Goal: Task Accomplishment & Management: Complete application form

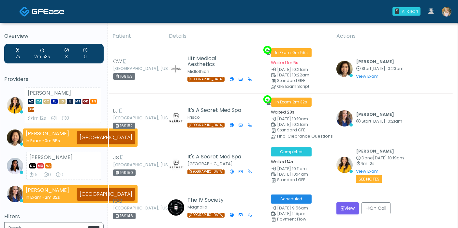
click at [446, 14] on img at bounding box center [446, 12] width 10 height 10
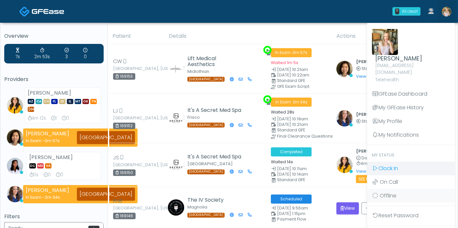
click at [387, 165] on span "Clock In" at bounding box center [388, 168] width 20 height 7
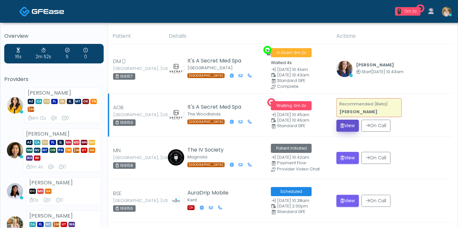
click at [350, 124] on button "View" at bounding box center [347, 126] width 22 height 12
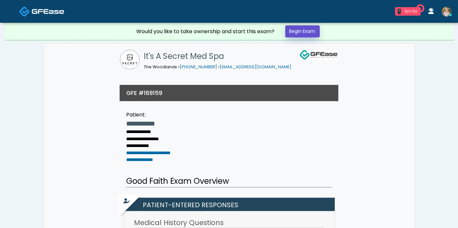
click at [305, 31] on link "Begin Exam" at bounding box center [302, 31] width 35 height 12
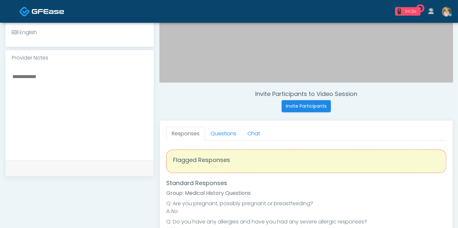
scroll to position [238, 0]
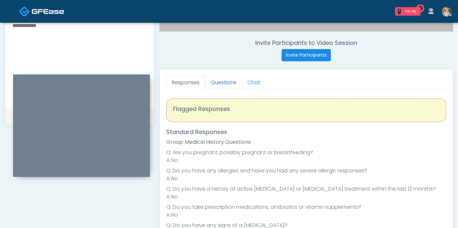
click at [221, 84] on link "Questions" at bounding box center [223, 83] width 37 height 14
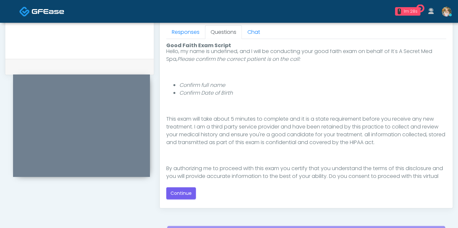
scroll to position [67, 0]
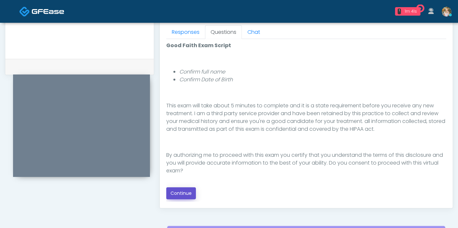
click at [187, 191] on button "Continue" at bounding box center [181, 194] width 30 height 12
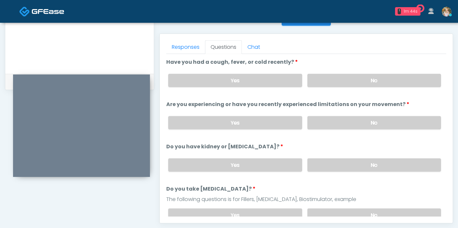
scroll to position [272, 0]
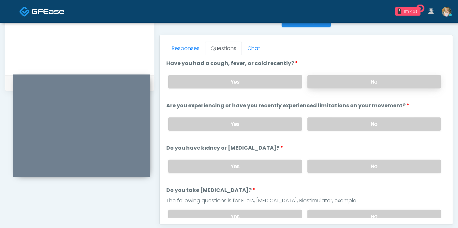
click at [390, 86] on label "No" at bounding box center [374, 81] width 134 height 13
click at [366, 121] on label "No" at bounding box center [374, 124] width 134 height 13
click at [370, 164] on label "No" at bounding box center [374, 166] width 134 height 13
click at [369, 212] on label "No" at bounding box center [374, 216] width 134 height 13
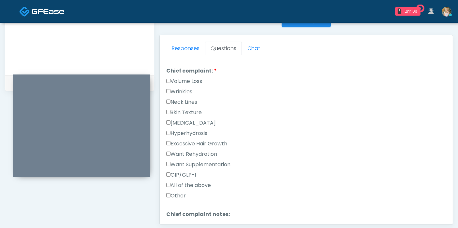
scroll to position [171, 0]
click at [178, 109] on label "Skin Texture" at bounding box center [184, 112] width 36 height 8
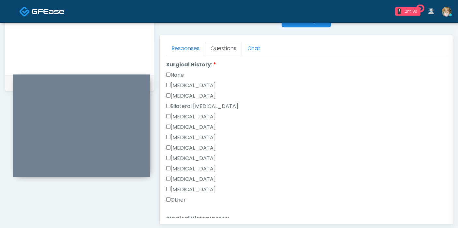
scroll to position [372, 0]
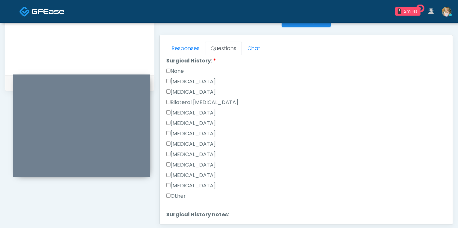
click at [178, 192] on label "Other" at bounding box center [176, 196] width 20 height 8
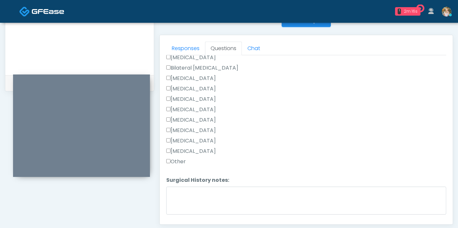
scroll to position [410, 0]
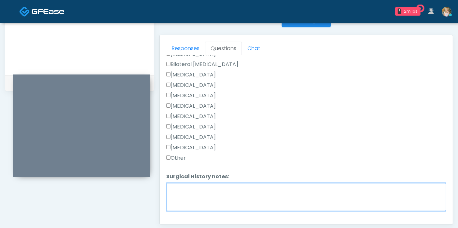
click at [353, 196] on textarea "Surgical History notes:" at bounding box center [306, 197] width 280 height 28
type textarea "**********"
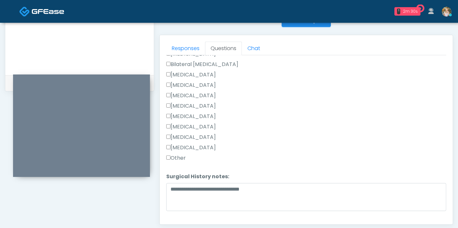
scroll to position [424, 0]
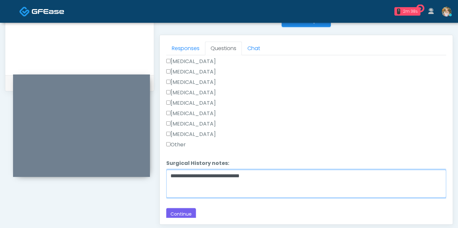
click at [279, 173] on textarea "**********" at bounding box center [306, 184] width 280 height 28
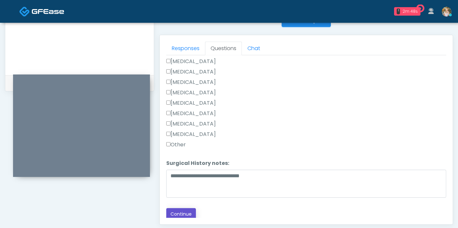
click at [182, 211] on button "Continue" at bounding box center [181, 214] width 30 height 12
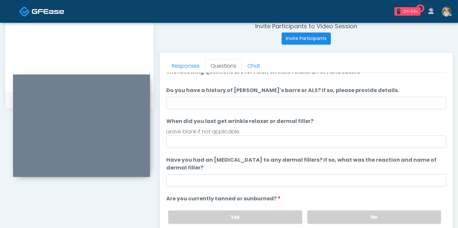
scroll to position [0, 0]
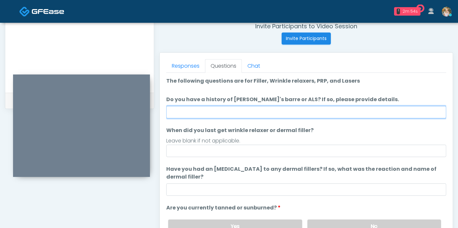
click at [307, 109] on input "Do you have a history of Guillain's barre or ALS? If so, please provide details." at bounding box center [306, 112] width 280 height 12
type input "******"
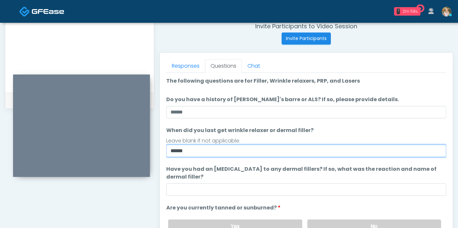
type input "******"
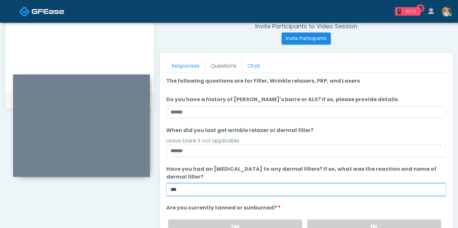
type input "***"
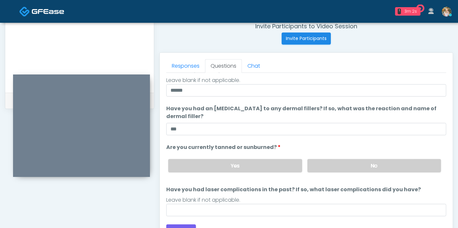
scroll to position [61, 0]
click at [363, 163] on label "No" at bounding box center [374, 165] width 134 height 13
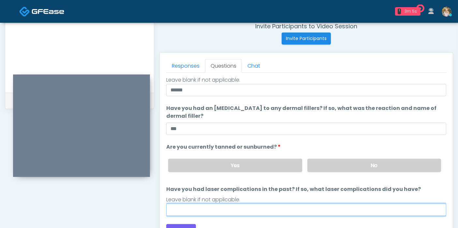
click at [246, 210] on input "Have you had laser complications in the past? If so, what laser complications d…" at bounding box center [306, 210] width 280 height 12
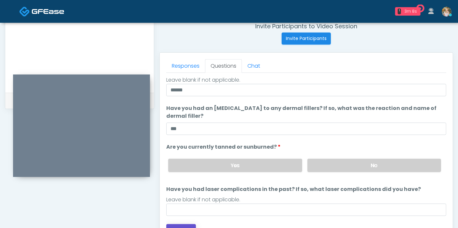
click at [184, 225] on button "Continue" at bounding box center [181, 230] width 30 height 12
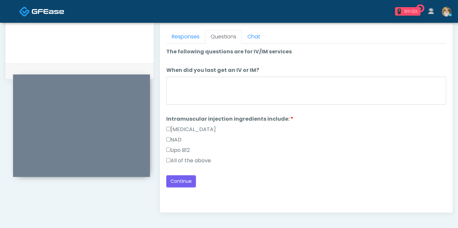
scroll to position [278, 0]
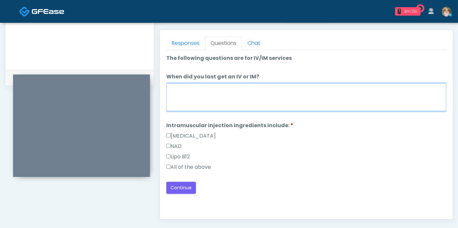
click at [285, 102] on textarea "When did you last get an IV or IM?" at bounding box center [306, 97] width 280 height 28
type textarea "**********"
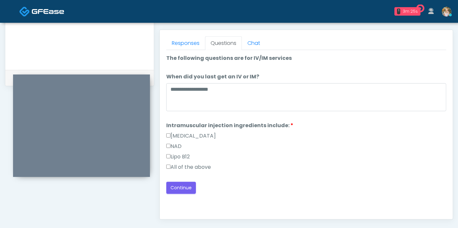
click at [198, 164] on label "All of the above" at bounding box center [188, 168] width 45 height 8
click at [185, 45] on link "Responses" at bounding box center [185, 43] width 39 height 14
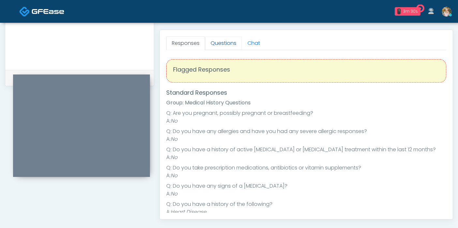
click at [218, 44] on link "Questions" at bounding box center [223, 43] width 37 height 14
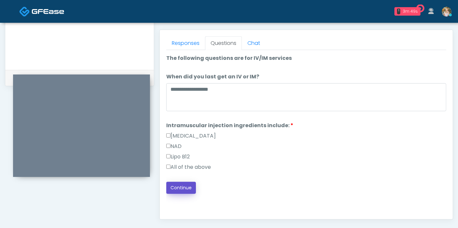
click at [191, 182] on button "Continue" at bounding box center [181, 188] width 30 height 12
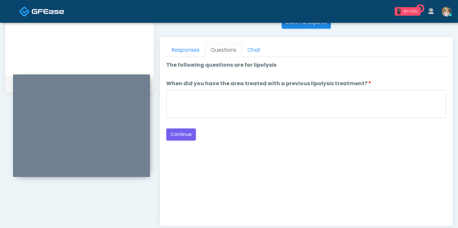
scroll to position [249, 0]
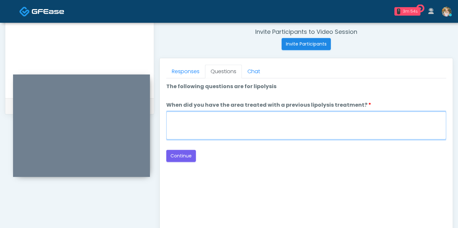
click at [266, 121] on textarea "When did you have the area treated with a previous lipolysis treatment?" at bounding box center [306, 126] width 280 height 28
type textarea "*"
type textarea "***"
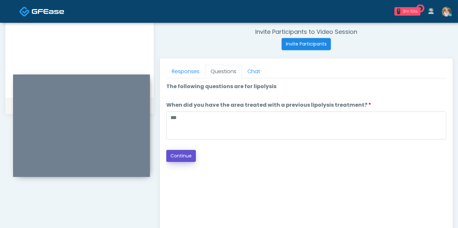
click at [189, 151] on button "Continue" at bounding box center [181, 156] width 30 height 12
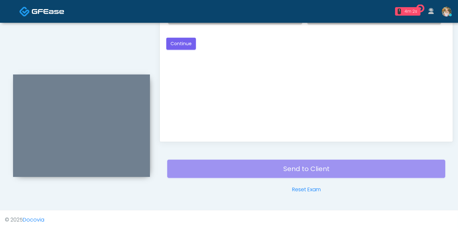
scroll to position [266, 0]
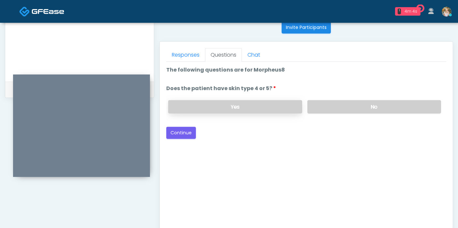
click at [258, 106] on label "Yes" at bounding box center [235, 106] width 134 height 13
click at [181, 133] on button "Continue" at bounding box center [181, 133] width 30 height 12
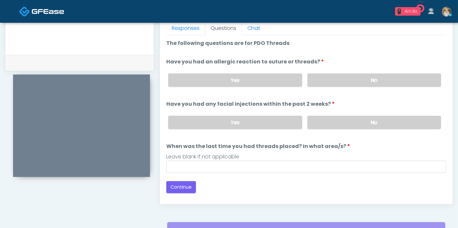
scroll to position [289, 0]
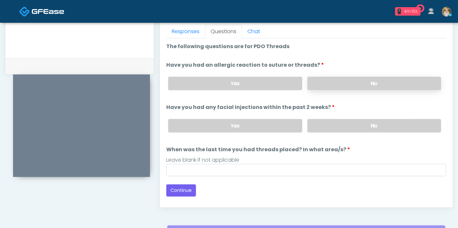
click at [373, 80] on label "No" at bounding box center [374, 83] width 134 height 13
click at [369, 124] on label "No" at bounding box center [374, 125] width 134 height 13
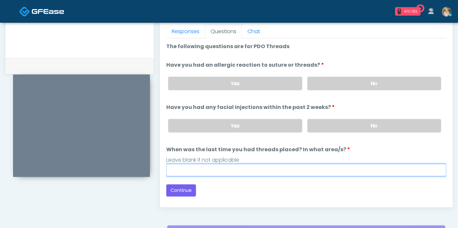
click at [268, 168] on input "When was the last time you had threads placed? In what area/s?" at bounding box center [306, 170] width 280 height 12
type input "***"
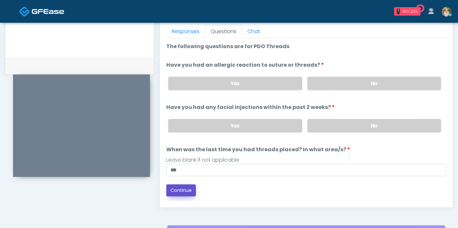
click at [180, 190] on button "Continue" at bounding box center [181, 191] width 30 height 12
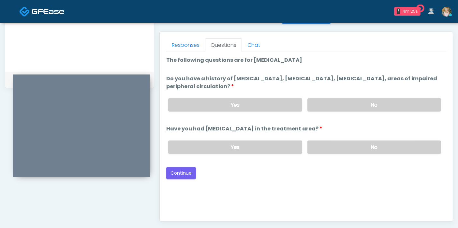
scroll to position [275, 0]
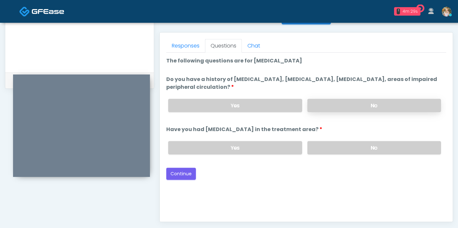
click at [372, 105] on label "No" at bounding box center [374, 105] width 134 height 13
click at [364, 146] on label "No" at bounding box center [374, 147] width 134 height 13
click at [176, 170] on button "Continue" at bounding box center [181, 174] width 30 height 12
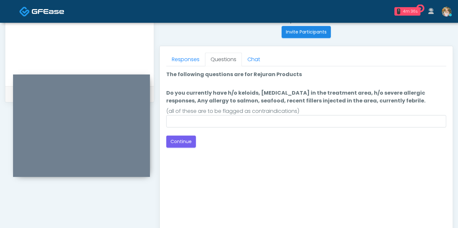
scroll to position [261, 0]
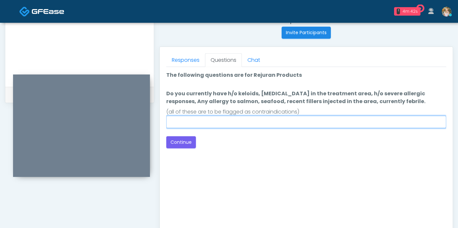
click at [280, 121] on input "Do you currently have h/o keloids, skin infection in the treatment area, h/o se…" at bounding box center [306, 122] width 280 height 12
type input "******"
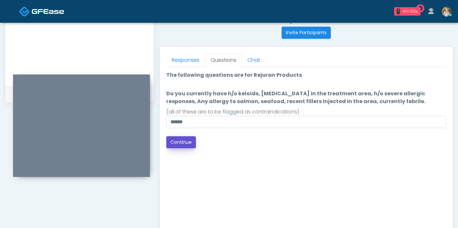
click at [177, 143] on button "Continue" at bounding box center [181, 142] width 30 height 12
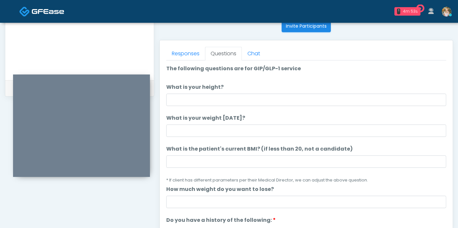
scroll to position [266, 0]
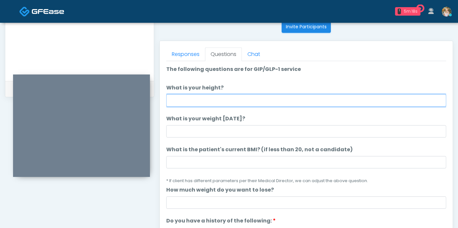
click at [196, 97] on input "What is your height?" at bounding box center [306, 100] width 280 height 12
type input "***"
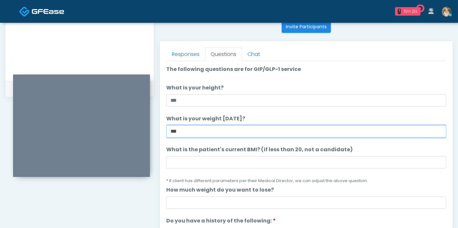
type input "***"
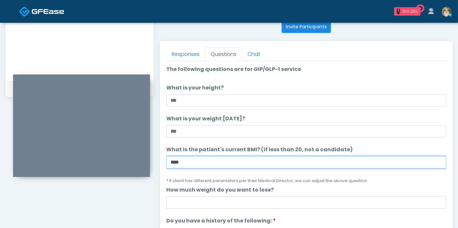
type input "****"
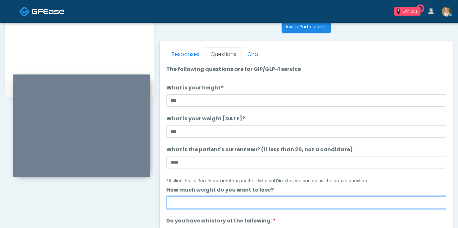
click at [217, 198] on input "How much weight do you want to lose?" at bounding box center [306, 203] width 280 height 12
type input "***"
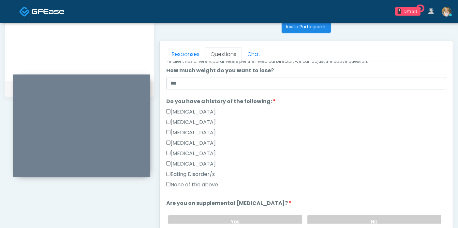
scroll to position [121, 0]
click at [178, 183] on label "None of the above" at bounding box center [192, 184] width 52 height 8
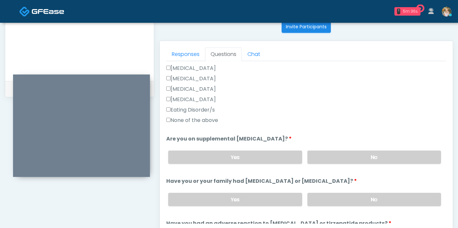
scroll to position [193, 0]
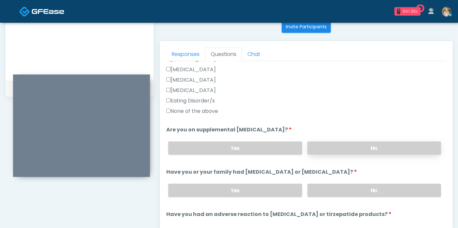
click at [392, 147] on label "No" at bounding box center [374, 148] width 134 height 13
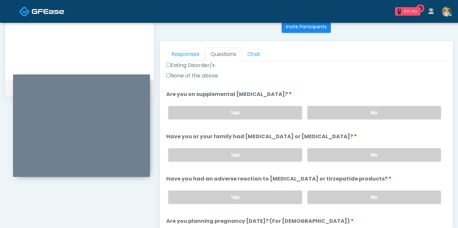
scroll to position [236, 0]
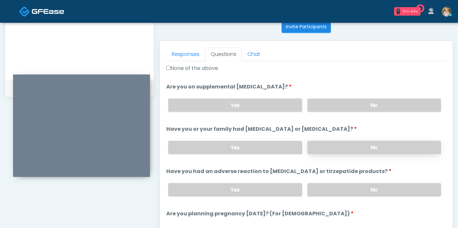
click at [387, 146] on label "No" at bounding box center [374, 147] width 134 height 13
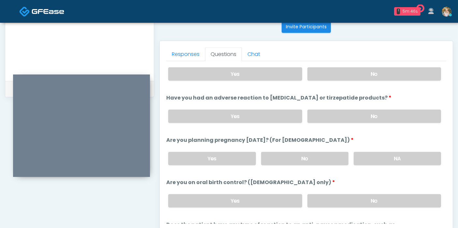
scroll to position [312, 0]
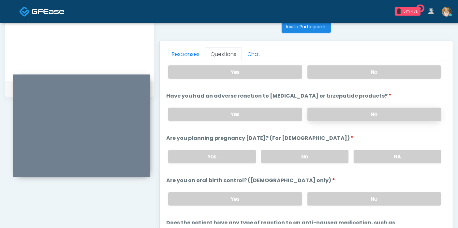
click at [374, 116] on label "No" at bounding box center [374, 114] width 134 height 13
click at [396, 153] on label "NA" at bounding box center [396, 156] width 87 height 13
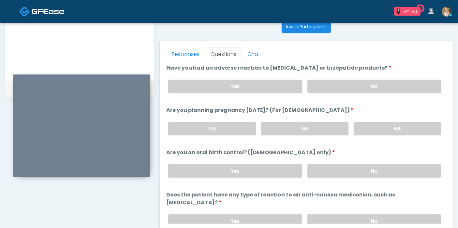
scroll to position [359, 0]
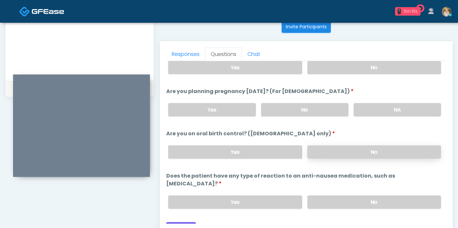
click at [392, 150] on label "No" at bounding box center [374, 152] width 134 height 13
click at [375, 196] on label "No" at bounding box center [374, 202] width 134 height 13
click at [186, 222] on button "Continue" at bounding box center [181, 228] width 30 height 12
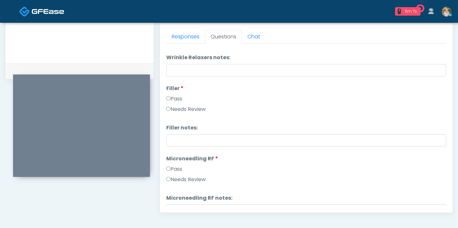
scroll to position [0, 0]
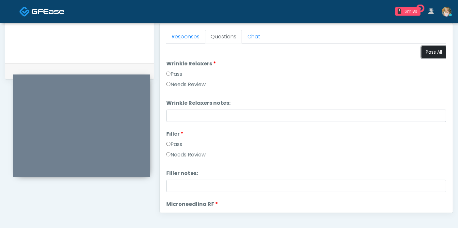
click at [430, 51] on button "Pass All" at bounding box center [433, 52] width 25 height 12
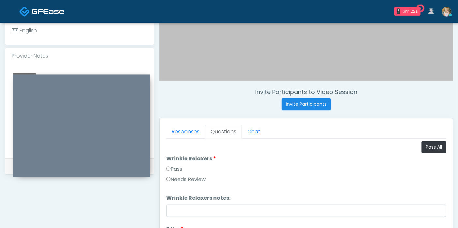
scroll to position [192, 0]
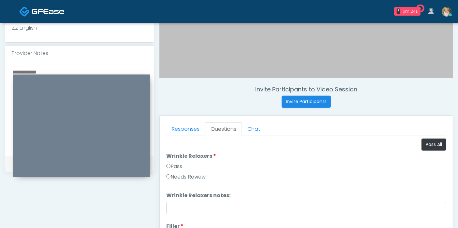
click at [32, 69] on textarea at bounding box center [79, 107] width 135 height 79
click at [53, 70] on textarea "**********" at bounding box center [79, 107] width 135 height 79
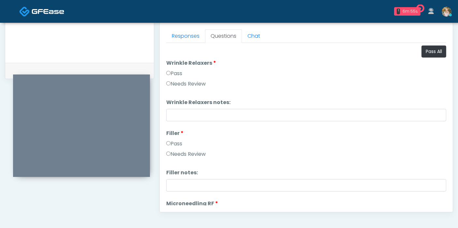
scroll to position [286, 0]
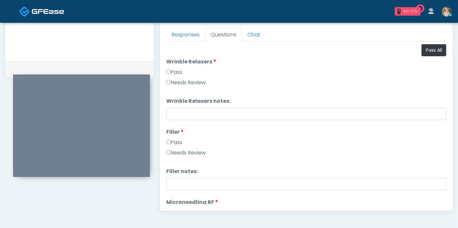
type textarea "**********"
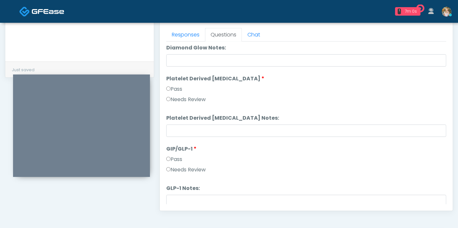
scroll to position [1282, 0]
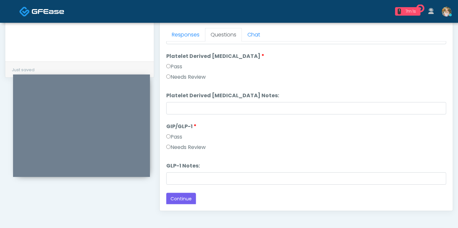
click at [197, 144] on label "Needs Review" at bounding box center [185, 148] width 39 height 8
click at [183, 196] on button "Continue" at bounding box center [181, 199] width 30 height 12
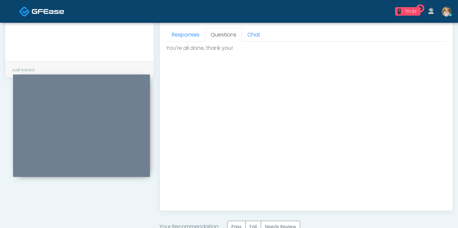
scroll to position [0, 0]
click at [237, 223] on label "Pass" at bounding box center [236, 227] width 19 height 12
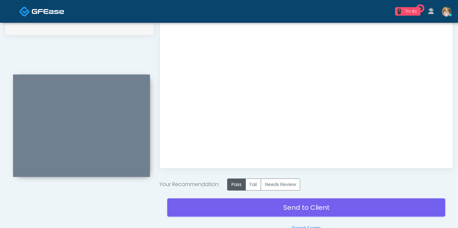
scroll to position [332, 0]
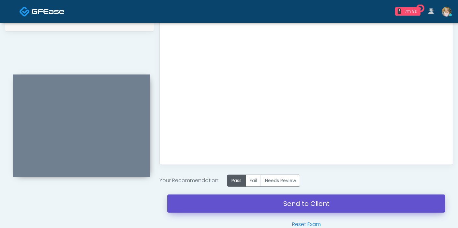
click at [319, 202] on link "Send to Client" at bounding box center [306, 204] width 278 height 18
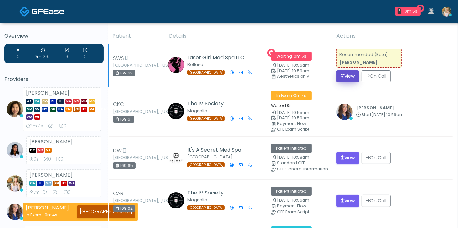
click at [344, 76] on button "View" at bounding box center [347, 76] width 22 height 12
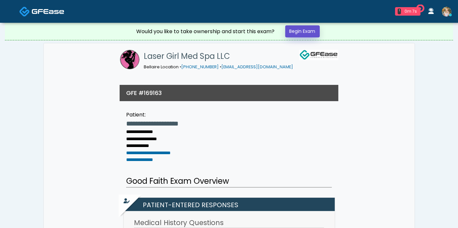
click at [302, 31] on link "Begin Exam" at bounding box center [302, 31] width 35 height 12
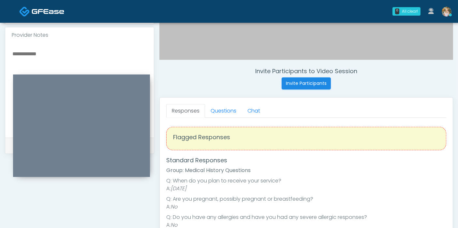
scroll to position [186, 0]
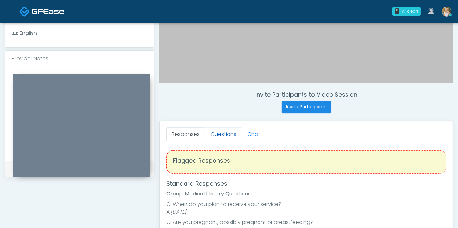
click at [220, 134] on link "Questions" at bounding box center [223, 135] width 37 height 14
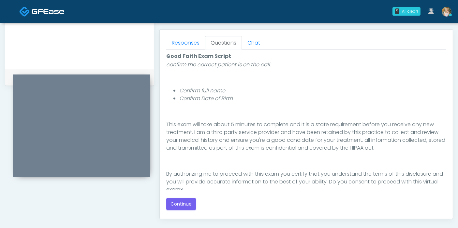
scroll to position [67, 0]
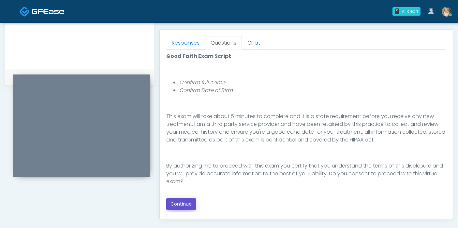
click at [186, 202] on button "Continue" at bounding box center [181, 204] width 30 height 12
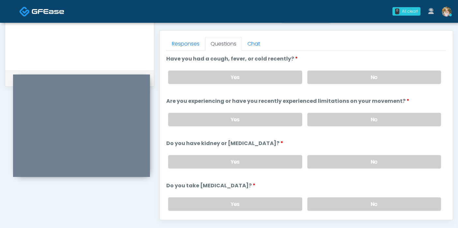
scroll to position [272, 0]
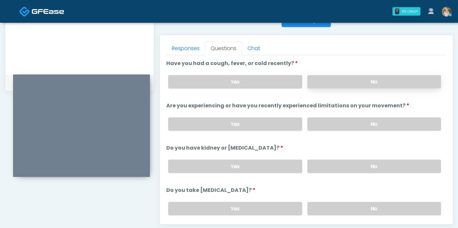
click at [373, 82] on label "No" at bounding box center [374, 81] width 134 height 13
click at [368, 123] on label "No" at bounding box center [374, 124] width 134 height 13
click at [367, 163] on label "No" at bounding box center [374, 166] width 134 height 13
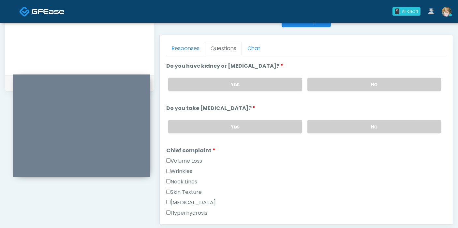
scroll to position [86, 0]
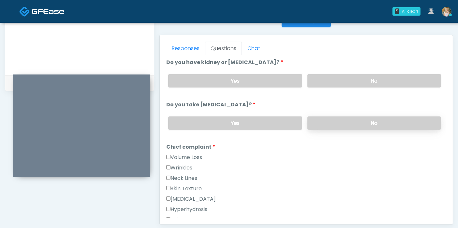
click at [387, 121] on label "No" at bounding box center [374, 123] width 134 height 13
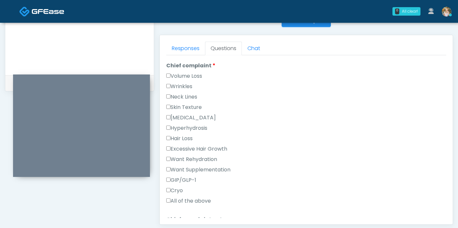
scroll to position [174, 0]
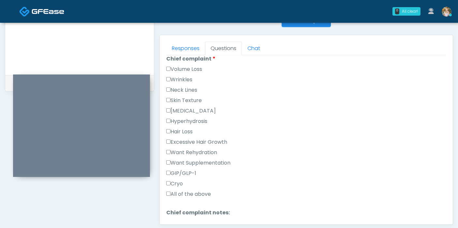
click at [181, 99] on label "Skin Texture" at bounding box center [184, 101] width 36 height 8
click at [179, 109] on label "Hyperpigmentation" at bounding box center [191, 111] width 50 height 8
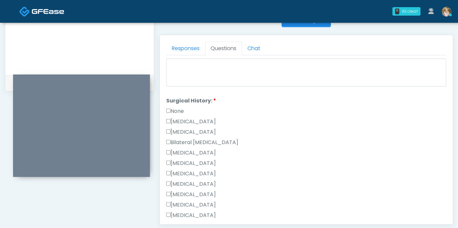
scroll to position [336, 0]
click at [178, 107] on label "None" at bounding box center [175, 111] width 18 height 8
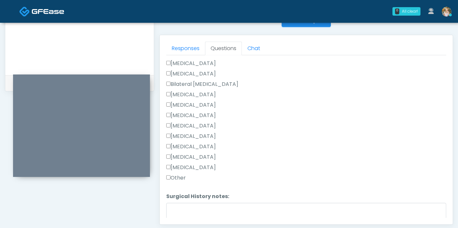
scroll to position [419, 0]
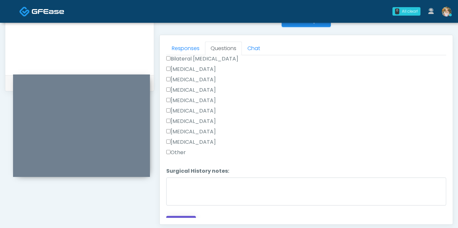
click at [188, 216] on button "Continue" at bounding box center [181, 222] width 30 height 12
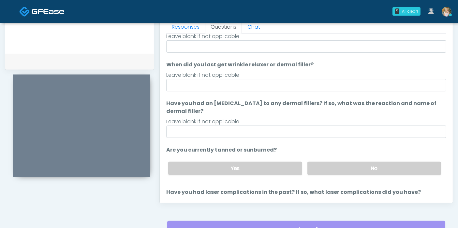
scroll to position [0, 0]
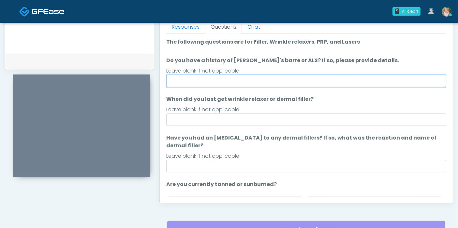
click at [298, 79] on input "Do you have a history of Guillain's barre or ALS? If so, please provide details." at bounding box center [306, 81] width 280 height 12
type input "******"
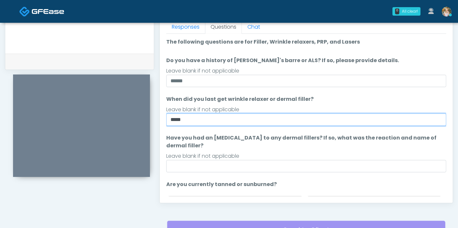
type input "*****"
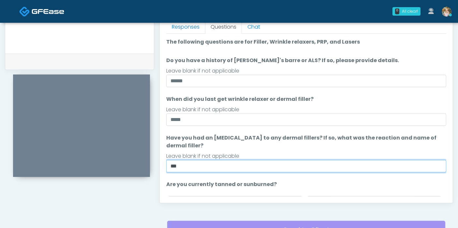
type input "***"
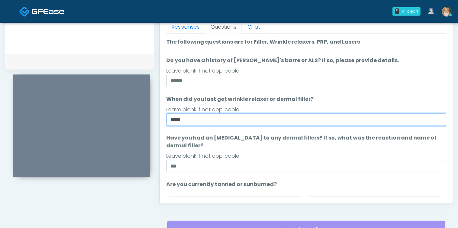
click at [187, 117] on input "*****" at bounding box center [306, 120] width 280 height 12
type input "*"
type input "**********"
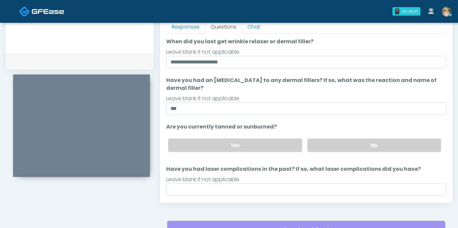
scroll to position [77, 0]
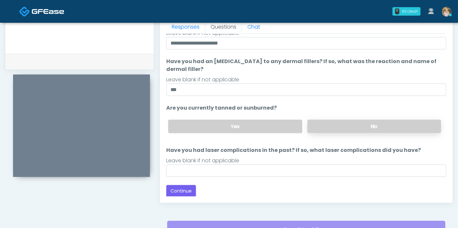
click at [377, 129] on label "No" at bounding box center [374, 126] width 134 height 13
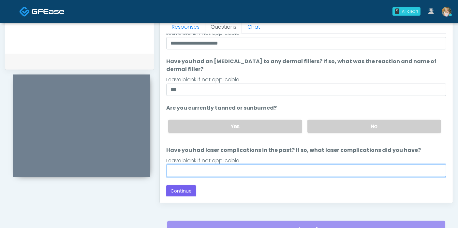
click at [309, 171] on input "Have you had laser complications in the past? If so, what laser complications d…" at bounding box center [306, 171] width 280 height 12
type input "******"
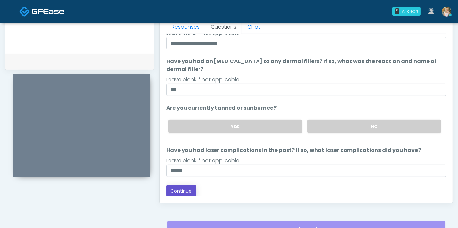
click at [177, 190] on button "Continue" at bounding box center [181, 191] width 30 height 12
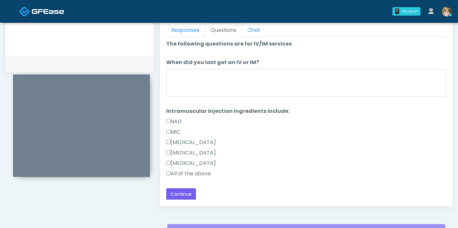
scroll to position [290, 0]
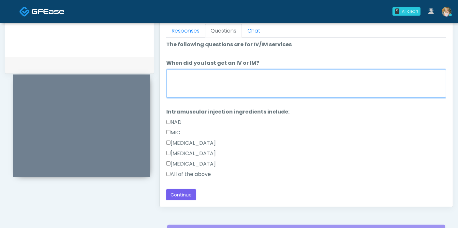
click at [275, 87] on textarea "When did you last get an IV or IM?" at bounding box center [306, 84] width 280 height 28
type textarea "*"
type textarea "*****"
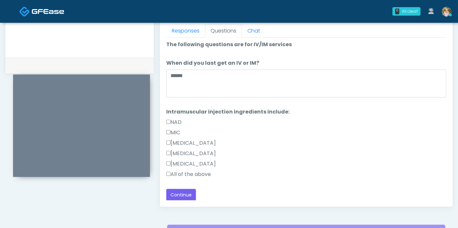
click at [189, 172] on label "All of the above" at bounding box center [188, 175] width 45 height 8
click at [183, 194] on button "Continue" at bounding box center [181, 195] width 30 height 12
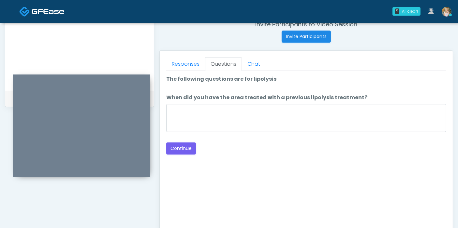
scroll to position [249, 0]
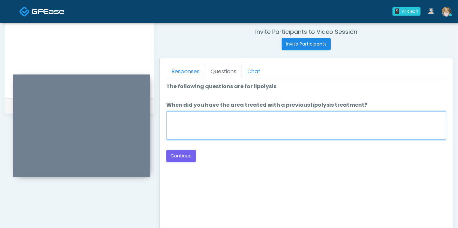
click at [281, 122] on textarea "When did you have the area treated with a previous lipolysis treatment?" at bounding box center [306, 126] width 280 height 28
type textarea "***"
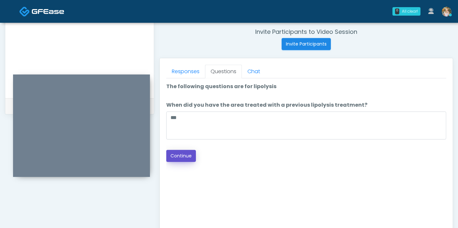
click at [178, 153] on button "Continue" at bounding box center [181, 156] width 30 height 12
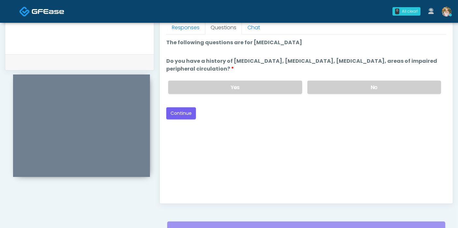
scroll to position [291, 0]
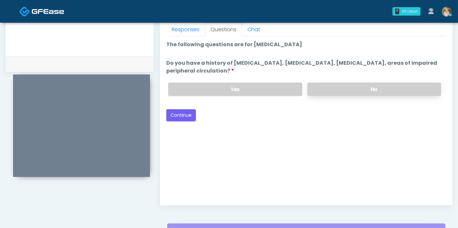
click at [368, 88] on label "No" at bounding box center [374, 89] width 134 height 13
click at [182, 113] on button "Continue" at bounding box center [181, 115] width 30 height 12
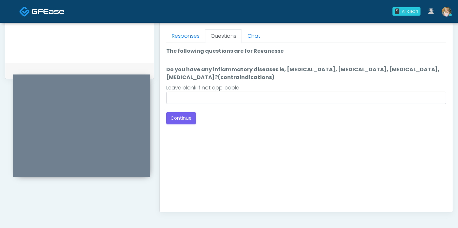
scroll to position [277, 0]
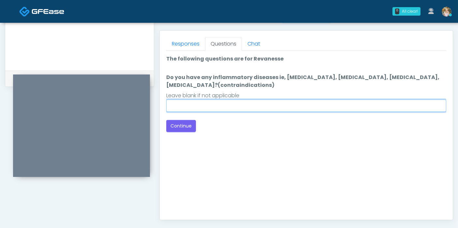
click at [279, 105] on input "Do you have any inflammatory diseases ie, psoriasis, rheumatoid arthritis, rosa…" at bounding box center [306, 106] width 280 height 12
type input "*"
type input "******"
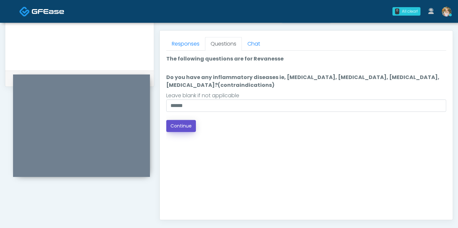
click at [189, 124] on button "Continue" at bounding box center [181, 126] width 30 height 12
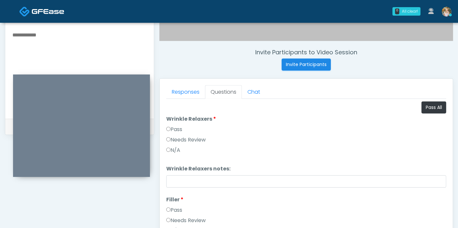
scroll to position [228, 0]
click at [423, 105] on button "Pass All" at bounding box center [433, 108] width 25 height 12
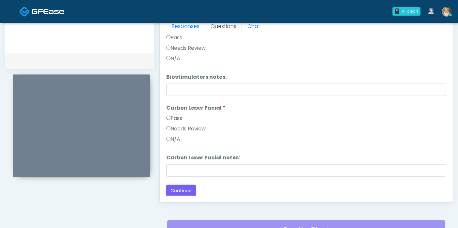
scroll to position [298, 0]
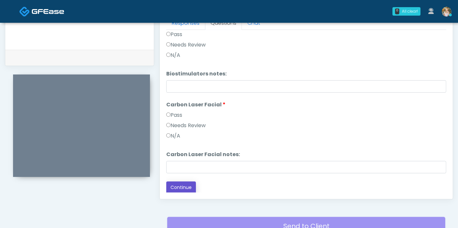
click at [184, 184] on button "Continue" at bounding box center [181, 188] width 30 height 12
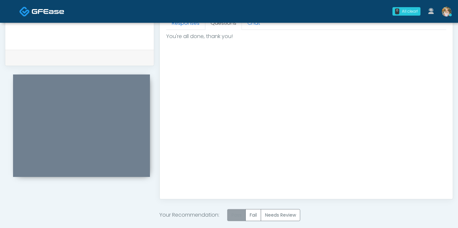
click at [237, 212] on label "Pass" at bounding box center [236, 215] width 19 height 12
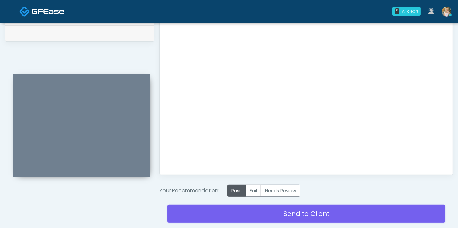
scroll to position [326, 0]
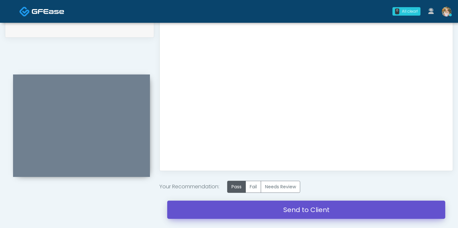
click at [302, 209] on link "Send to Client" at bounding box center [306, 210] width 278 height 18
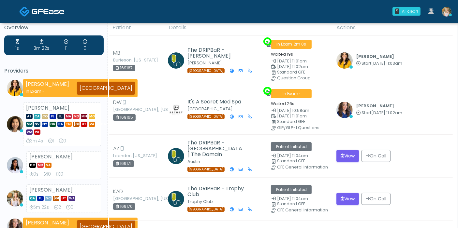
scroll to position [2, 0]
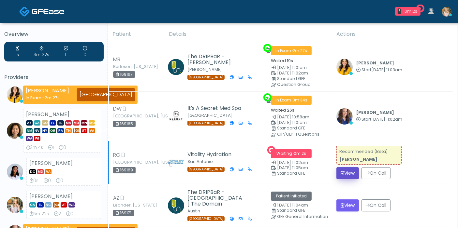
click at [348, 174] on button "View" at bounding box center [347, 173] width 22 height 12
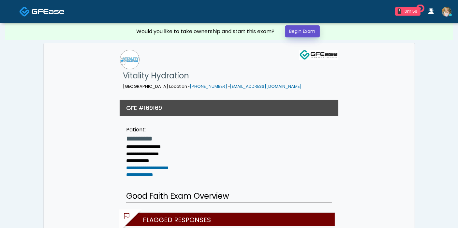
click at [301, 30] on link "Begin Exam" at bounding box center [302, 31] width 35 height 12
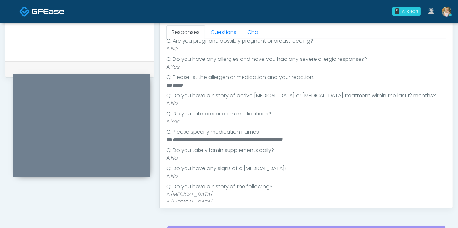
scroll to position [118, 0]
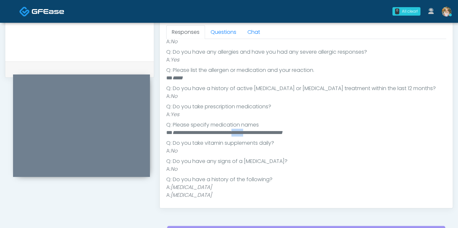
drag, startPoint x: 268, startPoint y: 131, endPoint x: 250, endPoint y: 131, distance: 17.6
click at [250, 131] on em "**********" at bounding box center [227, 132] width 110 height 5
copy em "******"
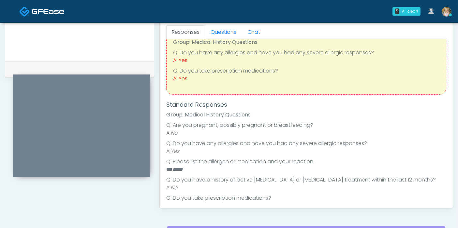
scroll to position [20, 0]
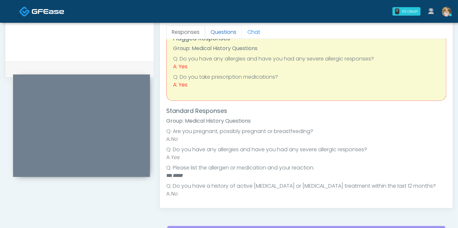
click at [220, 32] on link "Questions" at bounding box center [223, 32] width 37 height 14
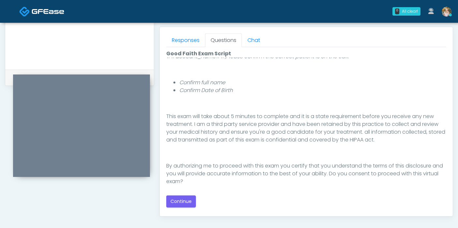
scroll to position [67, 0]
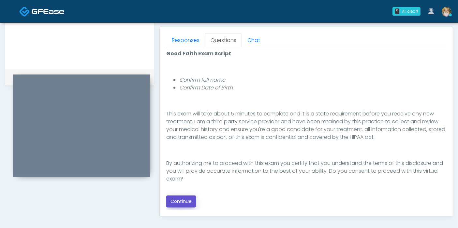
click at [185, 198] on button "Continue" at bounding box center [181, 202] width 30 height 12
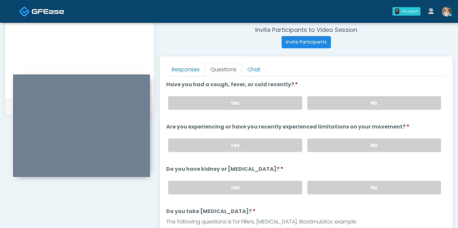
scroll to position [244, 0]
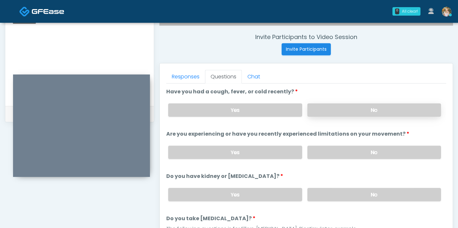
click at [390, 107] on label "No" at bounding box center [374, 110] width 134 height 13
click at [366, 146] on label "No" at bounding box center [374, 152] width 134 height 13
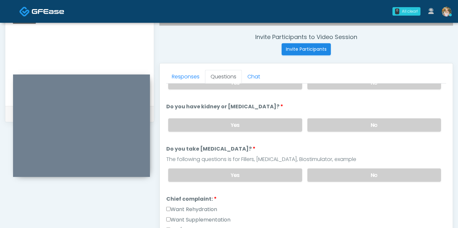
scroll to position [71, 0]
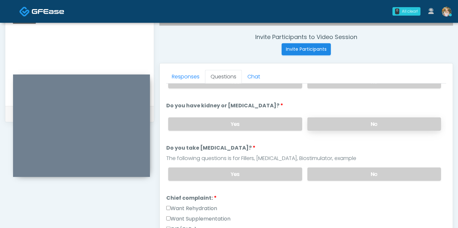
click at [379, 125] on label "No" at bounding box center [374, 124] width 134 height 13
click at [366, 174] on label "No" at bounding box center [374, 174] width 134 height 13
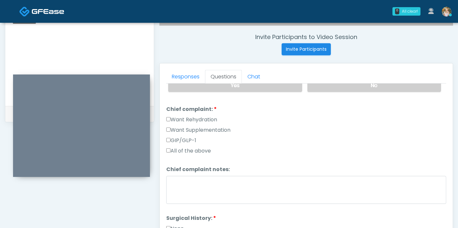
scroll to position [168, 0]
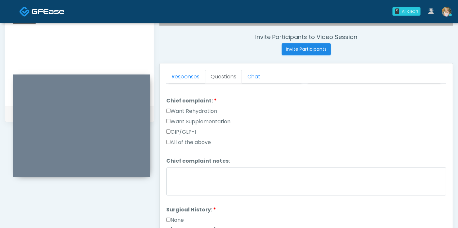
click at [192, 107] on label "Want Rehydration" at bounding box center [191, 111] width 51 height 8
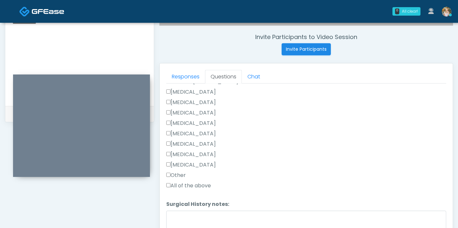
scroll to position [346, 0]
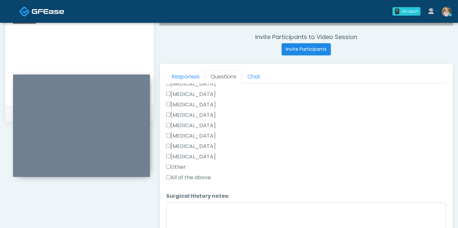
click at [177, 166] on label "Other" at bounding box center [176, 168] width 20 height 8
click at [193, 205] on textarea "Surgical History notes:" at bounding box center [306, 217] width 280 height 28
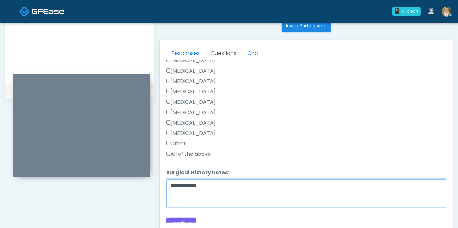
scroll to position [289, 0]
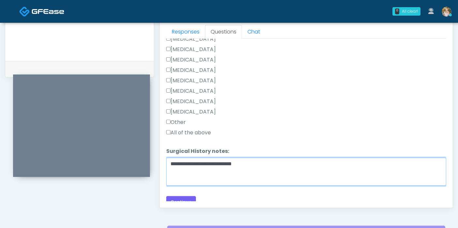
type textarea "**********"
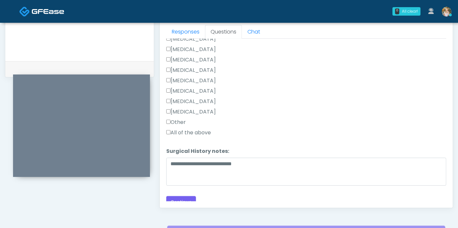
click at [203, 89] on label "Cholecystectomy" at bounding box center [191, 91] width 50 height 8
click at [184, 196] on button "Continue" at bounding box center [181, 202] width 30 height 12
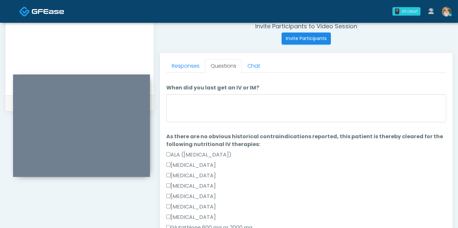
scroll to position [0, 0]
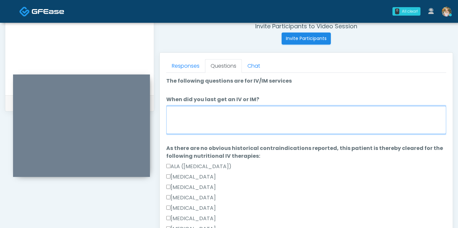
click at [274, 110] on textarea "When did you last get an IV or IM?" at bounding box center [306, 120] width 280 height 28
type textarea "**********"
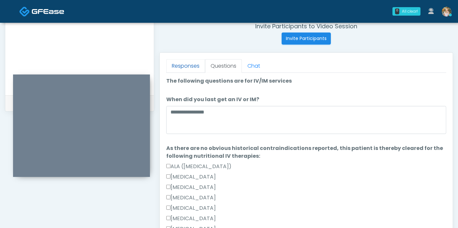
click at [179, 69] on link "Responses" at bounding box center [185, 66] width 39 height 14
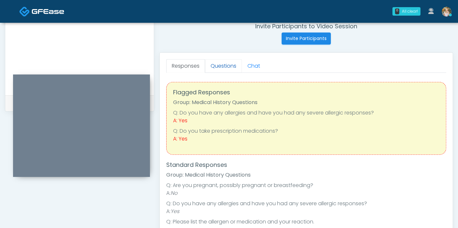
click at [222, 66] on link "Questions" at bounding box center [223, 66] width 37 height 14
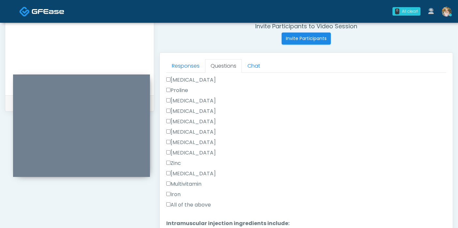
scroll to position [269, 0]
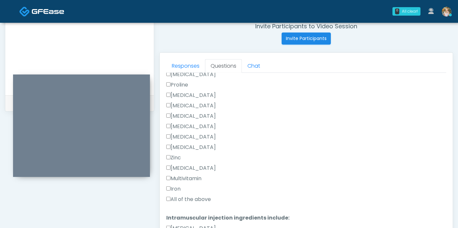
click at [192, 197] on label "All of the above" at bounding box center [188, 200] width 45 height 8
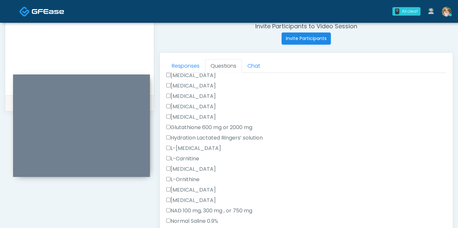
scroll to position [111, 0]
click at [211, 125] on label "Glutathione 600 mg or 2000 mg" at bounding box center [209, 129] width 86 height 8
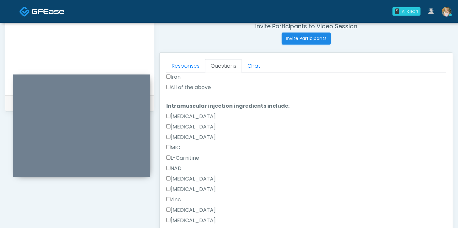
scroll to position [390, 0]
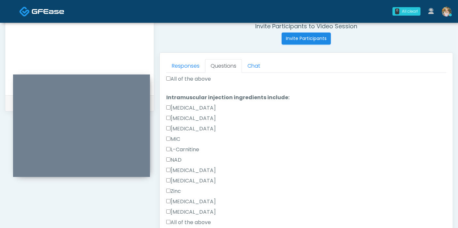
click at [190, 222] on label "All of the above" at bounding box center [188, 223] width 45 height 8
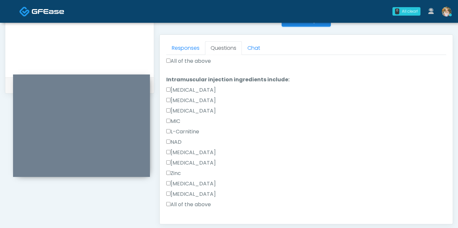
scroll to position [276, 0]
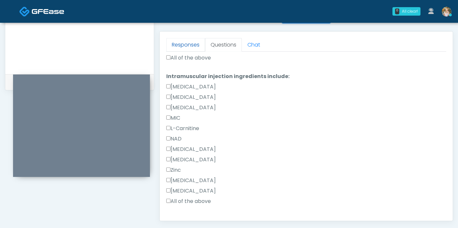
click at [180, 45] on link "Responses" at bounding box center [185, 45] width 39 height 14
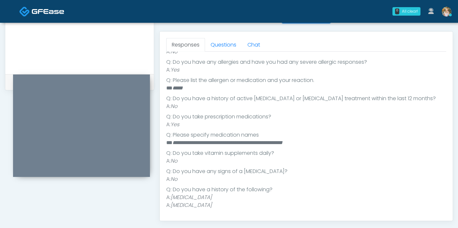
scroll to position [120, 0]
click at [219, 46] on link "Questions" at bounding box center [223, 45] width 37 height 14
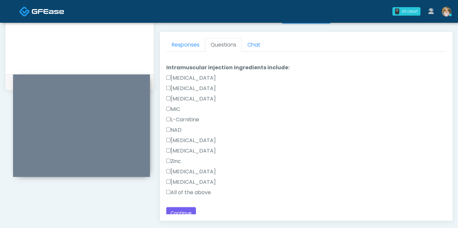
scroll to position [403, 0]
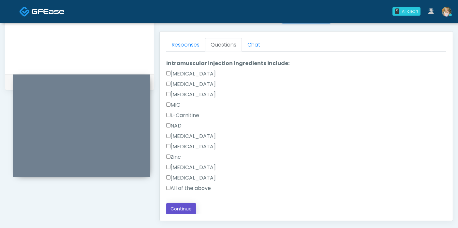
click at [181, 208] on button "Continue" at bounding box center [181, 209] width 30 height 12
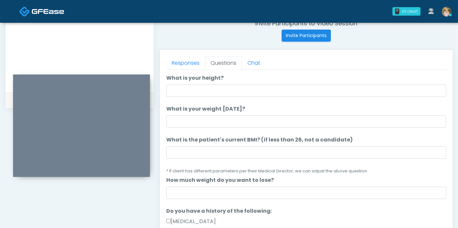
scroll to position [0, 0]
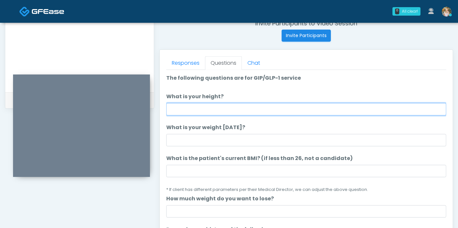
click at [232, 107] on input "What is your height?" at bounding box center [306, 109] width 280 height 12
type input "****"
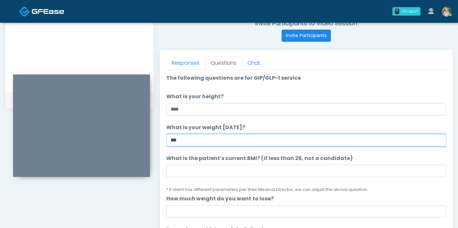
type input "***"
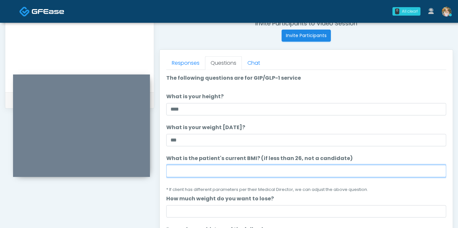
click at [186, 171] on input "What is the patient's current BMI? (if less than 26, not a candidate)" at bounding box center [306, 171] width 280 height 12
type input "****"
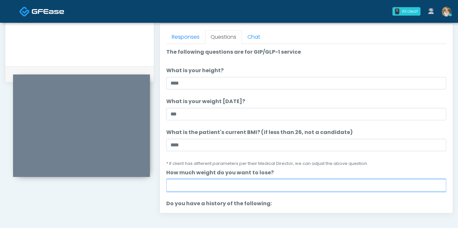
scroll to position [300, 0]
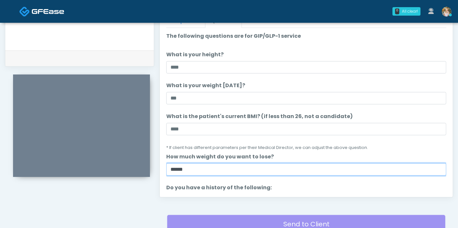
type input "******"
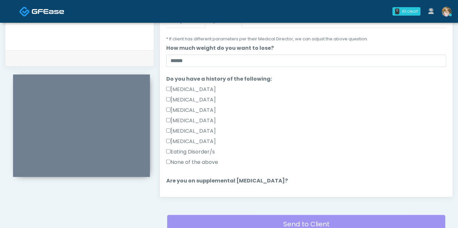
scroll to position [117, 0]
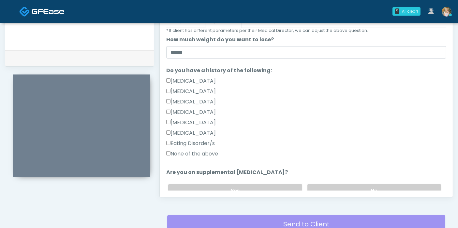
click at [202, 155] on label "None of the above" at bounding box center [192, 154] width 52 height 8
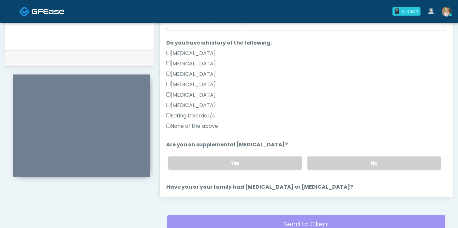
scroll to position [189, 0]
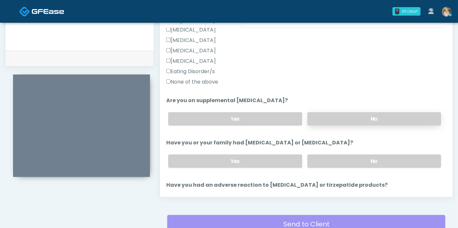
click at [395, 113] on label "No" at bounding box center [374, 118] width 134 height 13
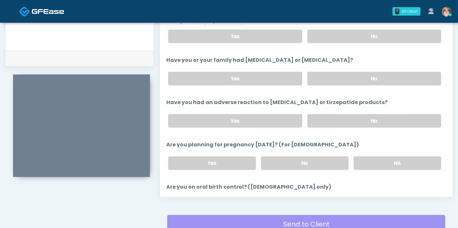
scroll to position [274, 0]
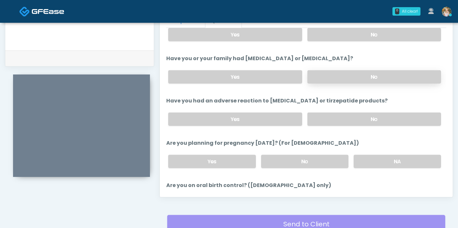
click at [365, 76] on label "No" at bounding box center [374, 76] width 134 height 13
click at [277, 79] on label "Yes" at bounding box center [235, 76] width 134 height 13
click at [337, 117] on label "No" at bounding box center [374, 119] width 134 height 13
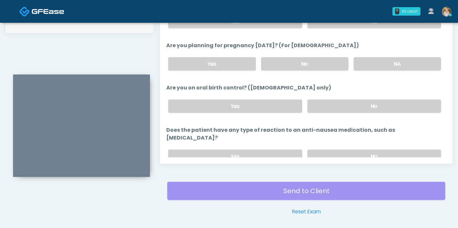
scroll to position [347, 0]
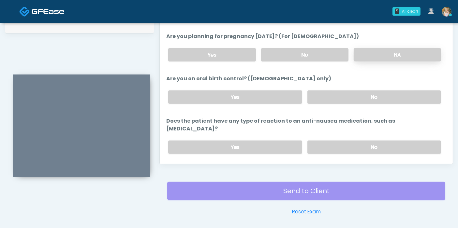
click at [405, 54] on label "NA" at bounding box center [396, 54] width 87 height 13
click at [382, 94] on label "No" at bounding box center [374, 97] width 134 height 13
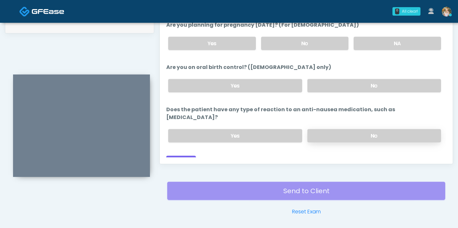
click at [370, 129] on label "No" at bounding box center [374, 135] width 134 height 13
click at [175, 156] on button "Continue" at bounding box center [181, 162] width 30 height 12
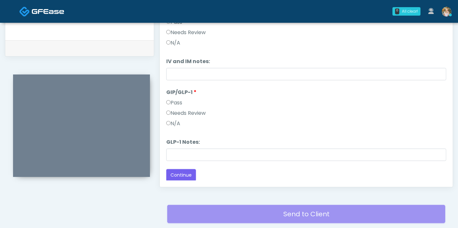
scroll to position [267, 0]
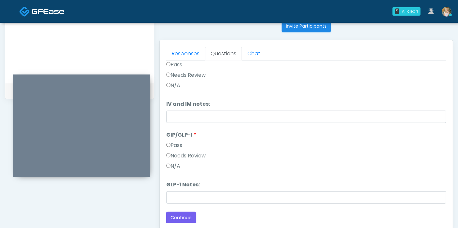
click at [192, 155] on label "Needs Review" at bounding box center [185, 156] width 39 height 8
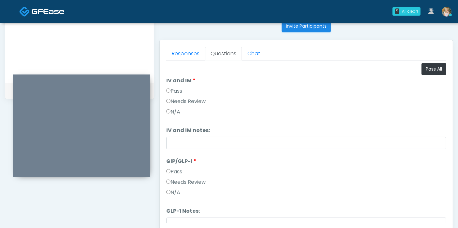
click at [175, 91] on label "Pass" at bounding box center [174, 91] width 16 height 8
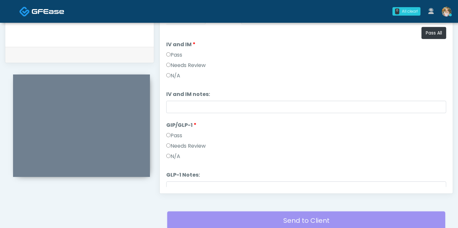
scroll to position [309, 0]
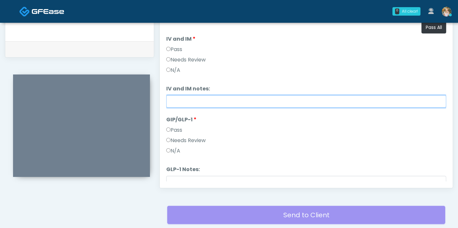
click at [299, 101] on input "IV and IM notes:" at bounding box center [306, 101] width 280 height 12
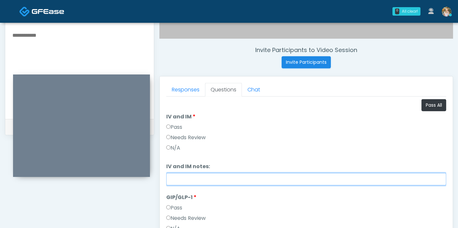
scroll to position [221, 0]
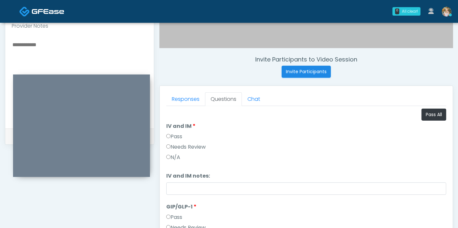
click at [37, 41] on textarea at bounding box center [79, 79] width 135 height 79
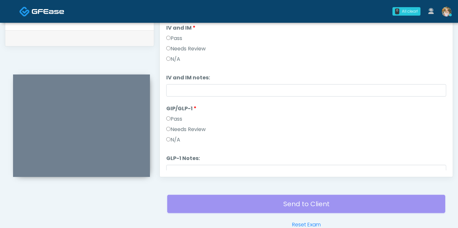
scroll to position [320, 0]
type textarea "**********"
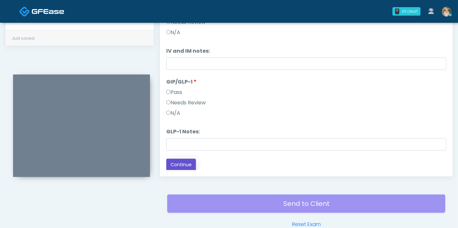
click at [175, 164] on button "Continue" at bounding box center [181, 165] width 30 height 12
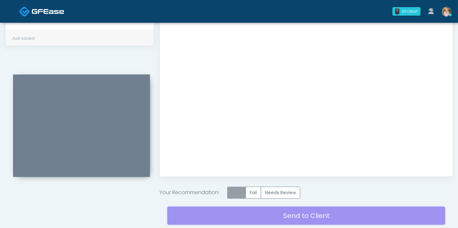
click at [240, 192] on label "Pass" at bounding box center [236, 193] width 19 height 12
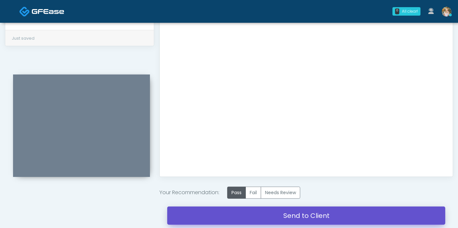
click at [293, 213] on link "Send to Client" at bounding box center [306, 216] width 278 height 18
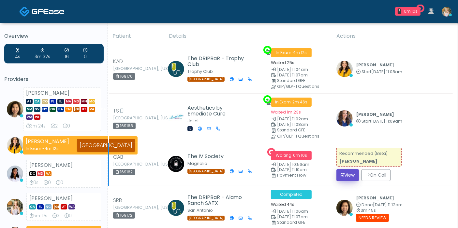
click at [347, 173] on button "View" at bounding box center [347, 175] width 22 height 12
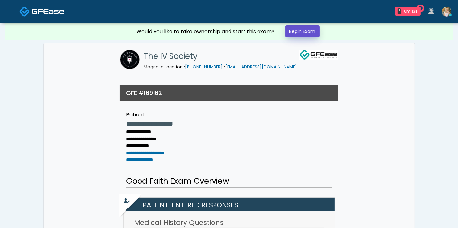
click at [308, 32] on link "Begin Exam" at bounding box center [302, 31] width 35 height 12
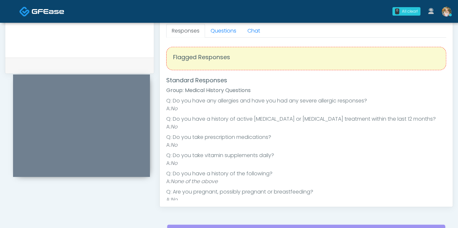
scroll to position [8, 0]
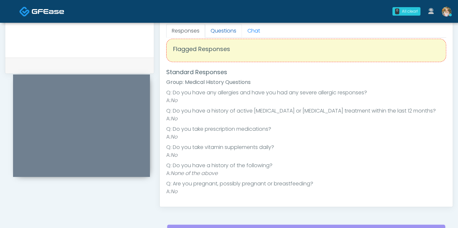
click at [226, 30] on link "Questions" at bounding box center [223, 31] width 37 height 14
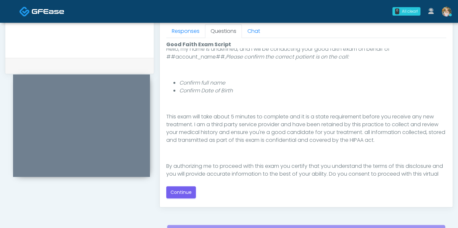
scroll to position [67, 0]
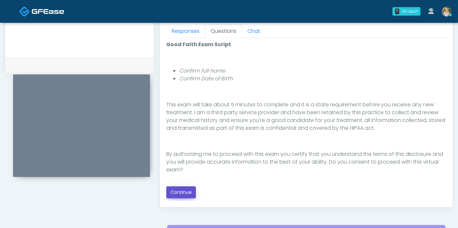
click at [189, 190] on button "Continue" at bounding box center [181, 193] width 30 height 12
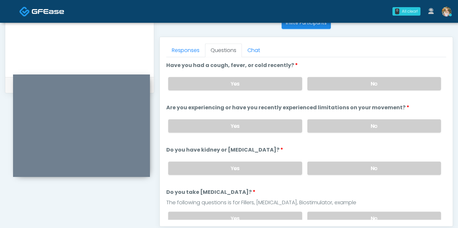
scroll to position [268, 0]
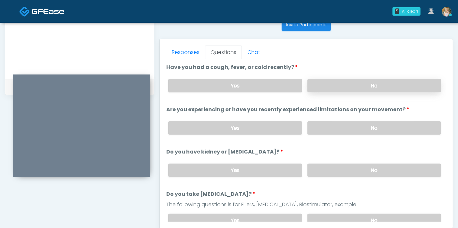
click at [374, 87] on label "No" at bounding box center [374, 85] width 134 height 13
click at [380, 129] on label "No" at bounding box center [374, 127] width 134 height 13
click at [371, 168] on label "No" at bounding box center [374, 170] width 134 height 13
click at [364, 214] on label "No" at bounding box center [374, 220] width 134 height 13
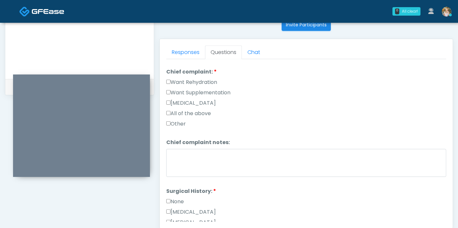
scroll to position [176, 0]
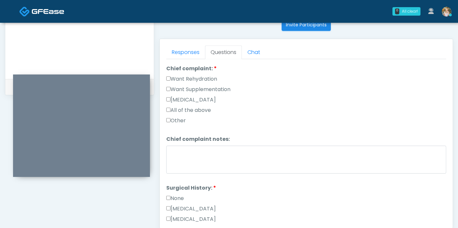
click at [176, 78] on label "Want Rehydration" at bounding box center [191, 79] width 51 height 8
click at [176, 88] on label "Want Supplementation" at bounding box center [198, 90] width 64 height 8
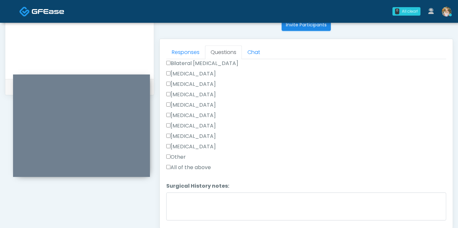
scroll to position [351, 0]
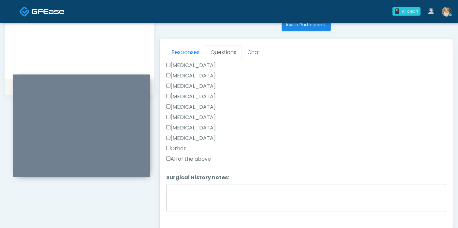
click at [198, 157] on label "All of the above" at bounding box center [188, 159] width 45 height 8
click at [181, 155] on label "All of the above" at bounding box center [188, 159] width 45 height 8
click at [175, 146] on label "Other" at bounding box center [176, 149] width 20 height 8
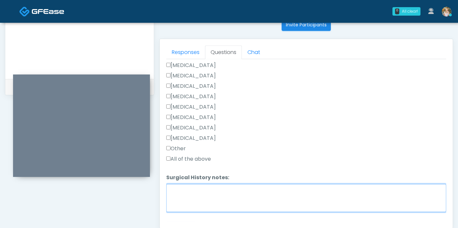
click at [189, 193] on textarea "Surgical History notes:" at bounding box center [306, 198] width 280 height 28
type textarea "**********"
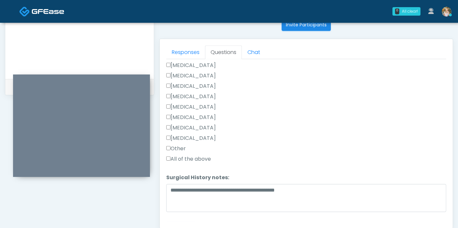
scroll to position [361, 0]
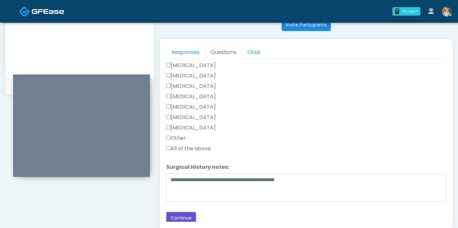
click at [178, 212] on button "Continue" at bounding box center [181, 218] width 30 height 12
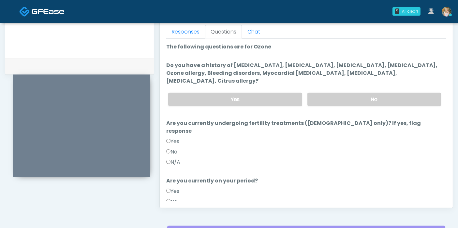
scroll to position [286, 0]
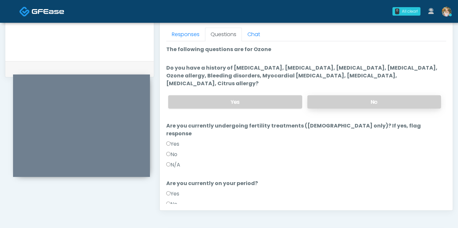
click at [347, 95] on label "No" at bounding box center [374, 101] width 134 height 13
click at [172, 151] on label "No" at bounding box center [171, 155] width 11 height 8
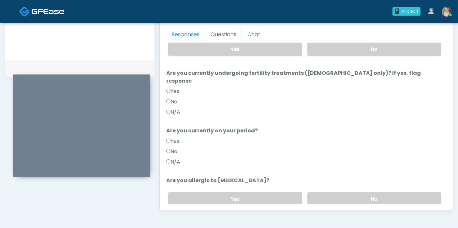
scroll to position [63, 0]
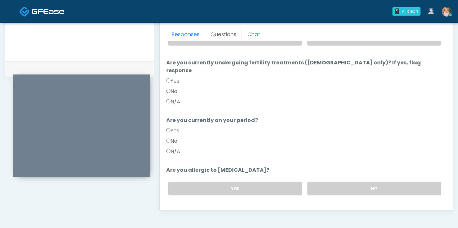
click at [174, 137] on label "No" at bounding box center [171, 141] width 11 height 8
click at [331, 182] on label "No" at bounding box center [374, 188] width 134 height 13
click at [187, 209] on button "Continue" at bounding box center [181, 215] width 30 height 12
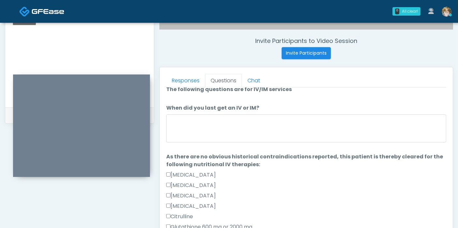
scroll to position [0, 0]
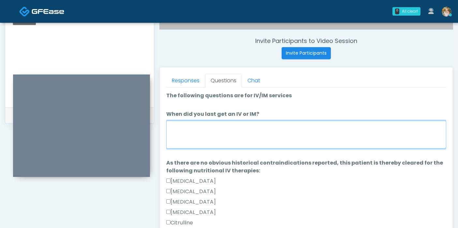
click at [288, 131] on textarea "When did you last get an IV or IM?" at bounding box center [306, 135] width 280 height 28
type textarea "*"
type textarea "**********"
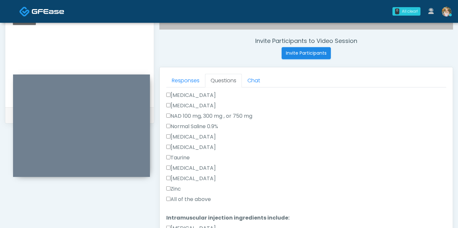
scroll to position [204, 0]
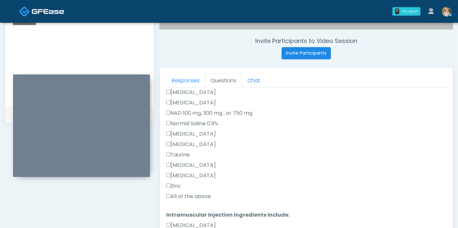
click at [201, 195] on label "All of the above" at bounding box center [188, 197] width 45 height 8
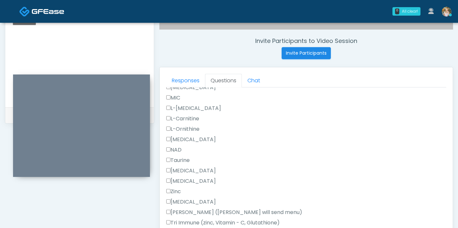
scroll to position [413, 0]
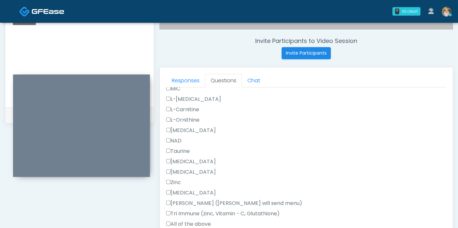
click at [194, 222] on label "All of the above" at bounding box center [188, 225] width 45 height 8
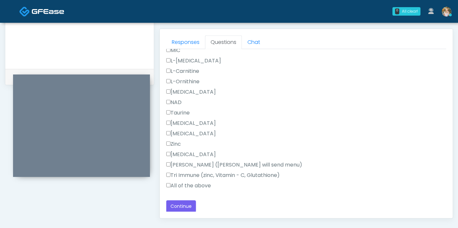
scroll to position [280, 0]
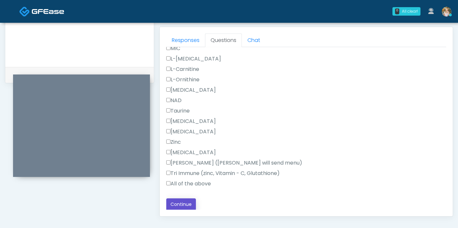
click at [178, 202] on button "Continue" at bounding box center [181, 205] width 30 height 12
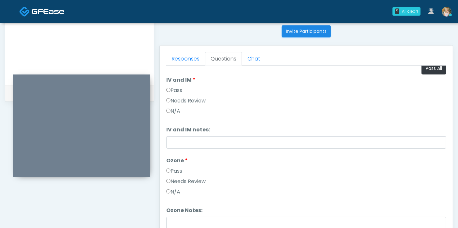
scroll to position [0, 0]
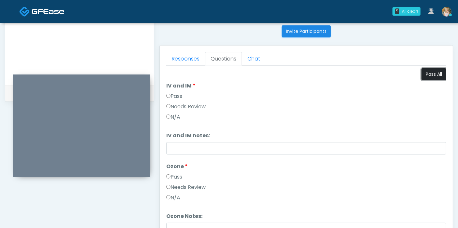
click at [426, 75] on button "Pass All" at bounding box center [433, 74] width 25 height 12
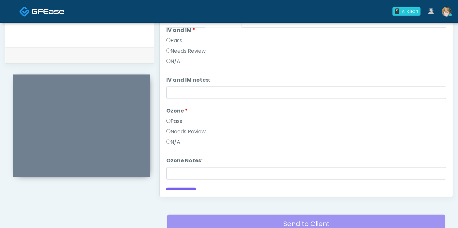
scroll to position [305, 0]
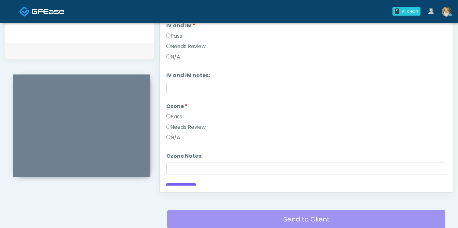
click at [261, 158] on li "Ozone Notes: Ozone Notes:" at bounding box center [306, 163] width 280 height 23
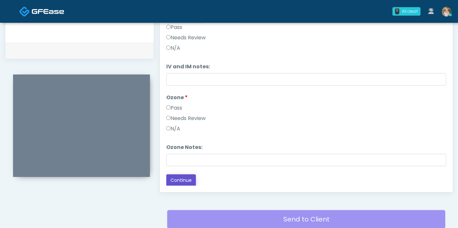
click at [181, 178] on button "Continue" at bounding box center [181, 181] width 30 height 12
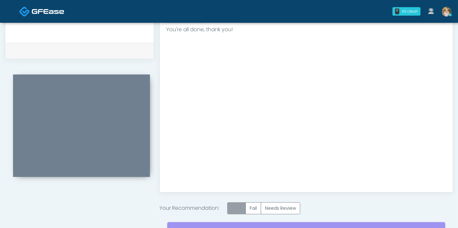
click at [235, 207] on label "Pass" at bounding box center [236, 209] width 19 height 12
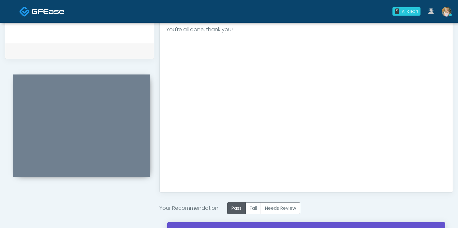
click at [270, 225] on link "Send to Client" at bounding box center [306, 231] width 278 height 18
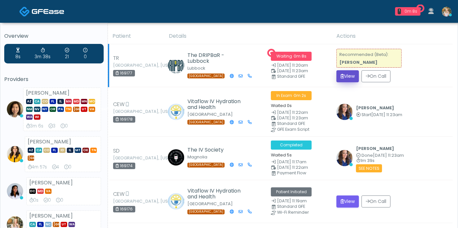
click at [349, 75] on button "View" at bounding box center [347, 76] width 22 height 12
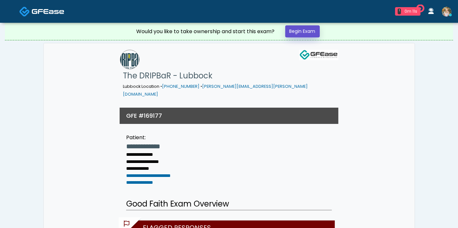
click at [307, 28] on link "Begin Exam" at bounding box center [302, 31] width 35 height 12
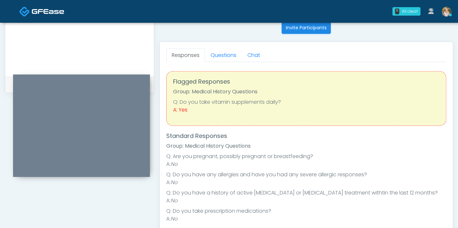
scroll to position [238, 0]
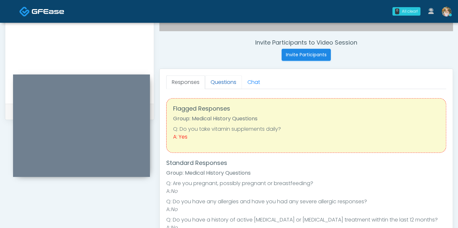
click at [226, 82] on link "Questions" at bounding box center [223, 83] width 37 height 14
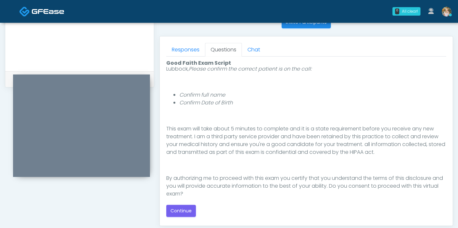
scroll to position [67, 0]
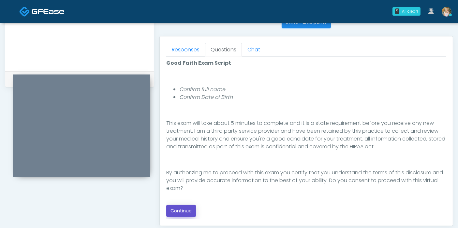
click at [187, 210] on button "Continue" at bounding box center [181, 211] width 30 height 12
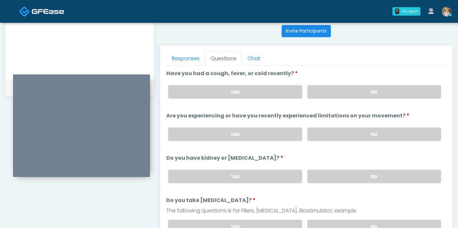
scroll to position [251, 0]
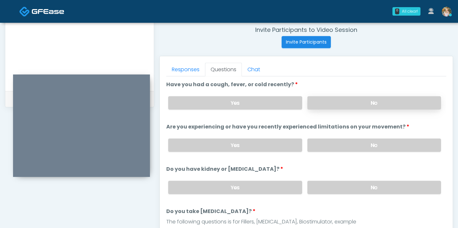
click at [384, 102] on label "No" at bounding box center [374, 102] width 134 height 13
click at [371, 141] on label "No" at bounding box center [374, 145] width 134 height 13
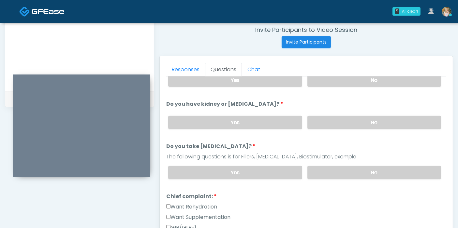
scroll to position [67, 0]
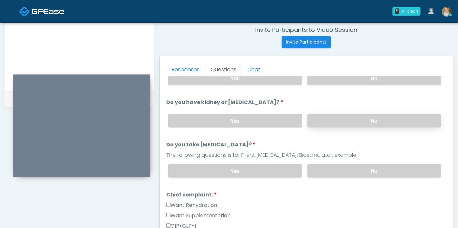
click at [384, 116] on label "No" at bounding box center [374, 120] width 134 height 13
click at [367, 165] on label "No" at bounding box center [374, 170] width 134 height 13
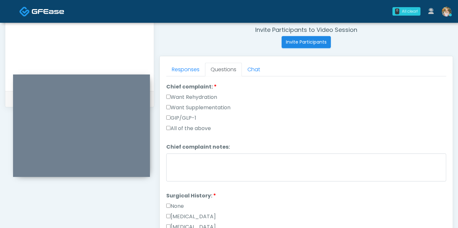
scroll to position [176, 0]
click at [187, 93] on label "Want Rehydration" at bounding box center [191, 97] width 51 height 8
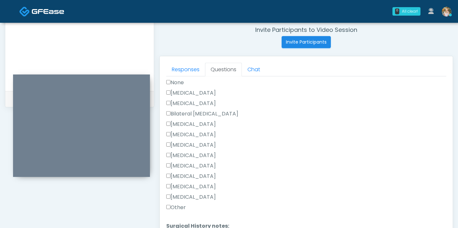
scroll to position [303, 0]
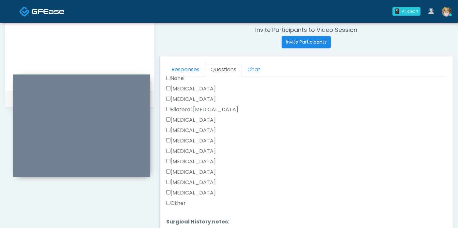
click at [199, 96] on label "Hysterectomy" at bounding box center [191, 99] width 50 height 8
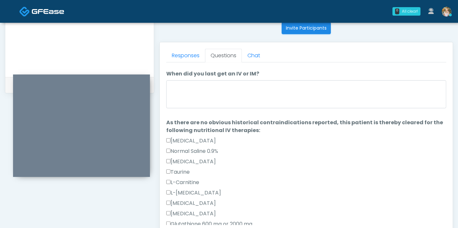
scroll to position [0, 0]
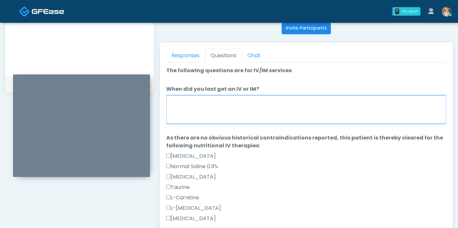
click at [276, 108] on textarea "When did you last get an IV or IM?" at bounding box center [306, 110] width 280 height 28
type textarea "**********"
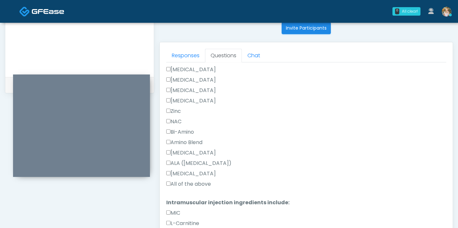
scroll to position [240, 0]
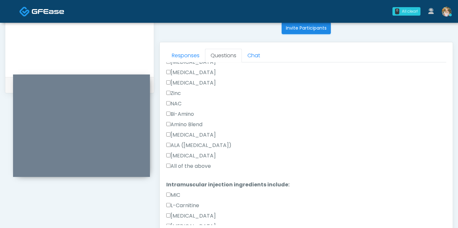
click at [189, 166] on label "All of the above" at bounding box center [188, 167] width 45 height 8
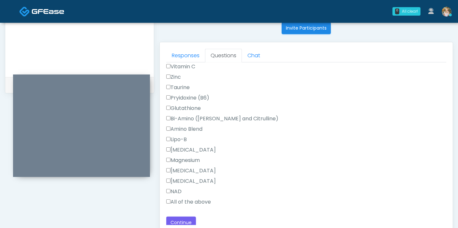
scroll to position [569, 0]
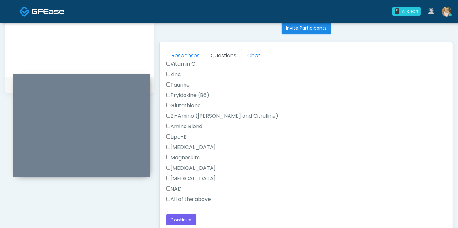
click at [176, 197] on label "All of the above" at bounding box center [188, 200] width 45 height 8
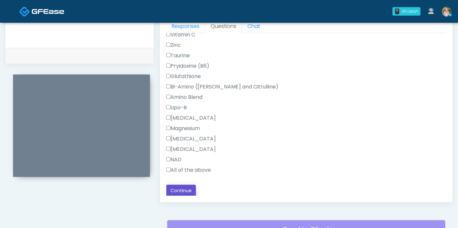
click at [182, 187] on button "Continue" at bounding box center [181, 191] width 30 height 12
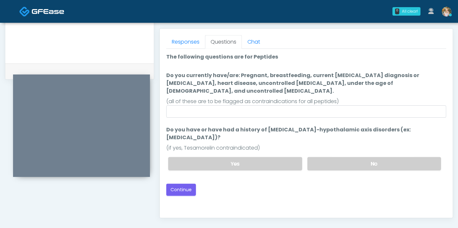
scroll to position [278, 0]
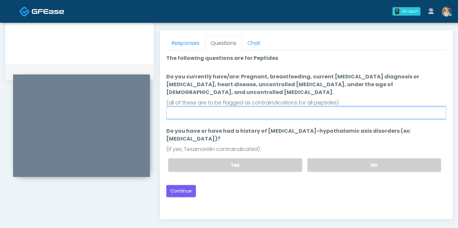
click at [326, 107] on input "Do you currently have/are: Pregnant, breastfeeding, current cancer diagnosis or…" at bounding box center [306, 113] width 280 height 12
type input "*"
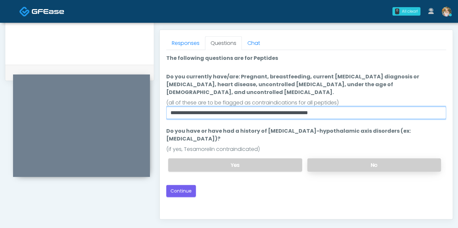
type input "**********"
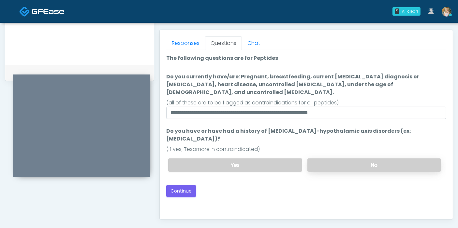
click at [372, 159] on label "No" at bounding box center [374, 165] width 134 height 13
click at [184, 185] on button "Continue" at bounding box center [181, 191] width 30 height 12
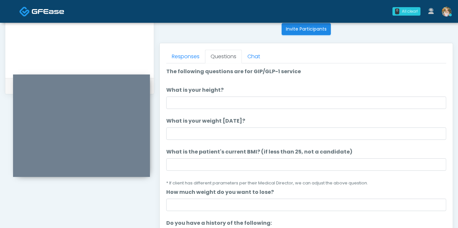
scroll to position [259, 0]
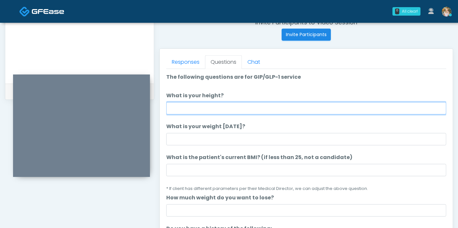
click at [240, 108] on input "What is your height?" at bounding box center [306, 108] width 280 height 12
type input "***"
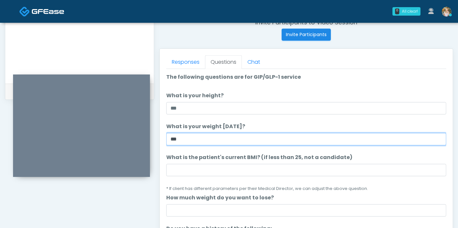
type input "***"
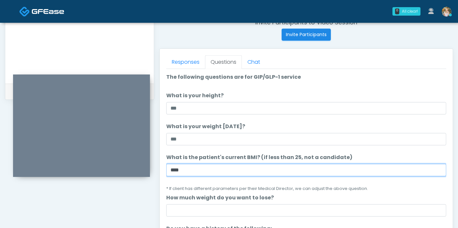
type input "****"
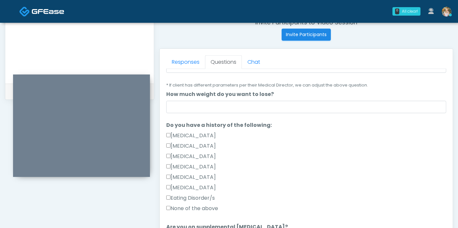
scroll to position [113, 0]
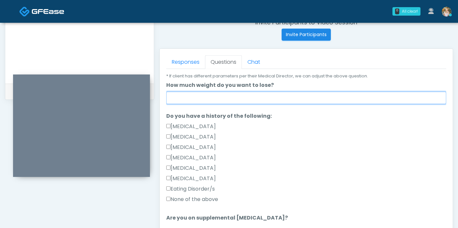
click at [251, 97] on input "How much weight do you want to lose?" at bounding box center [306, 98] width 280 height 12
type input "***"
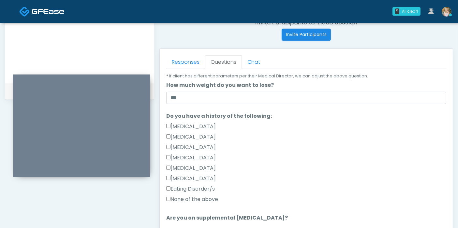
click at [192, 198] on label "None of the above" at bounding box center [192, 200] width 52 height 8
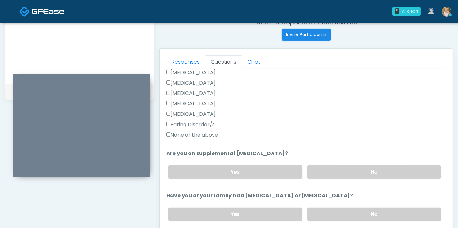
scroll to position [218, 0]
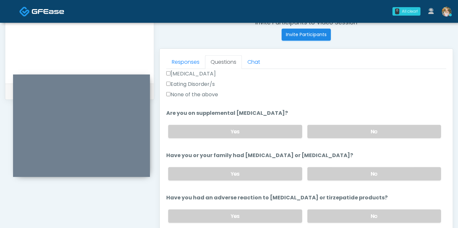
drag, startPoint x: 446, startPoint y: 158, endPoint x: 448, endPoint y: 170, distance: 12.2
click at [448, 170] on div "Responses Questions Chat Good Faith Exam Script Good Faith Exam Script INTRODUC…" at bounding box center [306, 144] width 293 height 190
click at [384, 130] on label "No" at bounding box center [374, 131] width 134 height 13
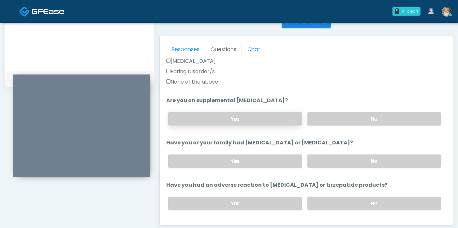
click at [252, 119] on label "Yes" at bounding box center [235, 118] width 134 height 13
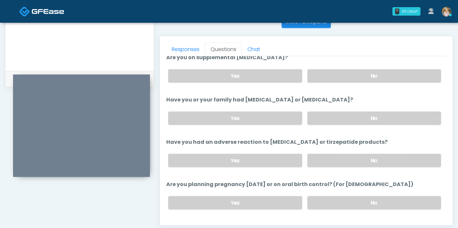
scroll to position [271, 0]
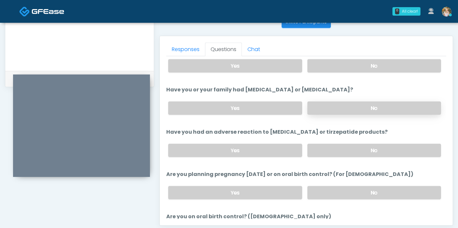
click at [351, 110] on label "No" at bounding box center [374, 108] width 134 height 13
click at [365, 148] on label "No" at bounding box center [374, 150] width 134 height 13
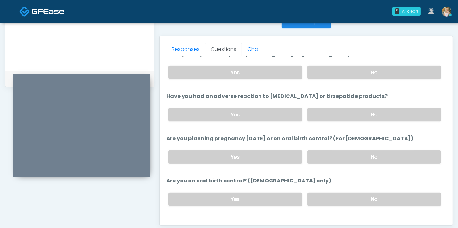
scroll to position [307, 0]
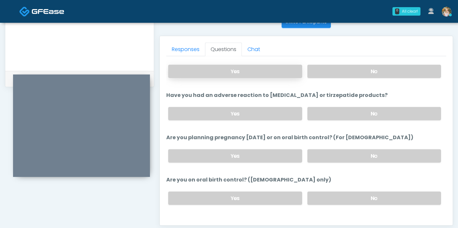
click at [254, 71] on label "Yes" at bounding box center [235, 71] width 134 height 13
click at [371, 154] on label "No" at bounding box center [374, 156] width 134 height 13
click at [368, 196] on label "No" at bounding box center [374, 198] width 134 height 13
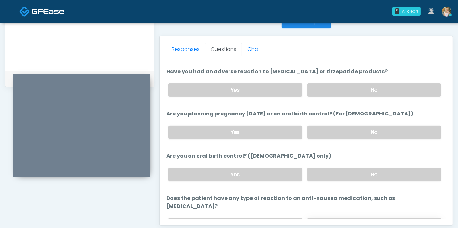
click at [382, 218] on label "No" at bounding box center [374, 224] width 134 height 13
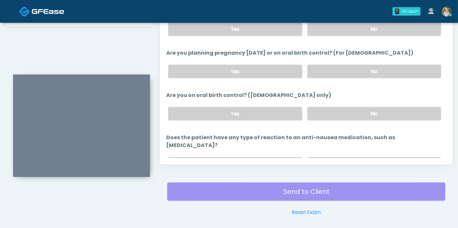
scroll to position [359, 0]
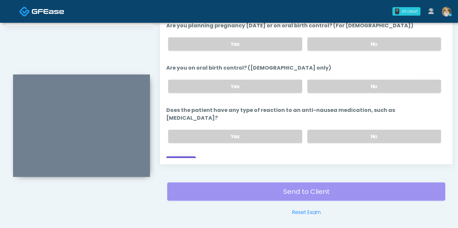
click at [180, 157] on button "Continue" at bounding box center [181, 163] width 30 height 12
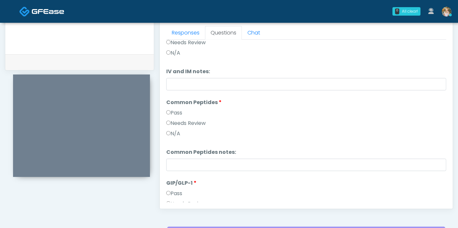
scroll to position [0, 0]
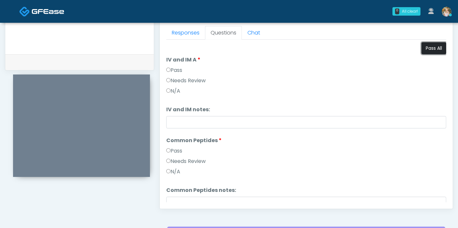
click at [427, 51] on button "Pass All" at bounding box center [433, 48] width 25 height 12
click at [193, 161] on label "Needs Review" at bounding box center [185, 162] width 39 height 8
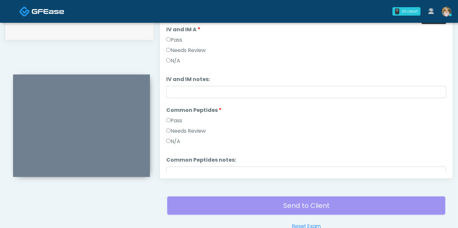
click at [175, 117] on label "Pass" at bounding box center [174, 121] width 16 height 8
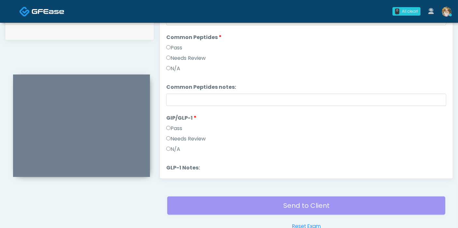
scroll to position [75, 0]
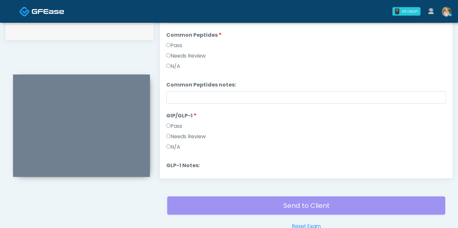
click at [198, 133] on label "Needs Review" at bounding box center [185, 137] width 39 height 8
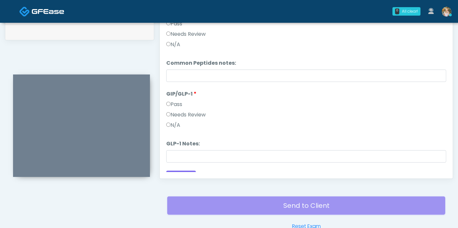
scroll to position [99, 0]
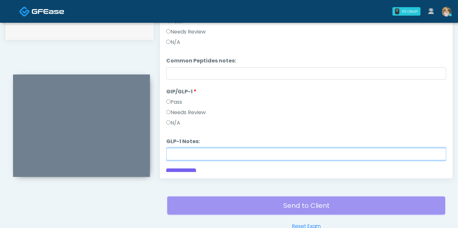
click at [313, 154] on input "GLP-1 Notes:" at bounding box center [306, 154] width 280 height 12
type input "********"
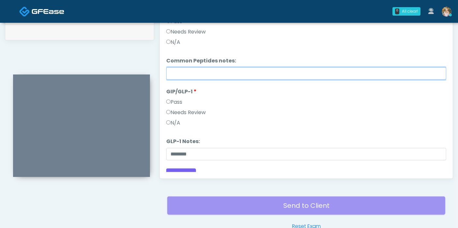
click at [269, 74] on input "Common Peptides notes:" at bounding box center [306, 73] width 280 height 12
type input "**********"
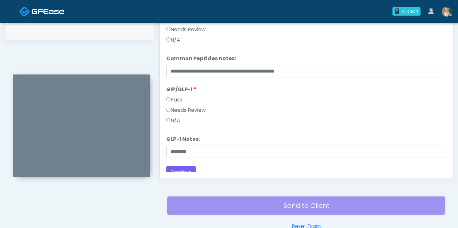
scroll to position [107, 0]
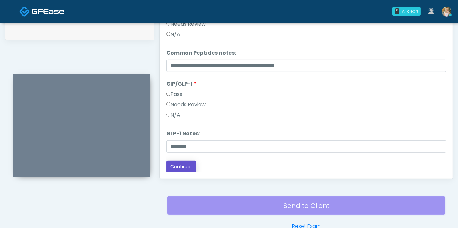
click at [187, 165] on button "Continue" at bounding box center [181, 167] width 30 height 12
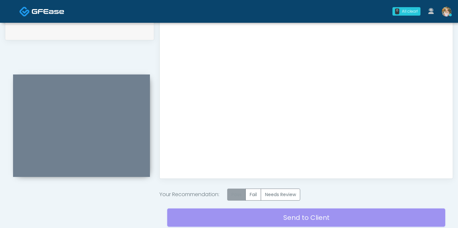
click at [236, 194] on label "Pass" at bounding box center [236, 195] width 19 height 12
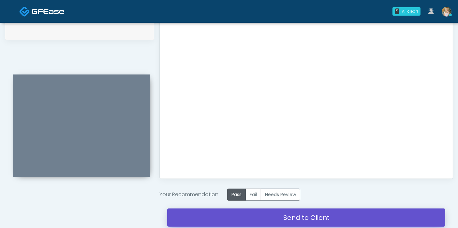
click at [299, 214] on link "Send to Client" at bounding box center [306, 218] width 278 height 18
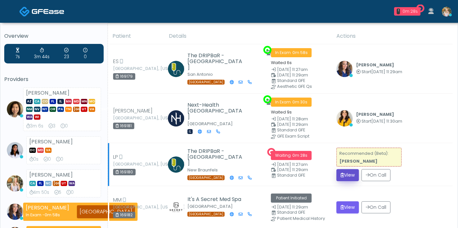
click at [347, 171] on button "View" at bounding box center [347, 175] width 22 height 12
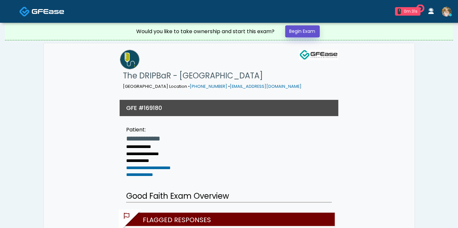
click at [303, 27] on link "Begin Exam" at bounding box center [302, 31] width 35 height 12
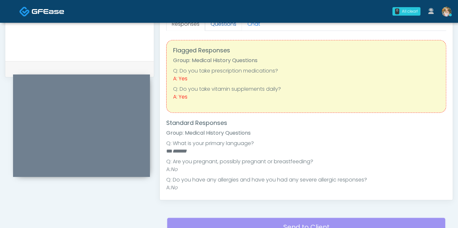
click at [221, 25] on link "Questions" at bounding box center [223, 24] width 37 height 14
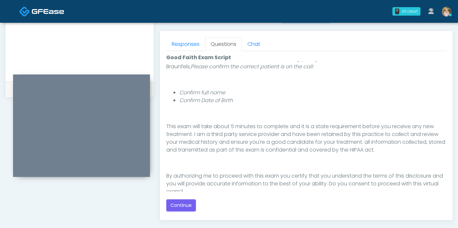
scroll to position [67, 0]
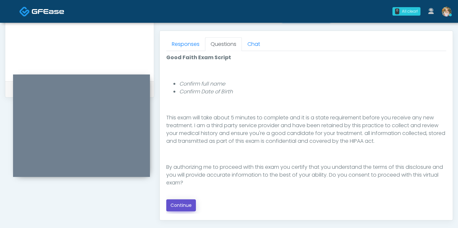
click at [186, 201] on button "Continue" at bounding box center [181, 206] width 30 height 12
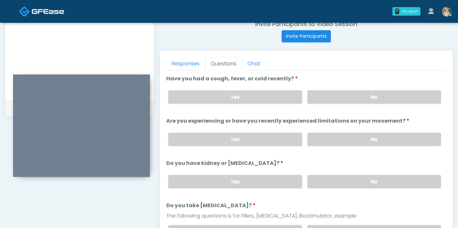
scroll to position [257, 0]
click at [377, 100] on label "No" at bounding box center [374, 97] width 134 height 13
click at [369, 139] on label "No" at bounding box center [374, 139] width 134 height 13
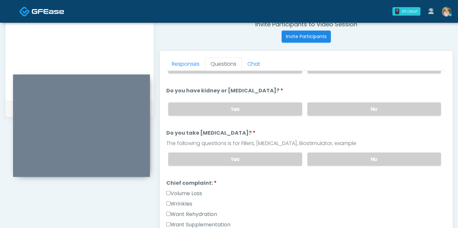
scroll to position [75, 0]
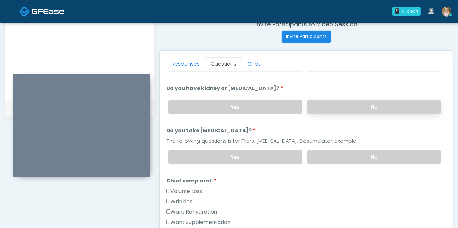
click at [380, 105] on label "No" at bounding box center [374, 106] width 134 height 13
click at [369, 152] on label "No" at bounding box center [374, 156] width 134 height 13
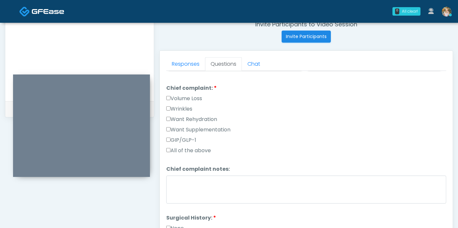
scroll to position [169, 0]
click at [193, 117] on label "Want Rehydration" at bounding box center [191, 119] width 51 height 8
click at [190, 126] on label "Want Supplementation" at bounding box center [198, 129] width 64 height 8
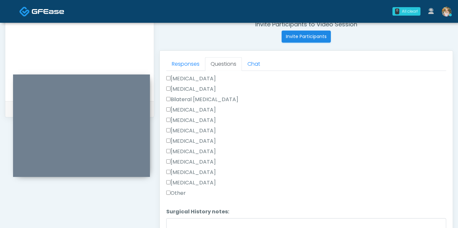
scroll to position [329, 0]
click at [203, 172] on label "Appendectomy" at bounding box center [191, 172] width 50 height 8
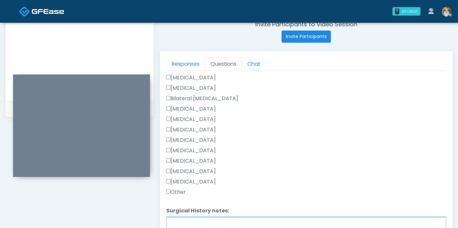
click at [239, 220] on textarea "Surgical History notes:" at bounding box center [306, 232] width 280 height 28
type textarea "*"
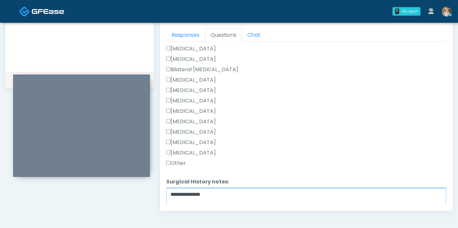
scroll to position [298, 0]
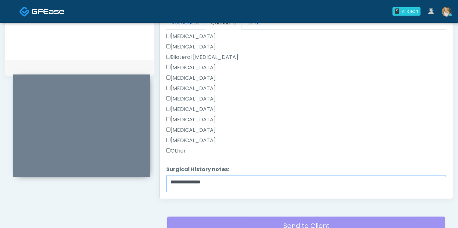
type textarea "**********"
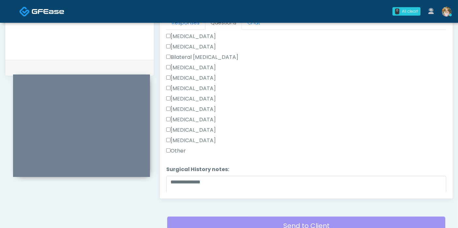
scroll to position [361, 0]
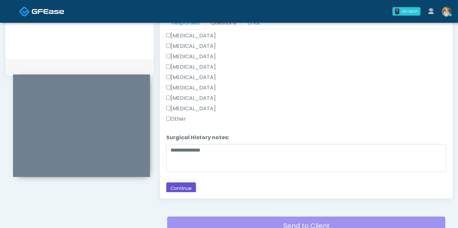
click at [192, 183] on button "Continue" at bounding box center [181, 189] width 30 height 12
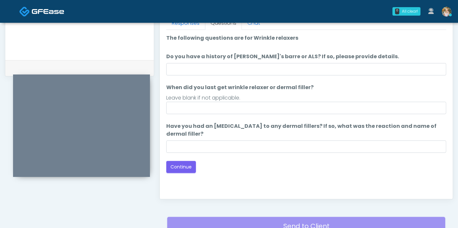
scroll to position [281, 0]
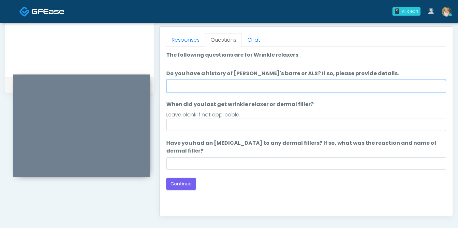
click at [298, 81] on input "Do you have a history of Guillain's barre or ALS? If so, please provide details." at bounding box center [306, 86] width 280 height 12
type input "******"
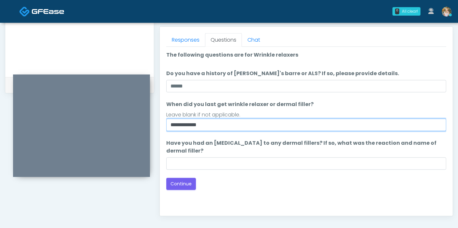
type input "**********"
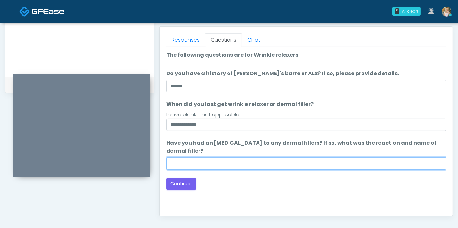
click at [254, 165] on input "Have you had an allergic response to any dermal fillers? If so, what was the re…" at bounding box center [306, 164] width 280 height 12
type input "******"
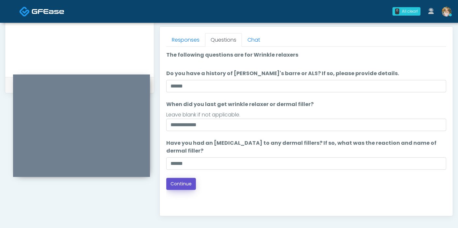
click at [186, 184] on button "Continue" at bounding box center [181, 184] width 30 height 12
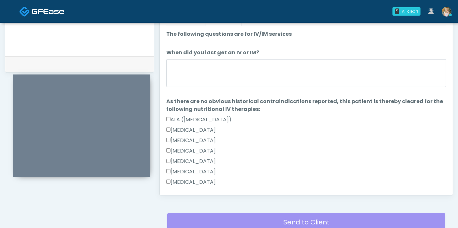
scroll to position [300, 0]
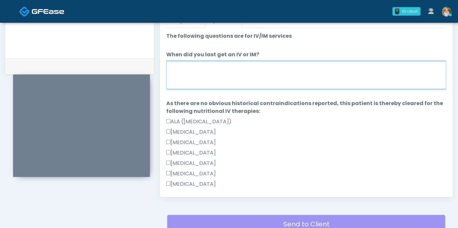
click at [285, 82] on textarea "When did you last get an IV or IM?" at bounding box center [306, 75] width 280 height 28
type textarea "**********"
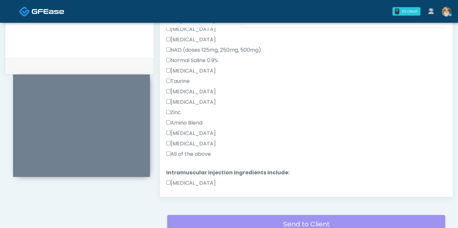
scroll to position [229, 0]
click at [204, 150] on label "All of the above" at bounding box center [188, 154] width 45 height 8
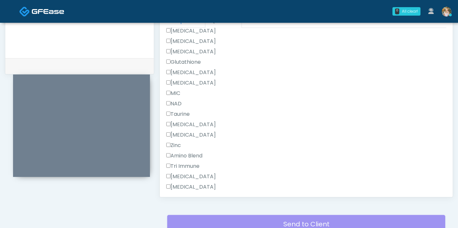
scroll to position [434, 0]
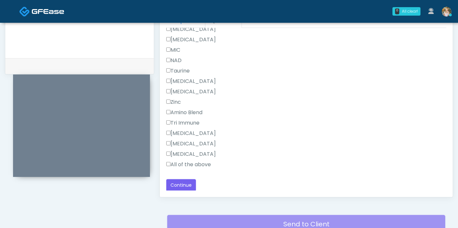
click at [185, 164] on label "All of the above" at bounding box center [188, 165] width 45 height 8
click at [185, 186] on button "Continue" at bounding box center [181, 185] width 30 height 12
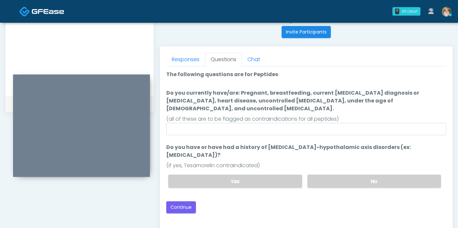
scroll to position [259, 0]
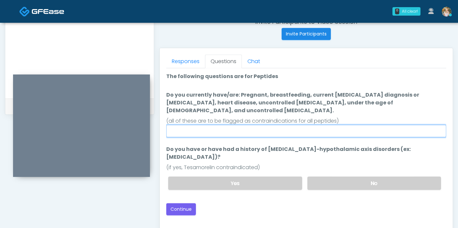
click at [275, 125] on input "Do you currently have/are: Pregnant, breastfeeding, current cancer diagnosis or…" at bounding box center [306, 131] width 280 height 12
type input "******"
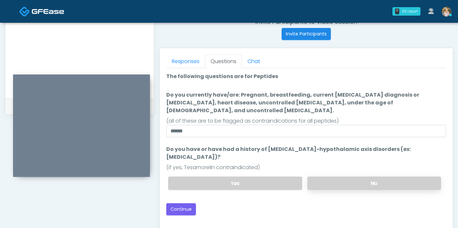
click at [353, 177] on label "No" at bounding box center [374, 183] width 134 height 13
click at [183, 204] on button "Continue" at bounding box center [181, 210] width 30 height 12
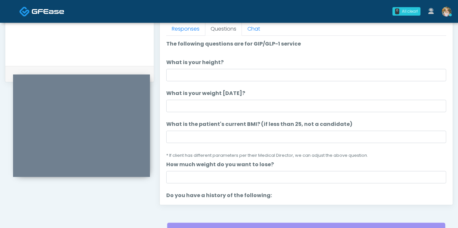
scroll to position [283, 0]
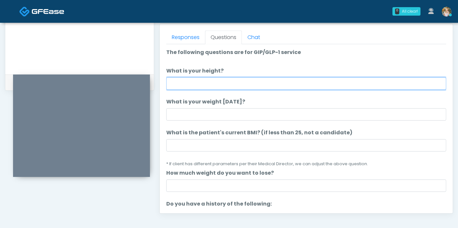
click at [259, 78] on input "What is your height?" at bounding box center [306, 84] width 280 height 12
type input "***"
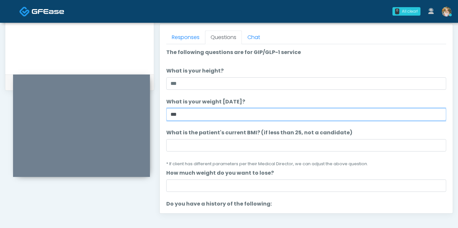
type input "***"
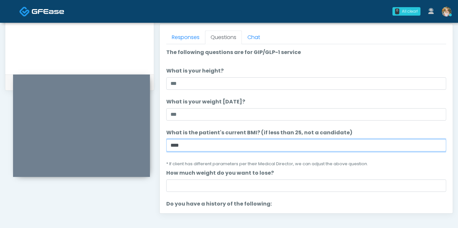
type input "****"
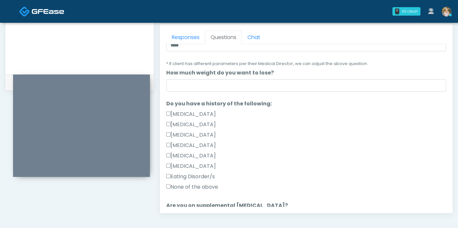
scroll to position [98, 0]
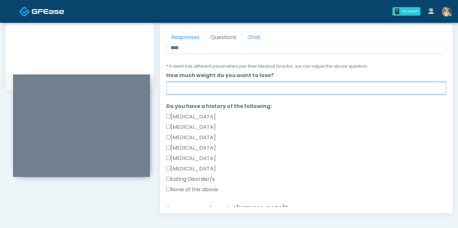
click at [302, 84] on input "How much weight do you want to lose?" at bounding box center [306, 88] width 280 height 12
type input "***"
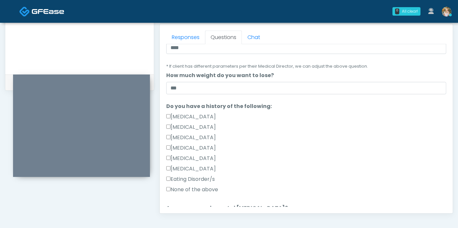
drag, startPoint x: 212, startPoint y: 187, endPoint x: 400, endPoint y: 135, distance: 195.0
click at [400, 135] on div "Gallbladder Disease Pancreatic Disease Multiple Endocrine Neoplasia Syndrome Ty…" at bounding box center [306, 154] width 280 height 83
click at [409, 134] on div "[MEDICAL_DATA]" at bounding box center [306, 139] width 280 height 10
click at [204, 191] on label "None of the above" at bounding box center [192, 190] width 52 height 8
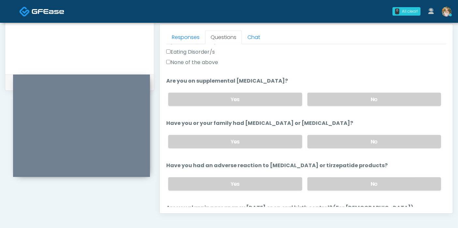
scroll to position [238, 0]
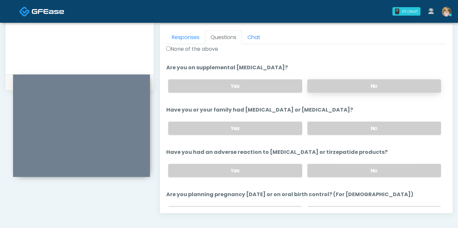
click at [388, 85] on label "No" at bounding box center [374, 85] width 134 height 13
click at [395, 129] on label "No" at bounding box center [374, 128] width 134 height 13
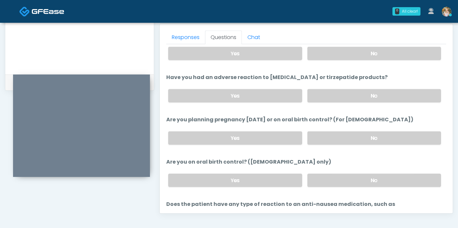
scroll to position [316, 0]
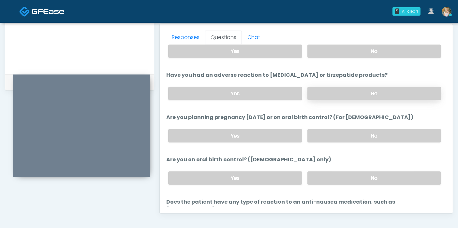
click at [375, 92] on label "No" at bounding box center [374, 93] width 134 height 13
click at [372, 133] on label "No" at bounding box center [374, 135] width 134 height 13
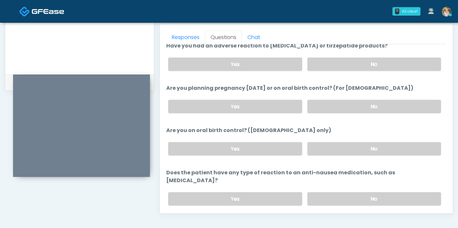
scroll to position [359, 0]
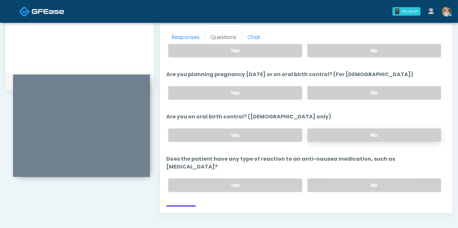
click at [378, 137] on label "No" at bounding box center [374, 135] width 134 height 13
click at [370, 179] on label "No" at bounding box center [374, 185] width 134 height 13
click at [185, 206] on button "Continue" at bounding box center [181, 212] width 30 height 12
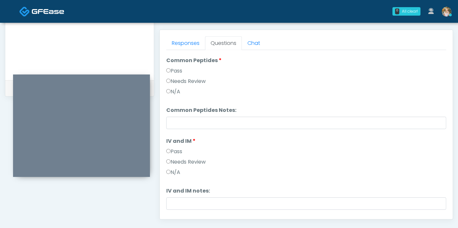
scroll to position [0, 0]
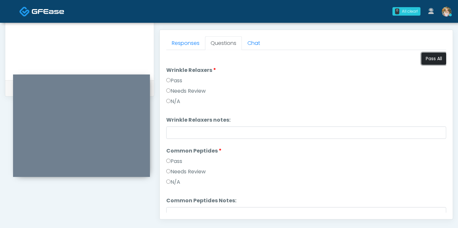
click at [426, 60] on button "Pass All" at bounding box center [433, 59] width 25 height 12
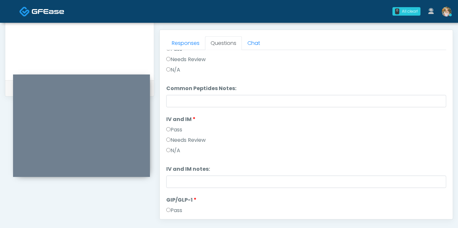
scroll to position [158, 0]
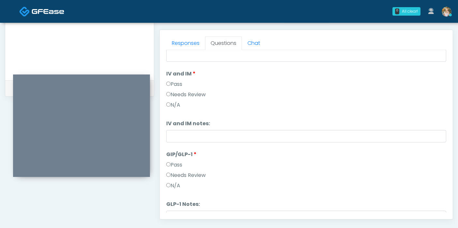
click at [180, 172] on label "Needs Review" at bounding box center [185, 176] width 39 height 8
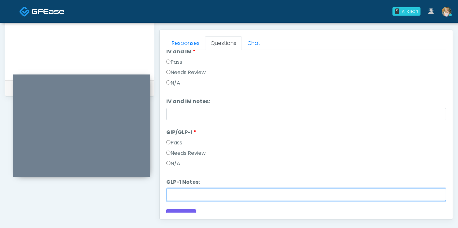
click at [299, 190] on input "GLP-1 Notes:" at bounding box center [306, 195] width 280 height 12
type input "********"
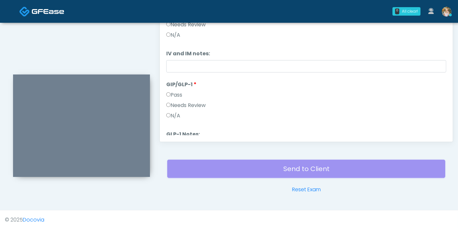
scroll to position [188, 0]
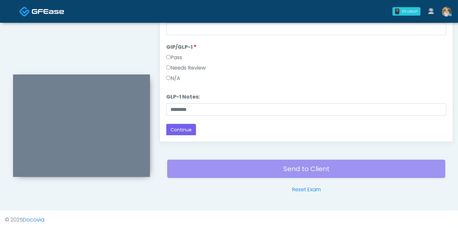
click at [184, 128] on button "Continue" at bounding box center [181, 130] width 30 height 12
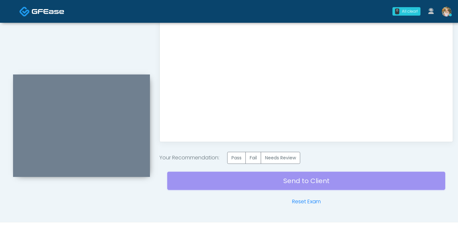
scroll to position [0, 0]
click at [238, 157] on label "Pass" at bounding box center [236, 158] width 19 height 12
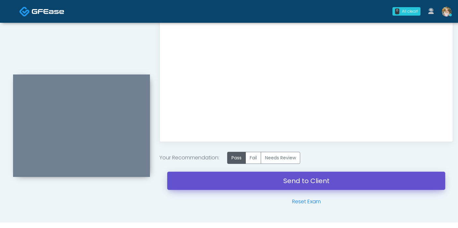
click at [287, 178] on link "Send to Client" at bounding box center [306, 181] width 278 height 18
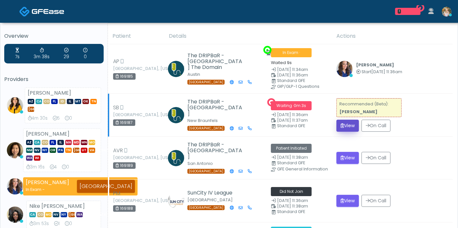
click at [346, 121] on button "View" at bounding box center [347, 126] width 22 height 12
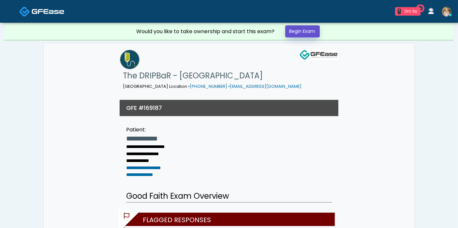
click at [299, 33] on link "Begin Exam" at bounding box center [302, 31] width 35 height 12
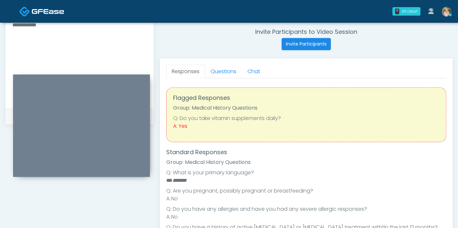
scroll to position [238, 0]
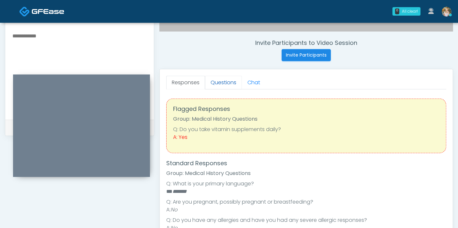
click at [221, 82] on link "Questions" at bounding box center [223, 83] width 37 height 14
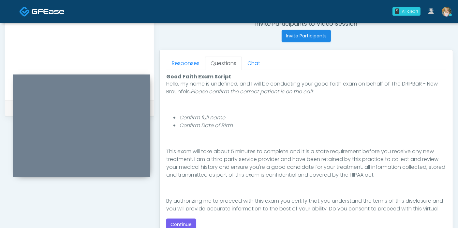
scroll to position [67, 0]
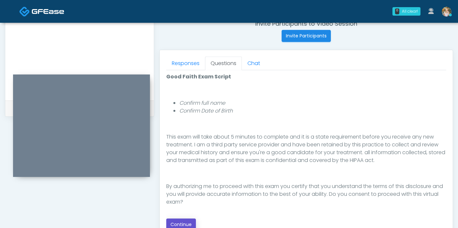
click at [184, 221] on button "Continue" at bounding box center [181, 225] width 30 height 12
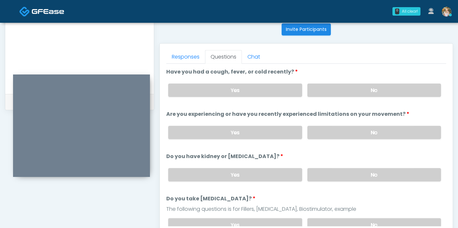
scroll to position [261, 0]
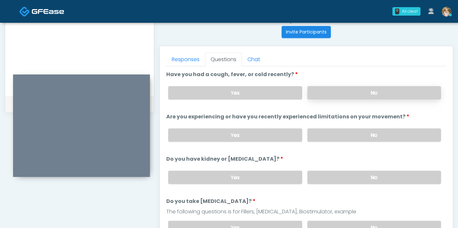
click at [376, 94] on label "No" at bounding box center [374, 92] width 134 height 13
click at [377, 133] on label "No" at bounding box center [374, 135] width 134 height 13
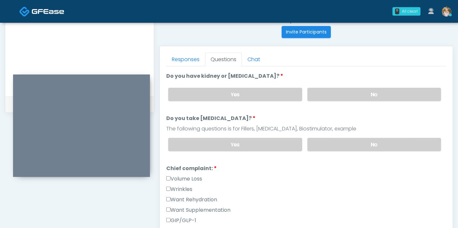
scroll to position [85, 0]
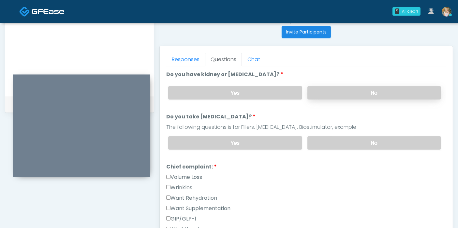
click at [378, 96] on label "No" at bounding box center [374, 92] width 134 height 13
click at [368, 138] on label "No" at bounding box center [374, 142] width 134 height 13
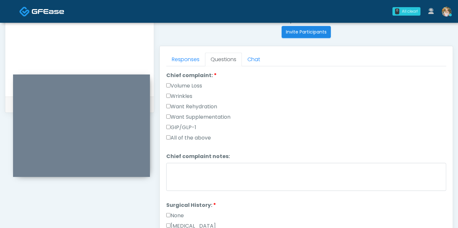
scroll to position [179, 0]
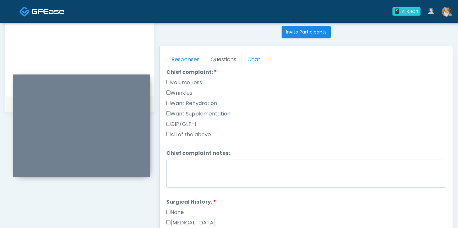
click at [194, 100] on label "Want Rehydration" at bounding box center [191, 104] width 51 height 8
click at [190, 111] on label "Want Supplementation" at bounding box center [198, 114] width 64 height 8
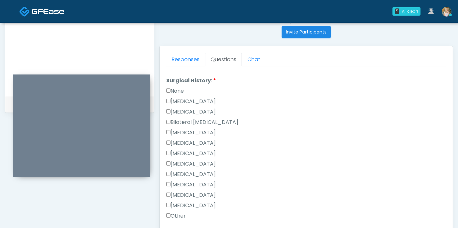
scroll to position [303, 0]
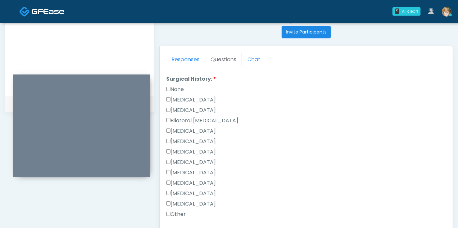
click at [180, 86] on label "None" at bounding box center [175, 90] width 18 height 8
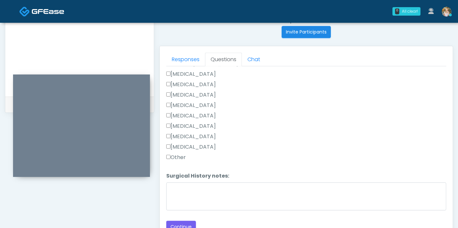
scroll to position [361, 0]
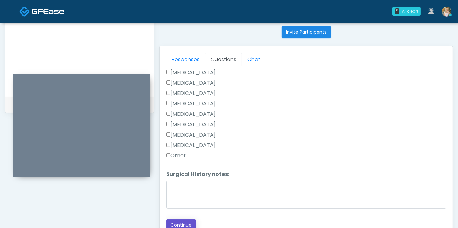
click at [179, 221] on button "Continue" at bounding box center [181, 226] width 30 height 12
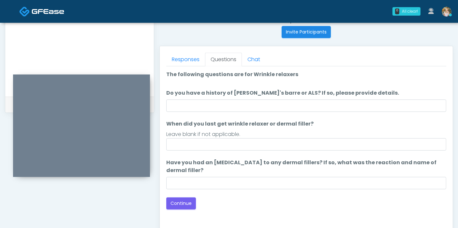
scroll to position [243, 0]
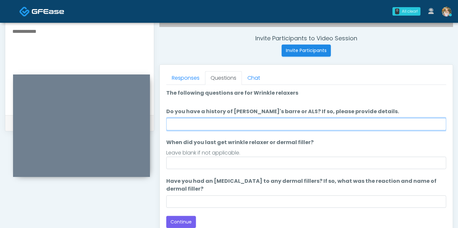
click at [313, 124] on input "Do you have a history of [PERSON_NAME]'s barre or ALS? If so, please provide de…" at bounding box center [306, 124] width 280 height 12
type input "******"
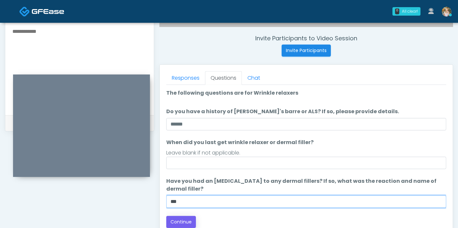
type input "***"
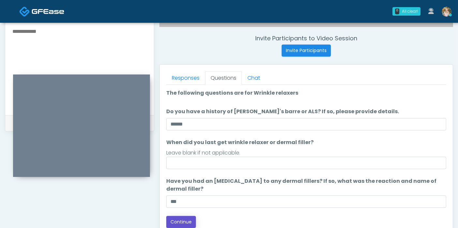
click at [187, 223] on button "Continue" at bounding box center [181, 222] width 30 height 12
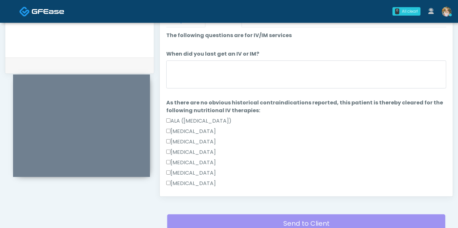
scroll to position [300, 0]
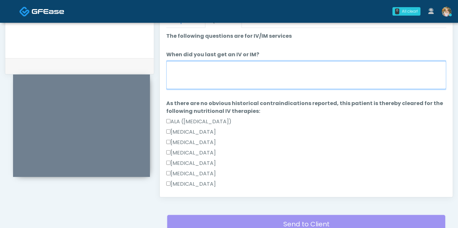
click at [302, 82] on textarea "When did you last get an IV or IM?" at bounding box center [306, 75] width 280 height 28
type textarea "**********"
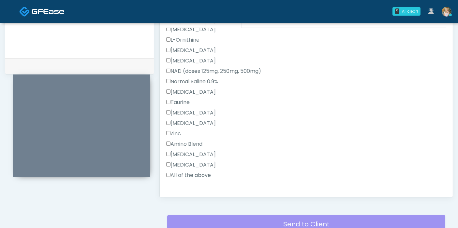
scroll to position [244, 0]
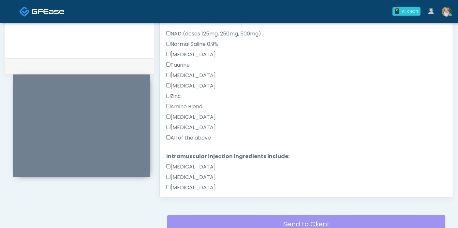
click at [202, 136] on label "All of the above" at bounding box center [188, 138] width 45 height 8
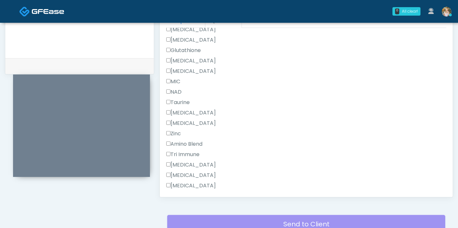
scroll to position [415, 0]
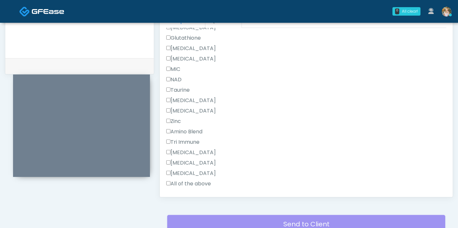
click at [203, 182] on label "All of the above" at bounding box center [188, 184] width 45 height 8
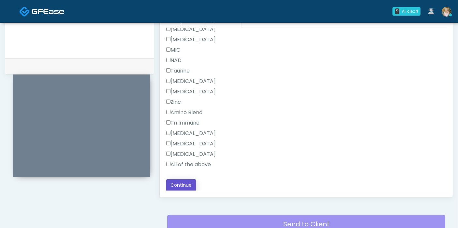
click at [169, 186] on button "Continue" at bounding box center [181, 185] width 30 height 12
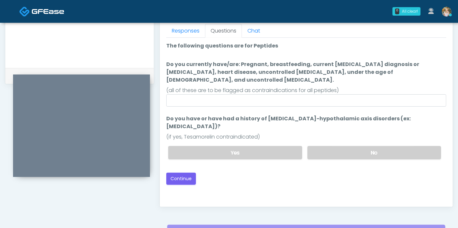
scroll to position [285, 0]
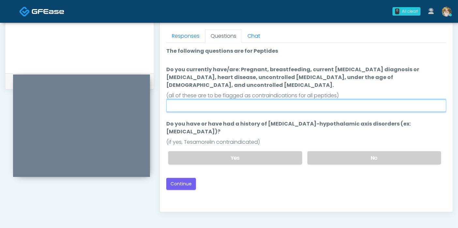
click at [289, 100] on input "Do you currently have/are: Pregnant, breastfeeding, current [MEDICAL_DATA] diag…" at bounding box center [306, 106] width 280 height 12
type input "******"
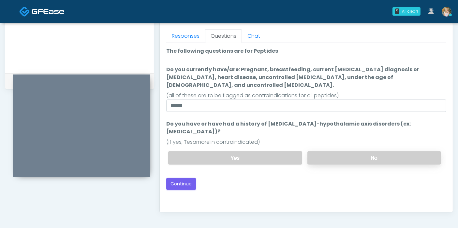
click at [344, 151] on label "No" at bounding box center [374, 157] width 134 height 13
click at [185, 178] on button "Continue" at bounding box center [181, 184] width 30 height 12
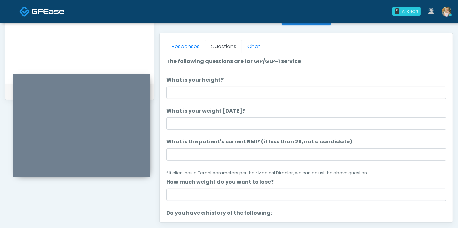
scroll to position [261, 0]
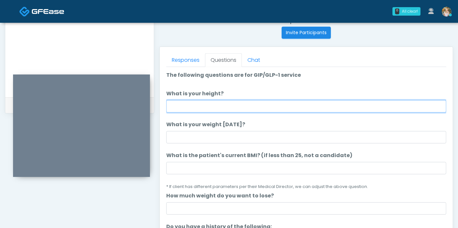
click at [282, 107] on input "What is your height?" at bounding box center [306, 106] width 280 height 12
type input "***"
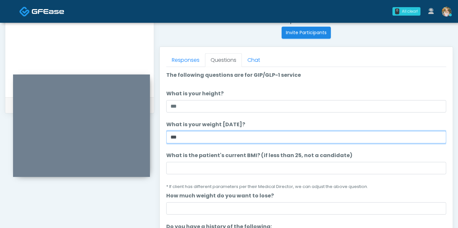
type input "***"
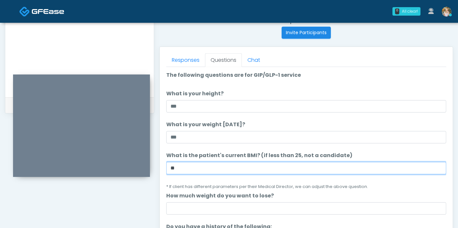
type input "**"
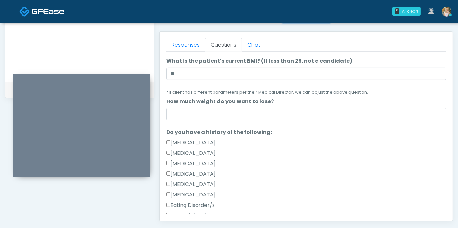
scroll to position [84, 0]
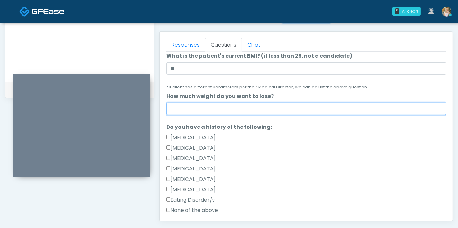
click at [282, 107] on input "How much weight do you want to lose?" at bounding box center [306, 109] width 280 height 12
type input "******"
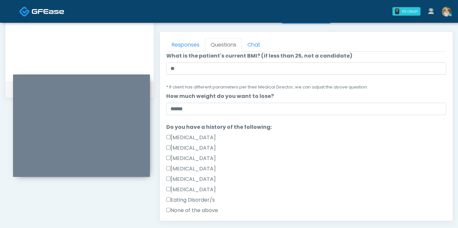
click at [187, 210] on label "None of the above" at bounding box center [192, 211] width 52 height 8
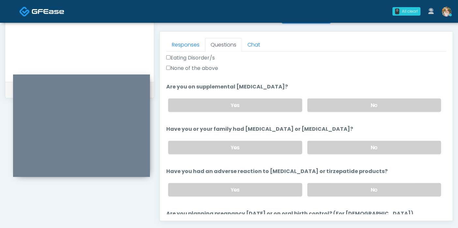
scroll to position [260, 0]
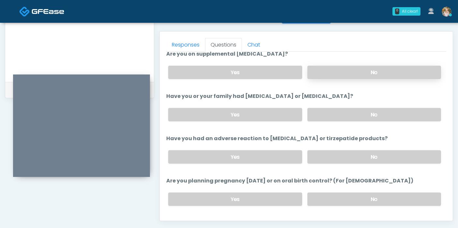
click at [376, 70] on label "No" at bounding box center [374, 72] width 134 height 13
click at [385, 112] on label "No" at bounding box center [374, 114] width 134 height 13
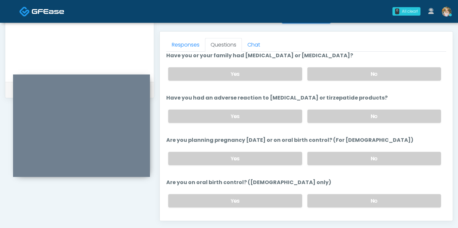
scroll to position [304, 0]
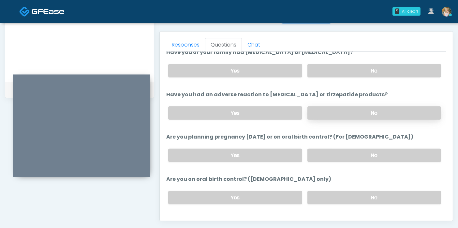
click at [375, 112] on label "No" at bounding box center [374, 113] width 134 height 13
click at [368, 155] on label "No" at bounding box center [374, 155] width 134 height 13
click at [367, 194] on label "No" at bounding box center [374, 197] width 134 height 13
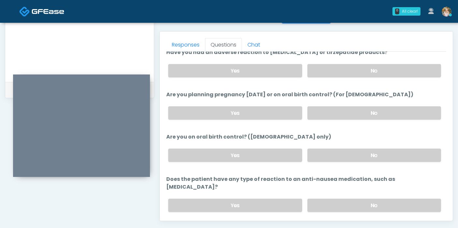
scroll to position [359, 0]
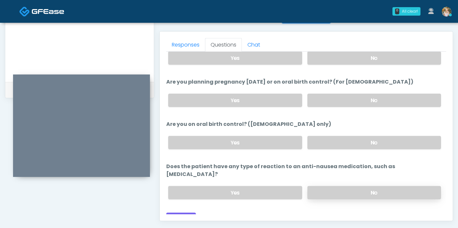
click at [368, 186] on label "No" at bounding box center [374, 192] width 134 height 13
click at [182, 213] on button "Continue" at bounding box center [181, 219] width 30 height 12
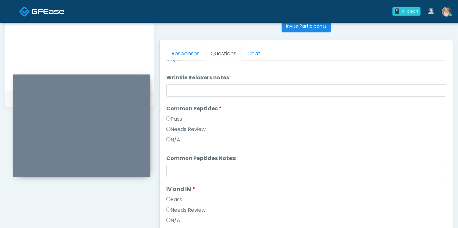
scroll to position [0, 0]
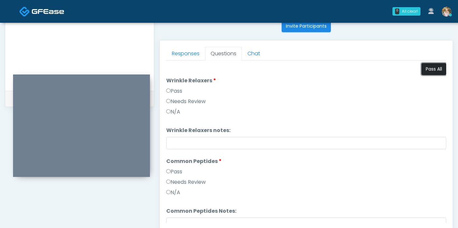
click at [421, 70] on button "Pass All" at bounding box center [433, 69] width 25 height 12
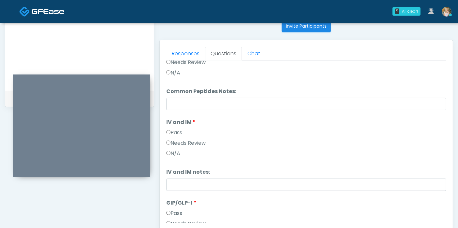
scroll to position [188, 0]
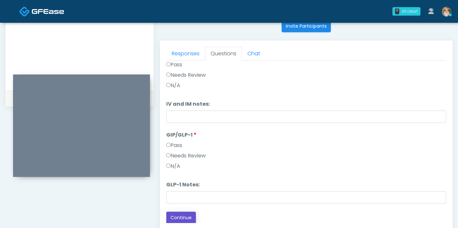
click at [188, 214] on button "Continue" at bounding box center [181, 218] width 30 height 12
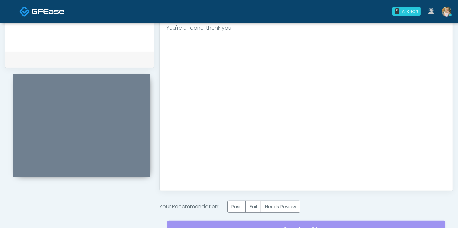
scroll to position [327, 0]
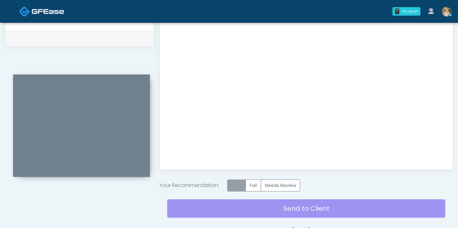
click at [237, 181] on label "Pass" at bounding box center [236, 186] width 19 height 12
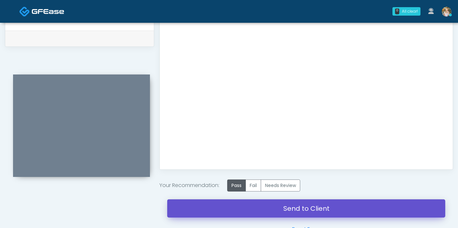
click at [286, 206] on link "Send to Client" at bounding box center [306, 209] width 278 height 18
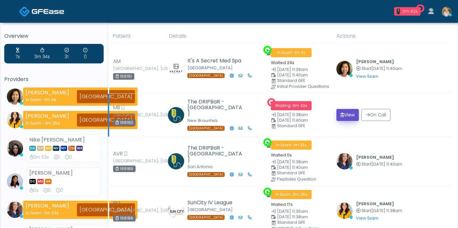
click at [346, 116] on button "View" at bounding box center [347, 115] width 22 height 12
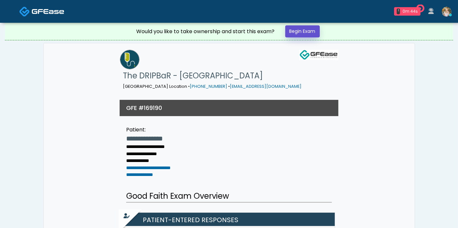
click at [305, 33] on link "Begin Exam" at bounding box center [302, 31] width 35 height 12
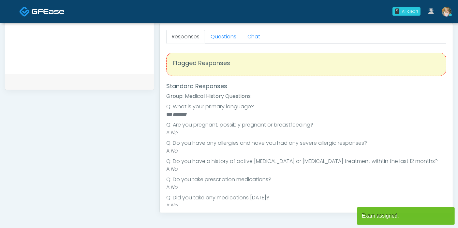
scroll to position [287, 0]
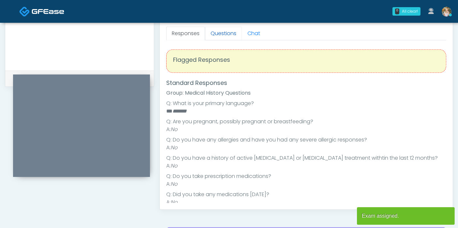
click at [227, 36] on link "Questions" at bounding box center [223, 34] width 37 height 14
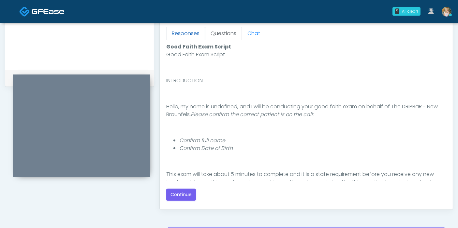
click at [186, 33] on link "Responses" at bounding box center [185, 34] width 39 height 14
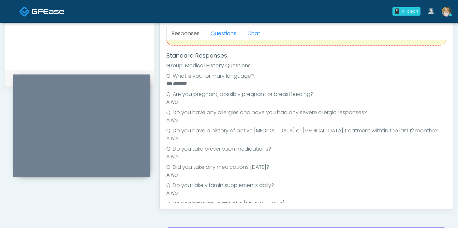
scroll to position [0, 0]
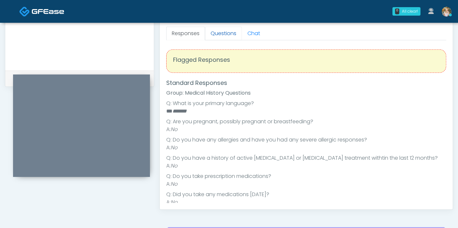
click at [225, 31] on link "Questions" at bounding box center [223, 34] width 37 height 14
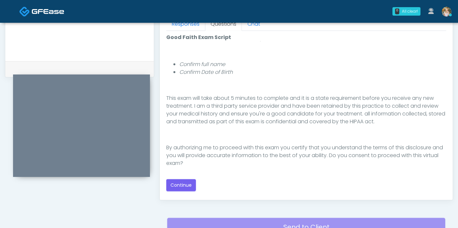
scroll to position [67, 0]
click at [184, 186] on button "Continue" at bounding box center [181, 185] width 30 height 12
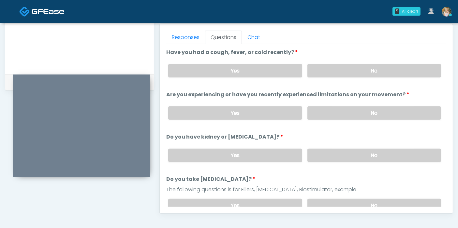
scroll to position [275, 0]
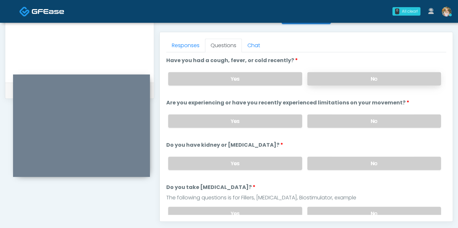
click at [397, 81] on label "No" at bounding box center [374, 78] width 134 height 13
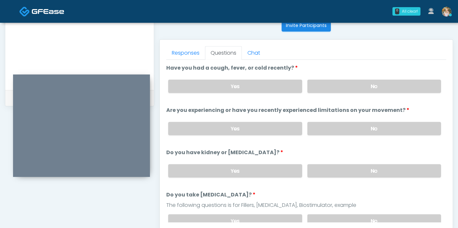
scroll to position [261, 0]
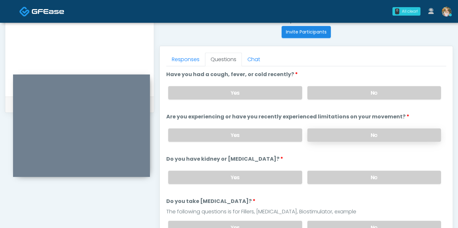
click at [385, 133] on label "No" at bounding box center [374, 135] width 134 height 13
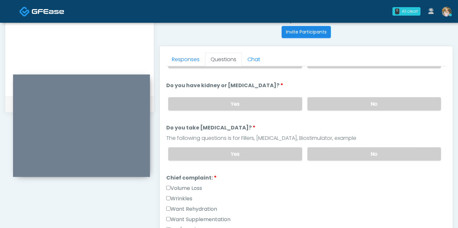
scroll to position [84, 0]
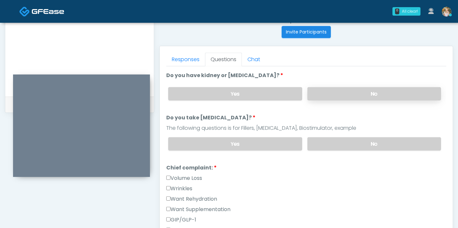
click at [383, 93] on label "No" at bounding box center [374, 93] width 134 height 13
click at [365, 146] on label "No" at bounding box center [374, 143] width 134 height 13
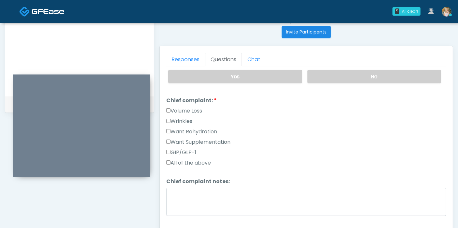
scroll to position [170, 0]
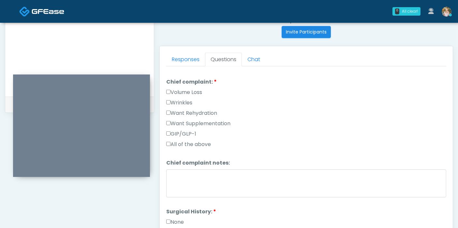
click at [197, 110] on label "Want Rehydration" at bounding box center [191, 113] width 51 height 8
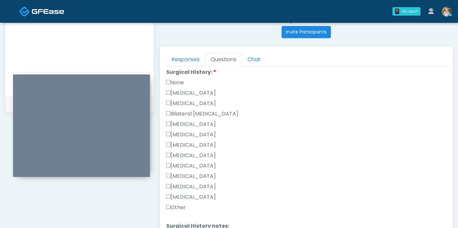
scroll to position [315, 0]
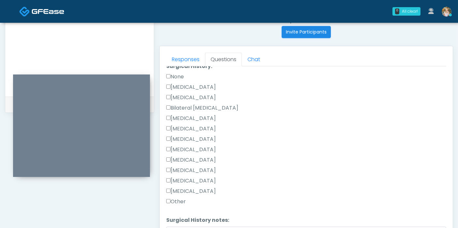
click at [178, 73] on label "None" at bounding box center [175, 77] width 18 height 8
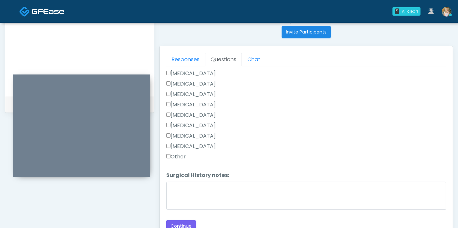
scroll to position [361, 0]
click at [183, 221] on button "Continue" at bounding box center [181, 226] width 30 height 12
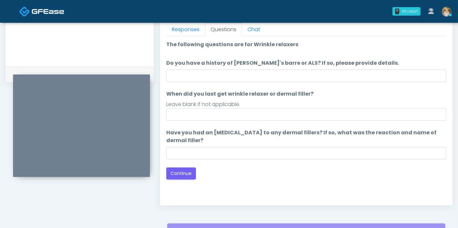
scroll to position [285, 0]
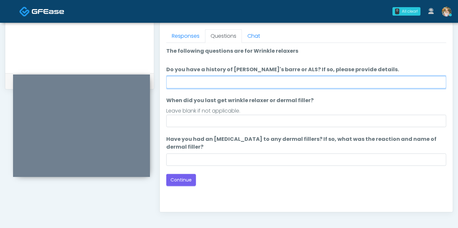
click at [294, 82] on input "Do you have a history of [PERSON_NAME]'s barre or ALS? If so, please provide de…" at bounding box center [306, 82] width 280 height 12
type input "******"
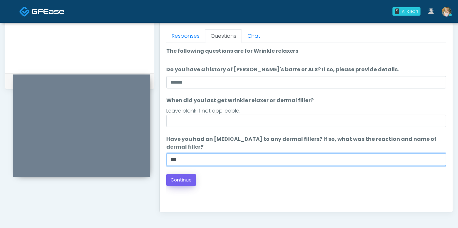
type input "***"
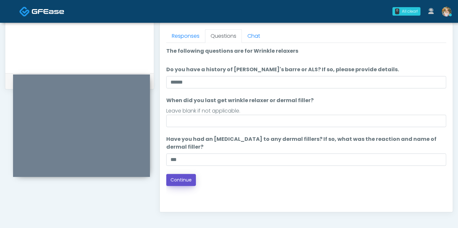
click at [183, 180] on button "Continue" at bounding box center [181, 180] width 30 height 12
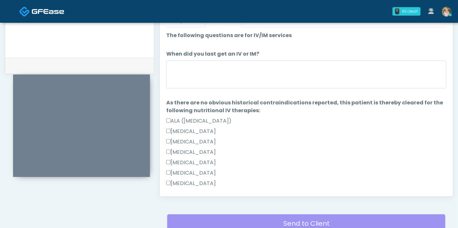
scroll to position [292, 0]
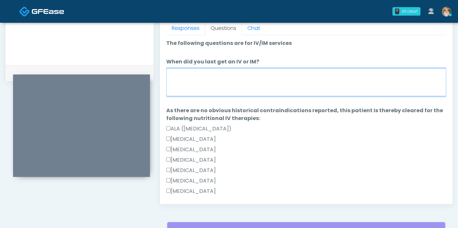
click at [316, 84] on textarea "When did you last get an IV or IM?" at bounding box center [306, 82] width 280 height 28
type textarea "**********"
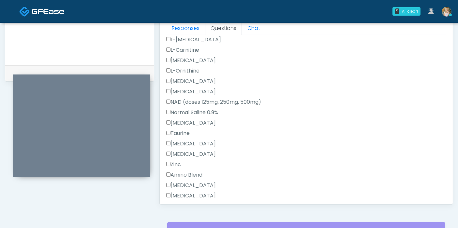
scroll to position [213, 0]
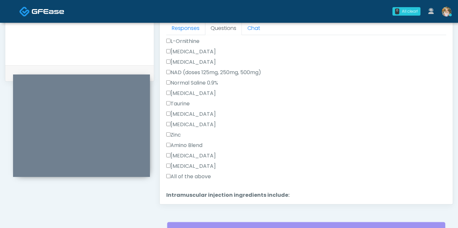
click at [204, 173] on label "All of the above" at bounding box center [188, 177] width 45 height 8
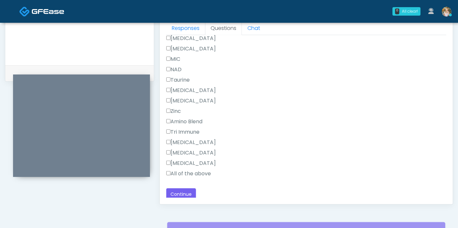
scroll to position [434, 0]
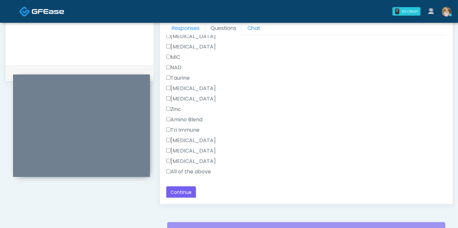
click at [195, 172] on label "All of the above" at bounding box center [188, 172] width 45 height 8
click at [185, 190] on button "Continue" at bounding box center [181, 193] width 30 height 12
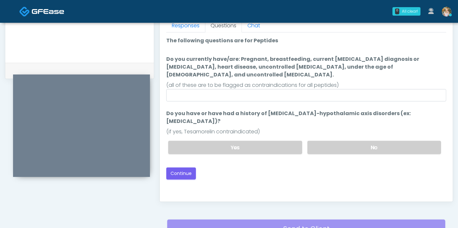
scroll to position [283, 0]
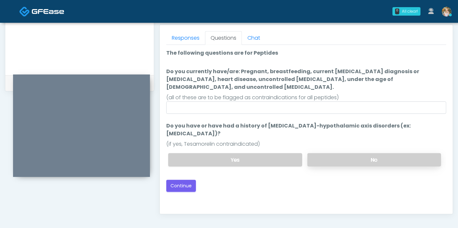
click at [341, 153] on label "No" at bounding box center [374, 159] width 134 height 13
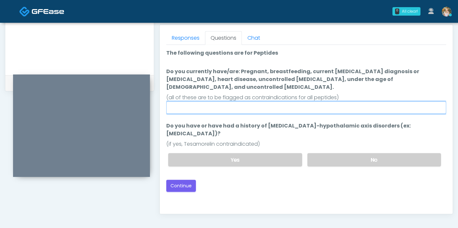
click at [315, 102] on input "Do you currently have/are: Pregnant, breastfeeding, current cancer diagnosis or…" at bounding box center [306, 108] width 280 height 12
type input "******"
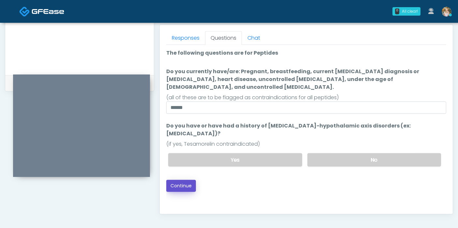
click at [183, 180] on button "Continue" at bounding box center [181, 186] width 30 height 12
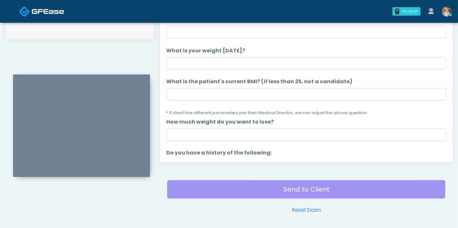
scroll to position [322, 0]
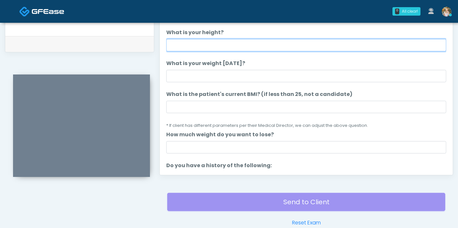
click at [307, 43] on input "What is your height?" at bounding box center [306, 45] width 280 height 12
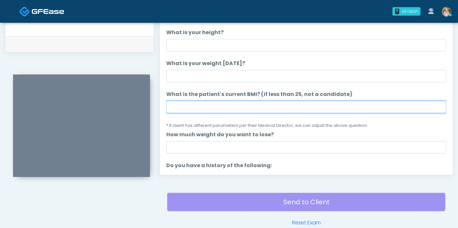
click at [199, 108] on input "What is the patient's current BMI? (if less than 25, not a candidate)" at bounding box center [306, 107] width 280 height 12
type input "****"
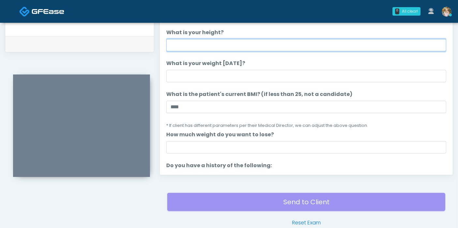
click at [196, 45] on input "What is your height?" at bounding box center [306, 45] width 280 height 12
type input "***"
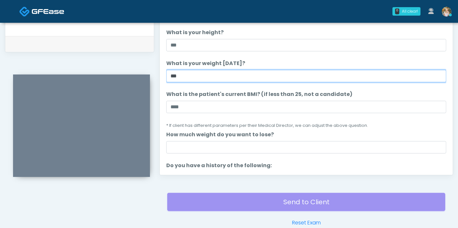
type input "***"
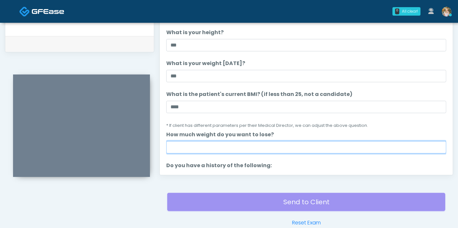
click at [207, 145] on input "How much weight do you want to lose?" at bounding box center [306, 147] width 280 height 12
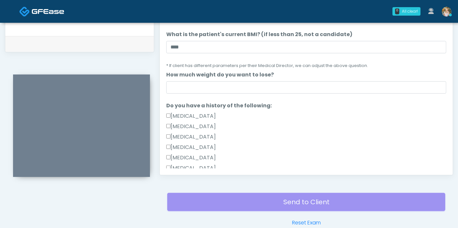
scroll to position [78, 0]
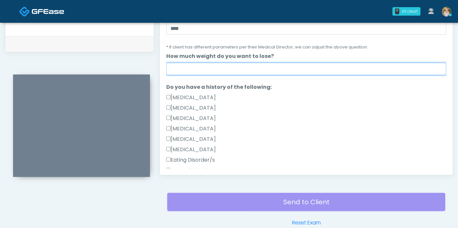
click at [315, 71] on input "How much weight do you want to lose?" at bounding box center [306, 69] width 280 height 12
type input "******"
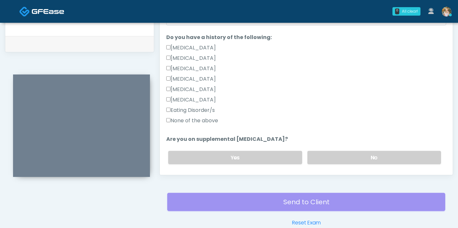
scroll to position [137, 0]
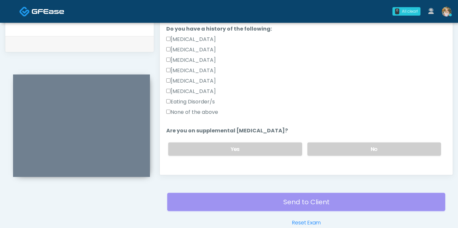
click at [182, 110] on label "None of the above" at bounding box center [192, 112] width 52 height 8
click at [333, 144] on label "No" at bounding box center [374, 149] width 134 height 13
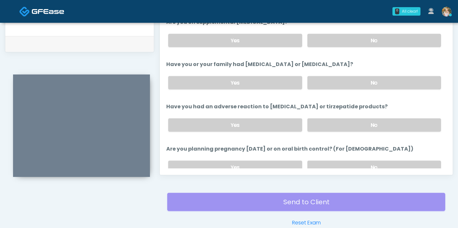
scroll to position [252, 0]
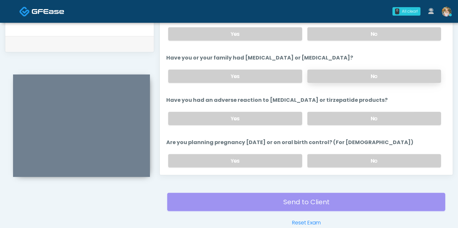
click at [386, 77] on label "No" at bounding box center [374, 76] width 134 height 13
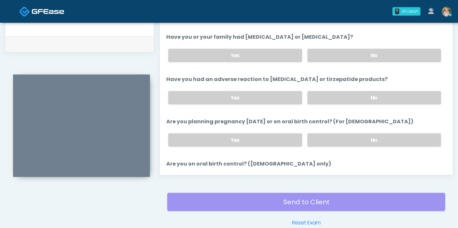
scroll to position [288, 0]
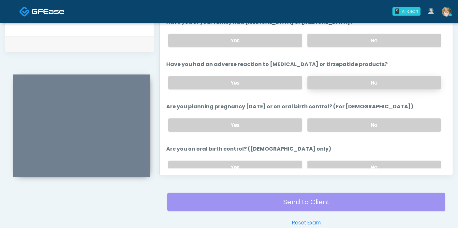
click at [383, 83] on label "No" at bounding box center [374, 82] width 134 height 13
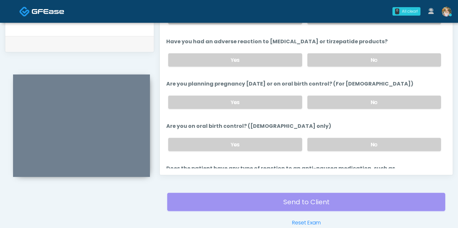
scroll to position [310, 0]
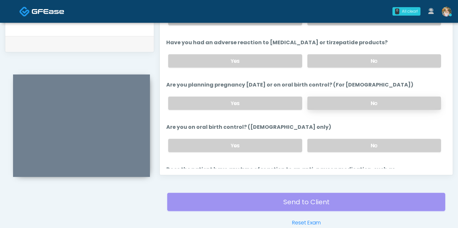
click at [371, 100] on label "No" at bounding box center [374, 103] width 134 height 13
click at [368, 144] on label "No" at bounding box center [374, 145] width 134 height 13
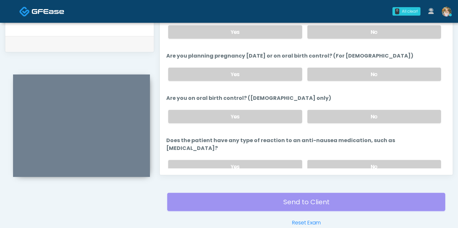
scroll to position [359, 0]
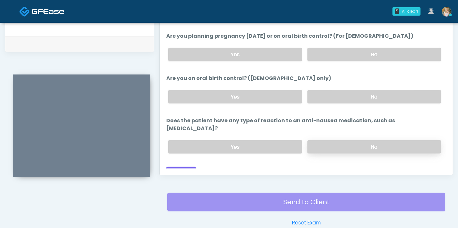
click at [335, 140] on label "No" at bounding box center [374, 146] width 134 height 13
click at [188, 167] on button "Continue" at bounding box center [181, 173] width 30 height 12
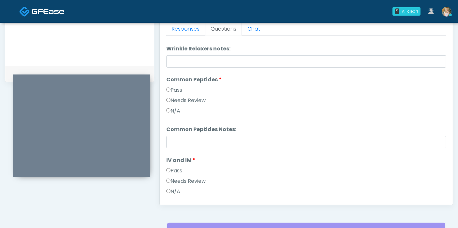
scroll to position [0, 0]
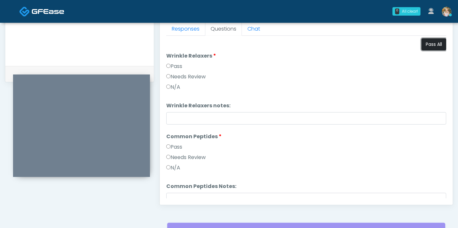
click at [430, 43] on button "Pass All" at bounding box center [433, 44] width 25 height 12
drag, startPoint x: 447, startPoint y: 105, endPoint x: 446, endPoint y: 115, distance: 10.4
click at [446, 115] on div "Responses Questions Chat Good Faith Exam Script Good Faith Exam Script INTRODUC…" at bounding box center [306, 111] width 293 height 190
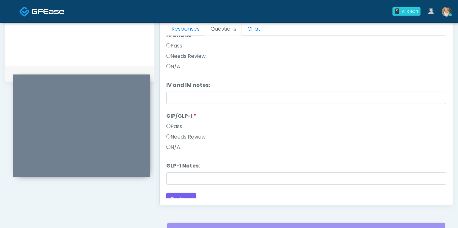
scroll to position [188, 0]
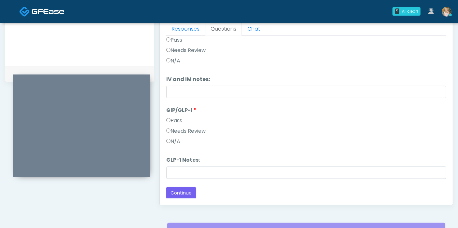
click at [172, 138] on label "N/A" at bounding box center [173, 142] width 14 height 8
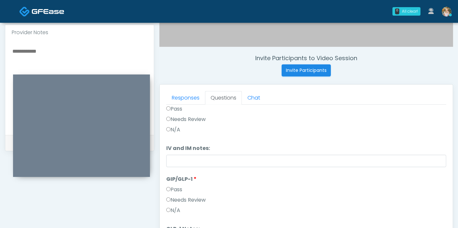
scroll to position [218, 0]
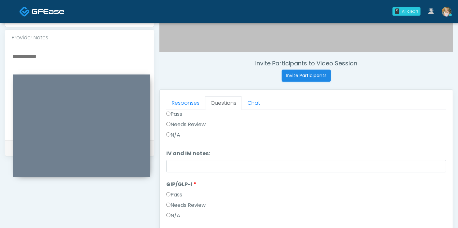
click at [33, 52] on textarea at bounding box center [79, 91] width 135 height 79
click at [67, 52] on textarea "**********" at bounding box center [79, 91] width 135 height 79
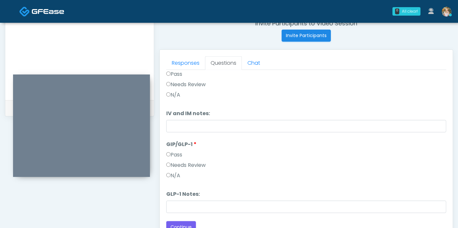
scroll to position [318, 0]
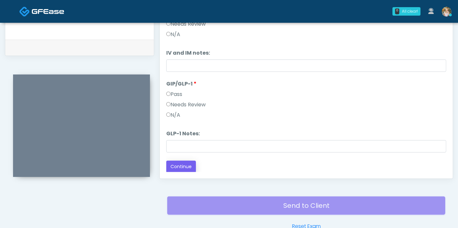
type textarea "**********"
click at [183, 168] on button "Continue" at bounding box center [181, 167] width 30 height 12
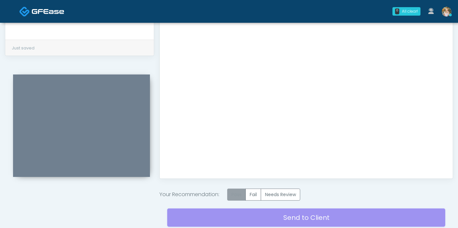
click at [235, 192] on label "Pass" at bounding box center [236, 195] width 19 height 12
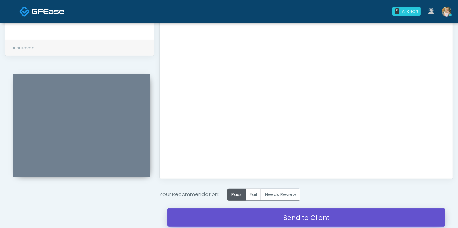
click at [298, 217] on link "Send to Client" at bounding box center [306, 218] width 278 height 18
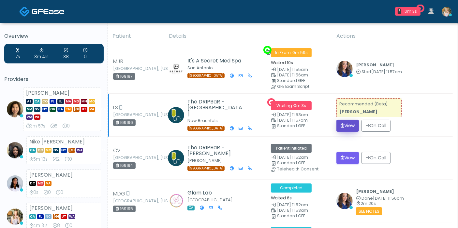
click at [344, 125] on button "View" at bounding box center [347, 126] width 22 height 12
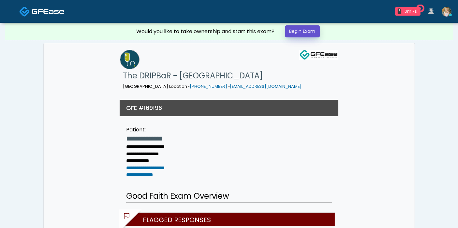
click at [303, 33] on link "Begin Exam" at bounding box center [302, 31] width 35 height 12
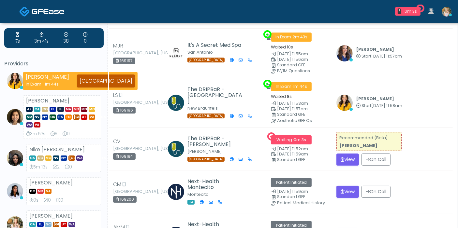
scroll to position [15, 0]
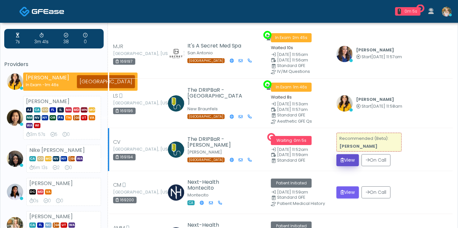
click at [351, 158] on button "View" at bounding box center [347, 160] width 22 height 12
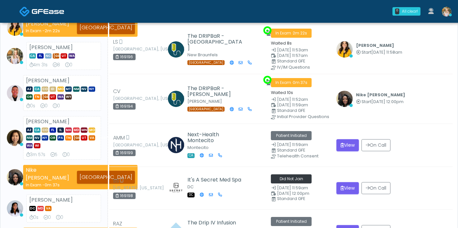
scroll to position [71, 0]
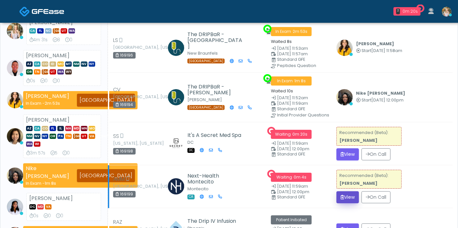
click at [348, 192] on button "View" at bounding box center [347, 198] width 22 height 12
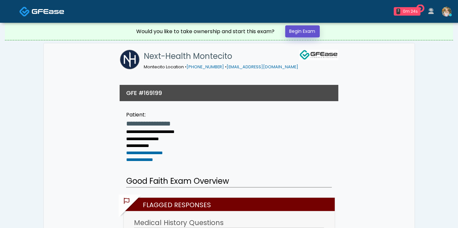
click at [309, 27] on link "Begin Exam" at bounding box center [302, 31] width 35 height 12
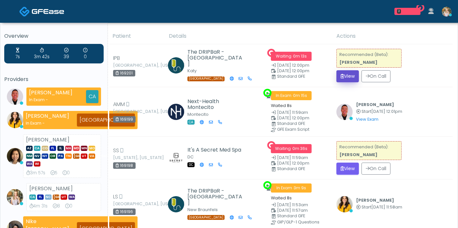
click at [348, 75] on button "View" at bounding box center [347, 76] width 22 height 12
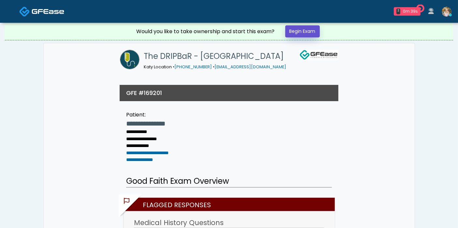
click at [305, 32] on link "Begin Exam" at bounding box center [302, 31] width 35 height 12
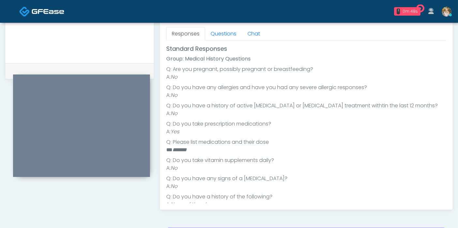
scroll to position [76, 0]
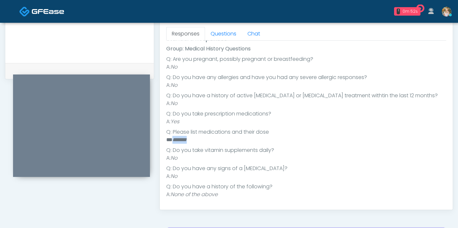
drag, startPoint x: 193, startPoint y: 138, endPoint x: 173, endPoint y: 138, distance: 20.5
click at [173, 138] on li "** *******" at bounding box center [303, 140] width 274 height 8
copy em "*******"
click at [219, 36] on link "Questions" at bounding box center [223, 34] width 37 height 14
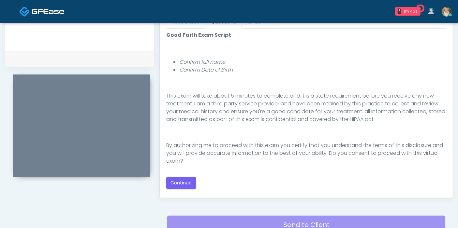
scroll to position [67, 0]
click at [189, 180] on button "Continue" at bounding box center [181, 183] width 30 height 12
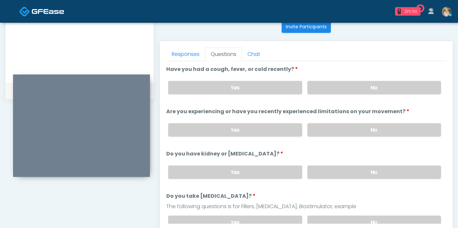
scroll to position [265, 0]
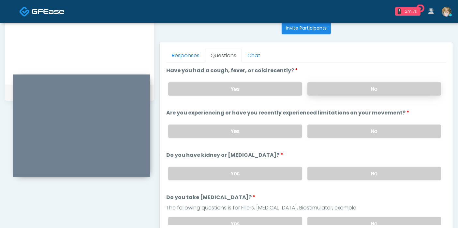
click at [383, 89] on label "No" at bounding box center [374, 88] width 134 height 13
click at [367, 127] on label "No" at bounding box center [374, 131] width 134 height 13
click at [367, 168] on label "No" at bounding box center [374, 173] width 134 height 13
click at [365, 219] on label "No" at bounding box center [374, 223] width 134 height 13
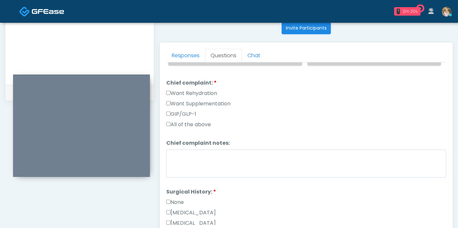
scroll to position [169, 0]
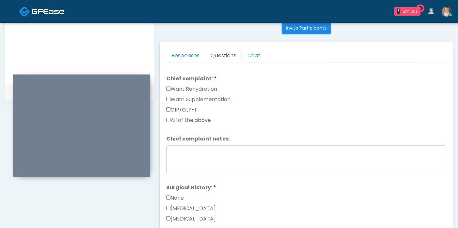
click at [451, 155] on div "Responses Questions Chat Good Faith Exam Script Good Faith Exam Script INTRODUC…" at bounding box center [306, 137] width 293 height 190
click at [199, 88] on label "Want Rehydration" at bounding box center [191, 89] width 51 height 8
click at [192, 97] on label "Want Supplementation" at bounding box center [198, 100] width 64 height 8
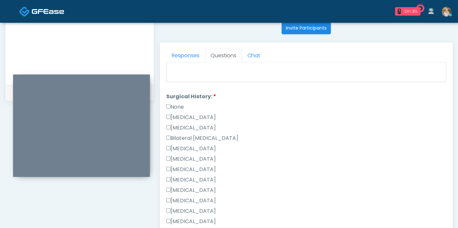
scroll to position [262, 0]
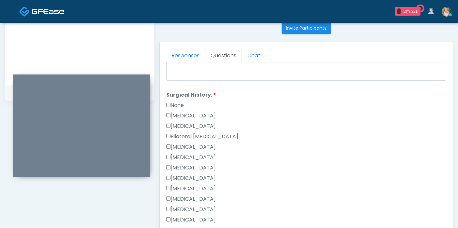
click at [183, 103] on label "None" at bounding box center [175, 106] width 18 height 8
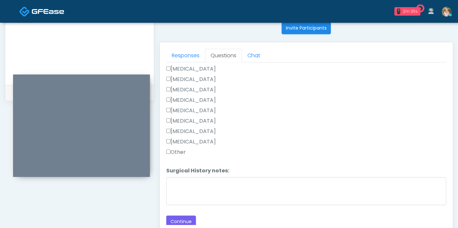
scroll to position [340, 0]
click at [192, 216] on button "Continue" at bounding box center [181, 222] width 30 height 12
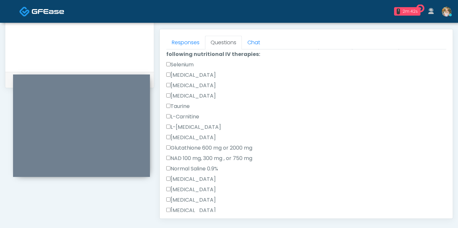
scroll to position [0, 0]
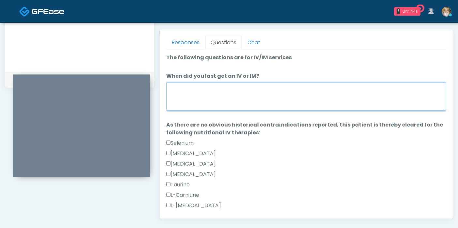
click at [314, 93] on textarea "When did you last get an IV or IM?" at bounding box center [306, 97] width 280 height 28
type textarea "**********"
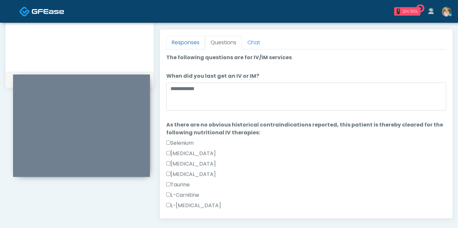
click at [180, 41] on link "Responses" at bounding box center [185, 43] width 39 height 14
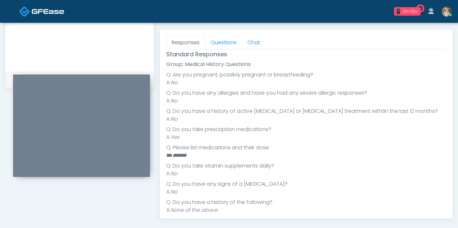
scroll to position [68, 0]
click at [219, 40] on link "Questions" at bounding box center [223, 43] width 37 height 14
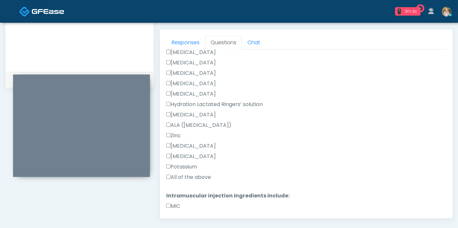
scroll to position [261, 0]
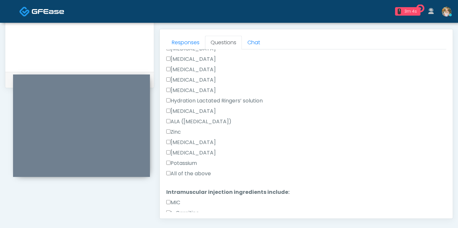
click at [188, 172] on label "All of the above" at bounding box center [188, 174] width 45 height 8
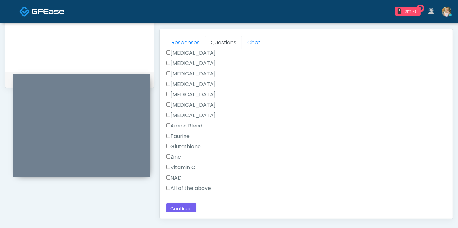
scroll to position [434, 0]
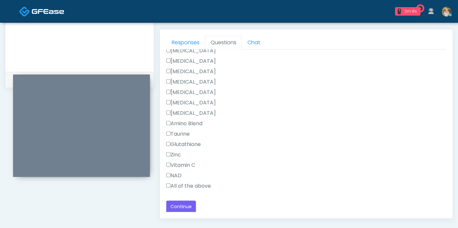
click at [203, 185] on label "All of the above" at bounding box center [188, 186] width 45 height 8
click at [184, 204] on button "Continue" at bounding box center [181, 207] width 30 height 12
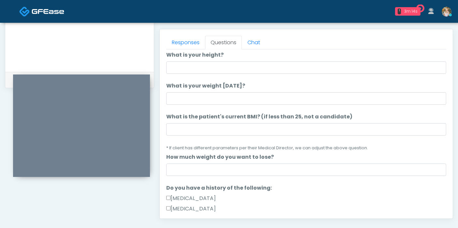
scroll to position [0, 0]
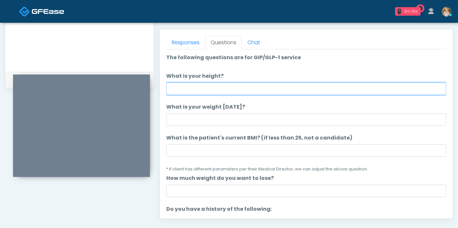
click at [286, 85] on input "What is your height?" at bounding box center [306, 89] width 280 height 12
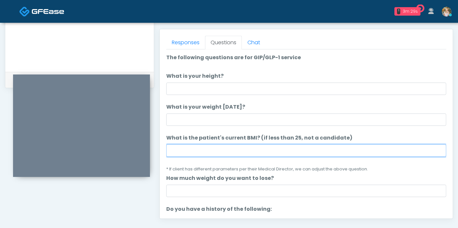
click at [194, 147] on input "What is the patient's current BMI? (if less than 25, not a candidate)" at bounding box center [306, 151] width 280 height 12
type input "****"
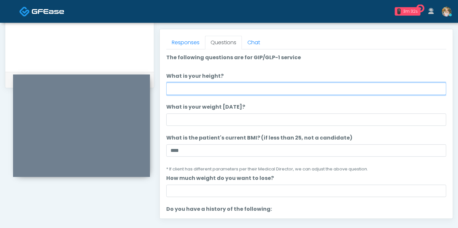
click at [197, 89] on input "What is your height?" at bounding box center [306, 89] width 280 height 12
type input "***"
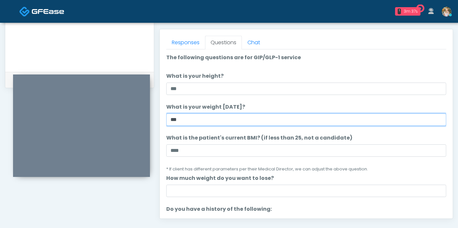
type input "***"
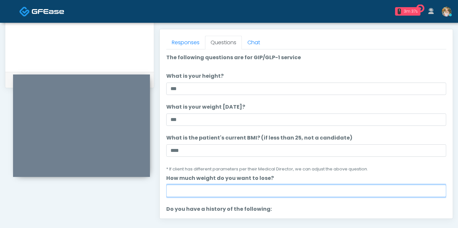
click at [210, 190] on input "How much weight do you want to lose?" at bounding box center [306, 191] width 280 height 12
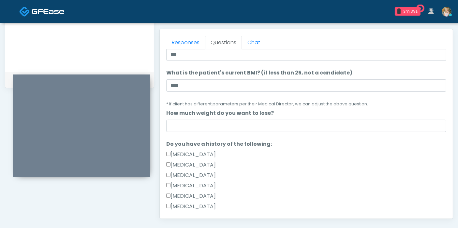
scroll to position [76, 0]
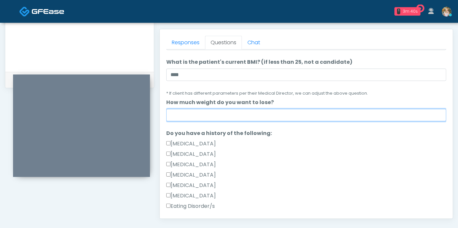
click at [359, 119] on input "How much weight do you want to lose?" at bounding box center [306, 115] width 280 height 12
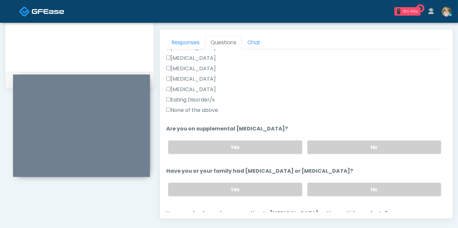
scroll to position [190, 0]
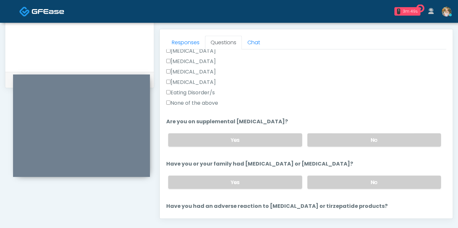
type input "******"
click at [208, 102] on label "None of the above" at bounding box center [192, 103] width 52 height 8
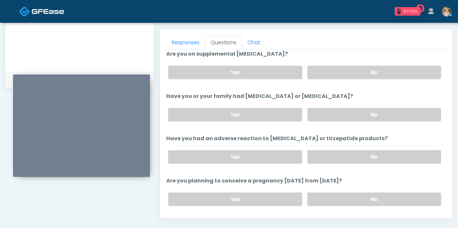
scroll to position [259, 0]
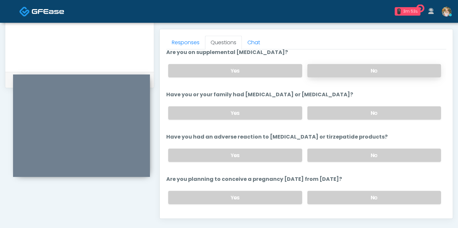
click at [382, 73] on label "No" at bounding box center [374, 70] width 134 height 13
click at [372, 112] on label "No" at bounding box center [374, 113] width 134 height 13
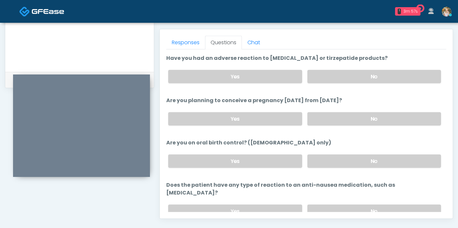
scroll to position [340, 0]
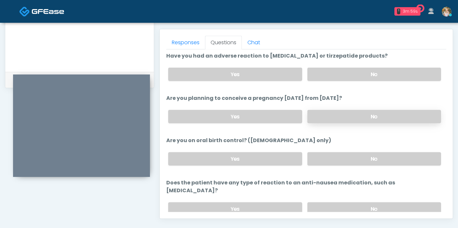
click at [377, 118] on label "No" at bounding box center [374, 116] width 134 height 13
click at [375, 75] on label "No" at bounding box center [374, 74] width 134 height 13
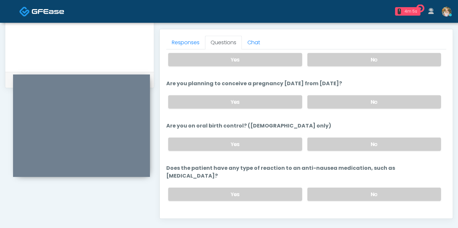
scroll to position [359, 0]
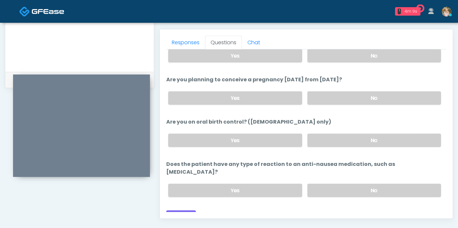
click at [354, 144] on label "No" at bounding box center [374, 140] width 134 height 13
click at [368, 184] on label "No" at bounding box center [374, 190] width 134 height 13
click at [188, 211] on button "Continue" at bounding box center [181, 217] width 30 height 12
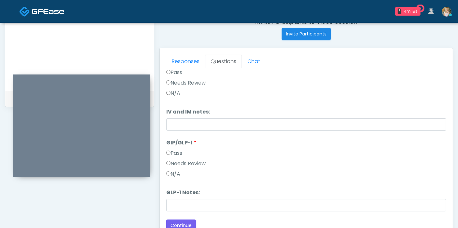
scroll to position [0, 0]
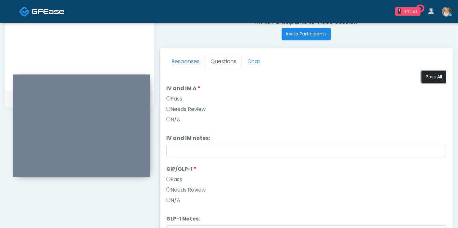
click at [423, 77] on button "Pass All" at bounding box center [433, 77] width 25 height 12
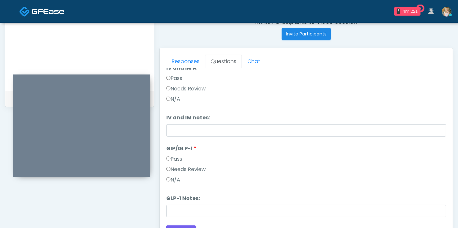
scroll to position [26, 0]
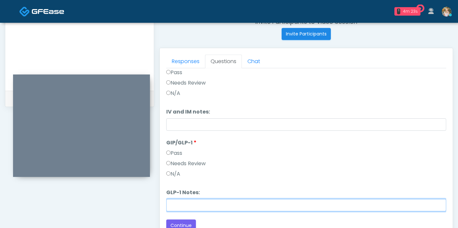
click at [262, 205] on input "GLP-1 Notes:" at bounding box center [306, 205] width 280 height 12
type input "**********"
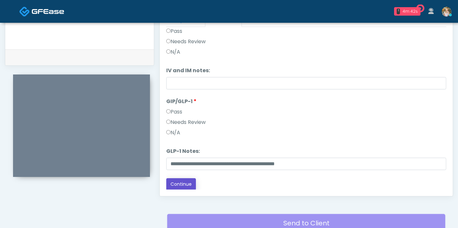
click at [189, 182] on button "Continue" at bounding box center [181, 184] width 30 height 12
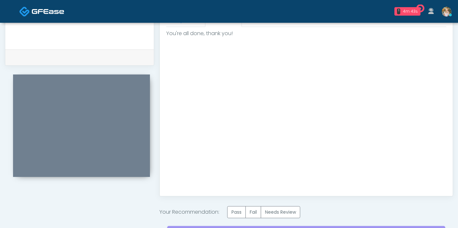
scroll to position [0, 0]
click at [237, 210] on label "Pass" at bounding box center [236, 213] width 19 height 12
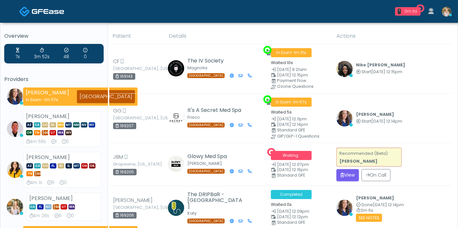
click at [349, 161] on strong "[PERSON_NAME]" at bounding box center [358, 162] width 38 height 6
click at [347, 171] on button "View" at bounding box center [347, 175] width 22 height 12
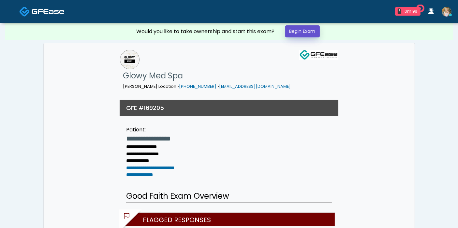
click at [311, 27] on link "Begin Exam" at bounding box center [302, 31] width 35 height 12
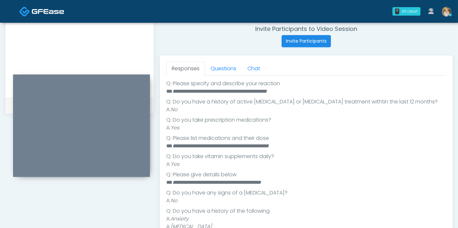
scroll to position [150, 0]
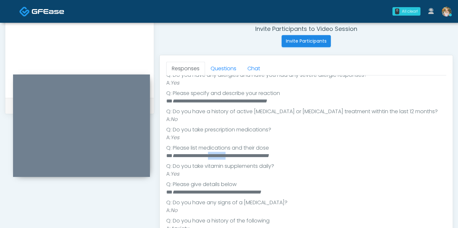
drag, startPoint x: 250, startPoint y: 155, endPoint x: 225, endPoint y: 156, distance: 25.1
click at [225, 156] on em "**********" at bounding box center [220, 155] width 96 height 5
copy em "*********"
click at [269, 153] on em "**********" at bounding box center [220, 155] width 96 height 5
drag, startPoint x: 296, startPoint y: 155, endPoint x: 268, endPoint y: 155, distance: 27.4
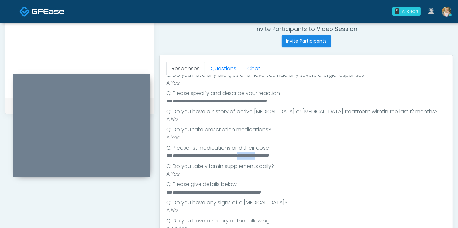
click at [268, 155] on em "**********" at bounding box center [220, 155] width 96 height 5
copy em "*********"
click at [221, 71] on link "Questions" at bounding box center [223, 69] width 37 height 14
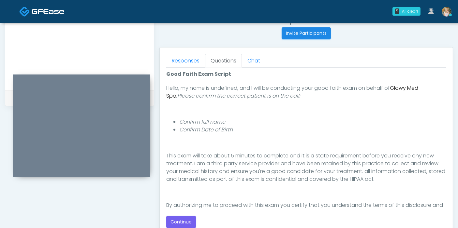
scroll to position [67, 0]
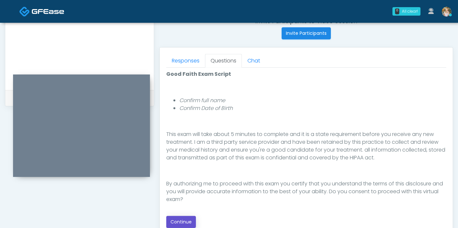
click at [185, 218] on button "Continue" at bounding box center [181, 222] width 30 height 12
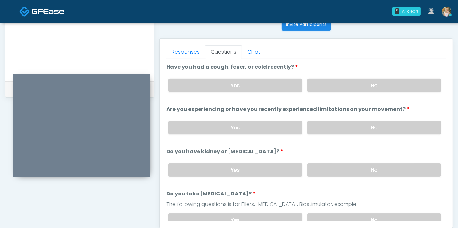
scroll to position [259, 0]
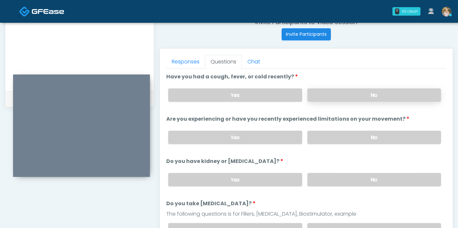
click at [386, 91] on label "No" at bounding box center [374, 95] width 134 height 13
click at [368, 132] on label "No" at bounding box center [374, 137] width 134 height 13
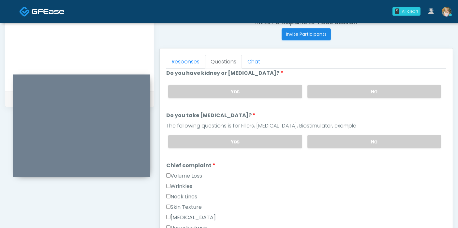
scroll to position [91, 0]
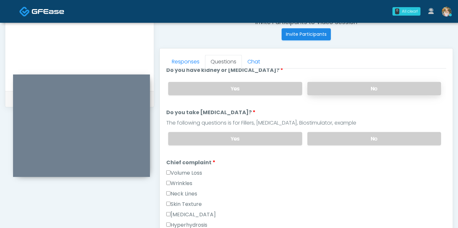
click at [381, 88] on label "No" at bounding box center [374, 88] width 134 height 13
click at [368, 137] on label "No" at bounding box center [374, 138] width 134 height 13
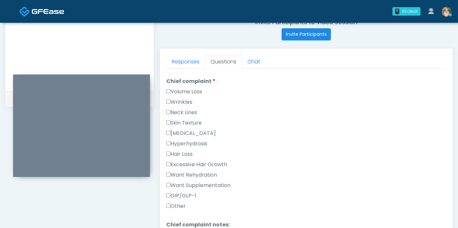
scroll to position [177, 0]
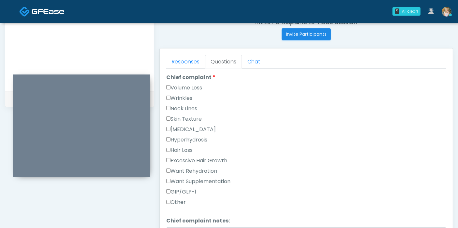
click at [176, 115] on label "Skin Texture" at bounding box center [184, 119] width 36 height 8
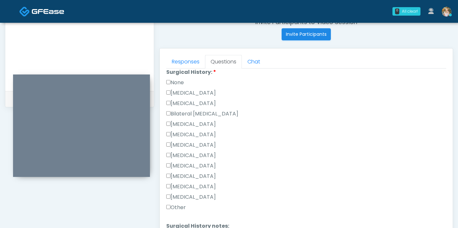
scroll to position [378, 0]
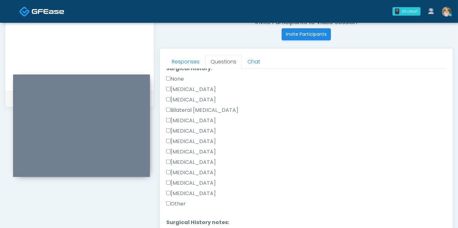
click at [199, 86] on label "[MEDICAL_DATA]" at bounding box center [191, 90] width 50 height 8
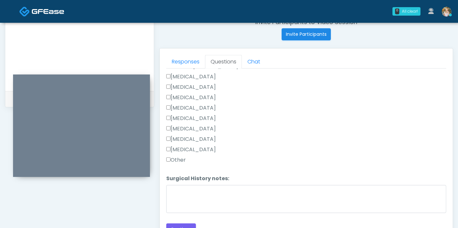
scroll to position [424, 0]
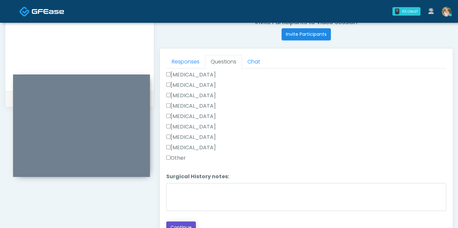
click at [183, 222] on button "Continue" at bounding box center [181, 228] width 30 height 12
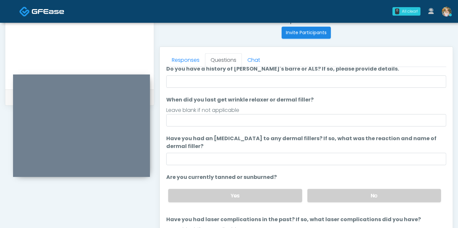
scroll to position [0, 0]
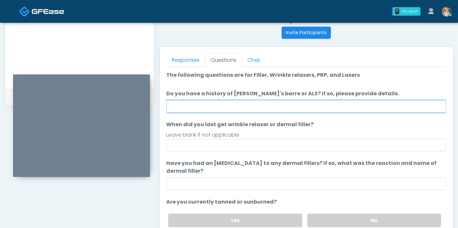
click at [274, 105] on input "Do you have a history of [PERSON_NAME]'s barre or ALS? If so, please provide de…" at bounding box center [306, 106] width 280 height 12
type input "******"
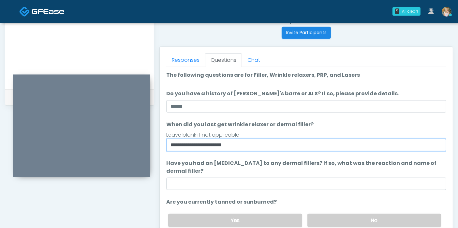
type input "**********"
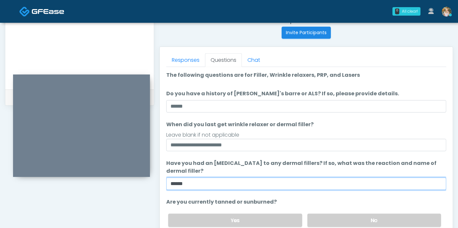
type input "******"
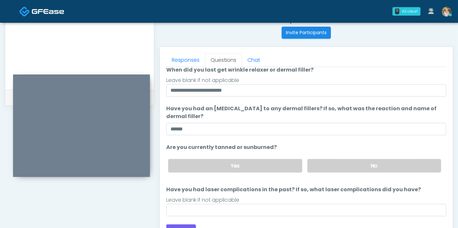
scroll to position [58, 0]
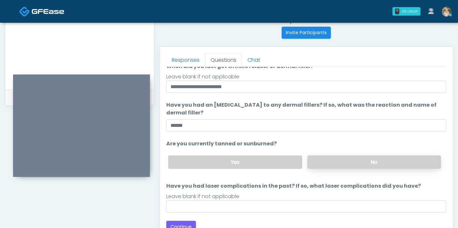
click at [387, 164] on label "No" at bounding box center [374, 162] width 134 height 13
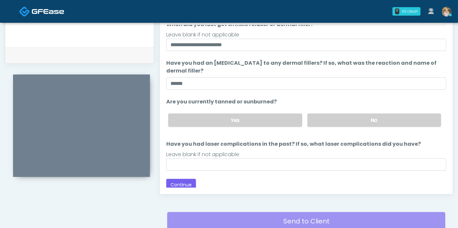
scroll to position [314, 0]
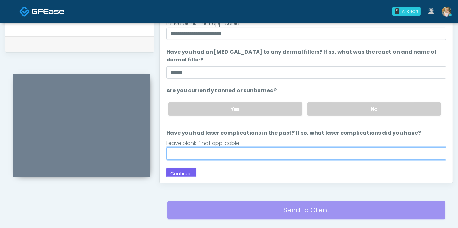
click at [346, 155] on input "Have you had laser complications in the past? If so, what laser complications d…" at bounding box center [306, 154] width 280 height 12
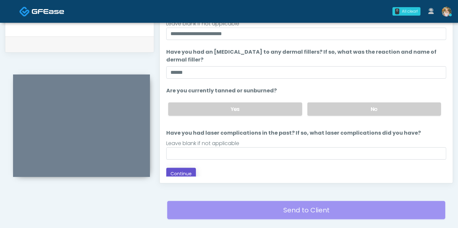
click at [180, 172] on button "Continue" at bounding box center [181, 174] width 30 height 12
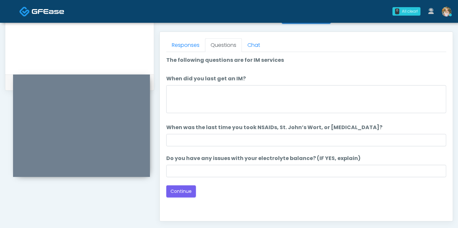
scroll to position [268, 0]
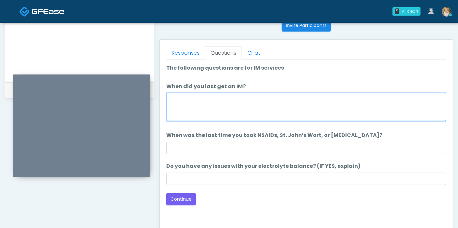
click at [301, 101] on textarea "When did you last get an IM?" at bounding box center [306, 107] width 280 height 28
type textarea "**********"
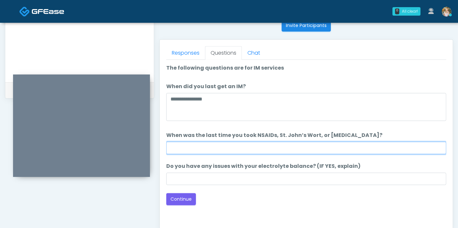
click at [325, 142] on input "When was the last time you took NSAIDs, St. John’s Wort, or Vitamin E?" at bounding box center [306, 148] width 280 height 12
type input "*"
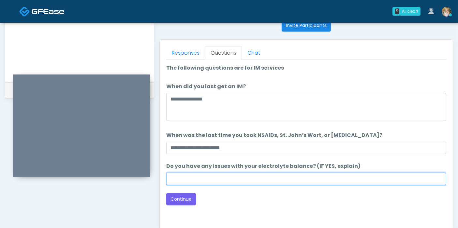
click at [252, 179] on input "Do you have any issues with your electrolyte balance? (IF YES, explain)" at bounding box center [306, 179] width 280 height 12
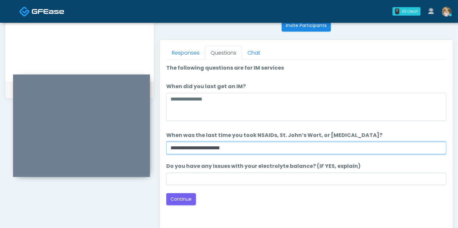
click at [197, 148] on input "**********" at bounding box center [306, 148] width 280 height 12
type input "**********"
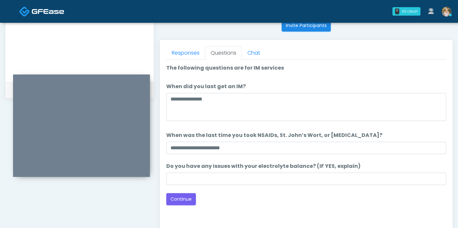
click at [194, 172] on li "Do you have any issues with your electrolyte balance? (IF YES, explain) Do you …" at bounding box center [306, 174] width 280 height 23
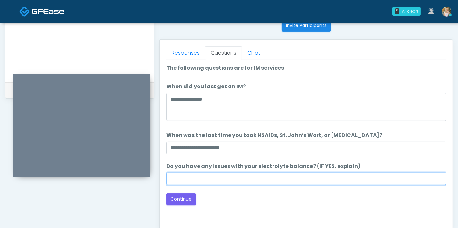
click at [195, 174] on input "Do you have any issues with your electrolyte balance? (IF YES, explain)" at bounding box center [306, 179] width 280 height 12
type input "**"
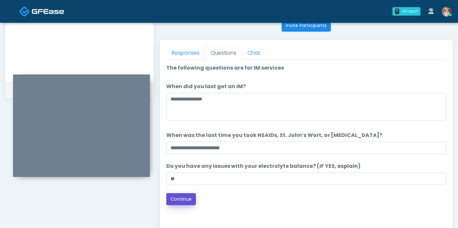
click at [182, 197] on button "Continue" at bounding box center [181, 199] width 30 height 12
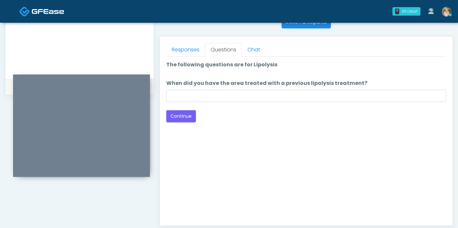
scroll to position [267, 0]
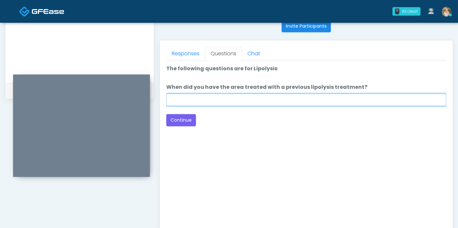
click at [299, 101] on input "When did you have the area treated with a previous lipolysis treatment?" at bounding box center [306, 100] width 280 height 12
type input "***"
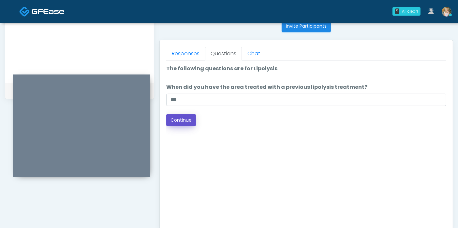
click at [184, 119] on button "Continue" at bounding box center [181, 120] width 30 height 12
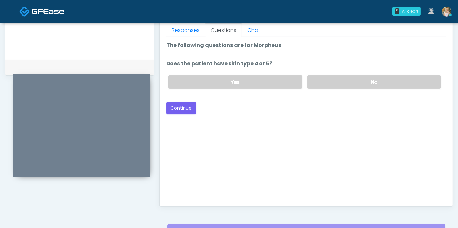
scroll to position [290, 0]
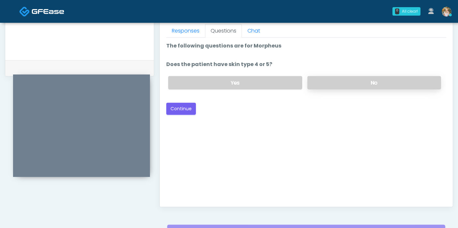
click at [343, 79] on label "No" at bounding box center [374, 82] width 134 height 13
click at [184, 106] on button "Continue" at bounding box center [181, 109] width 30 height 12
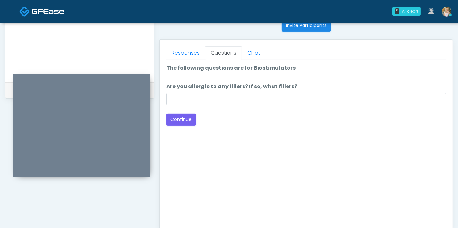
scroll to position [261, 0]
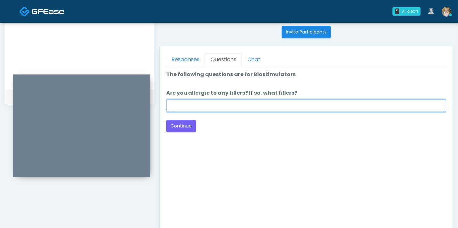
click at [233, 104] on input "Are you allergic to any fillers? If so, what fillers?" at bounding box center [306, 106] width 280 height 12
type input "******"
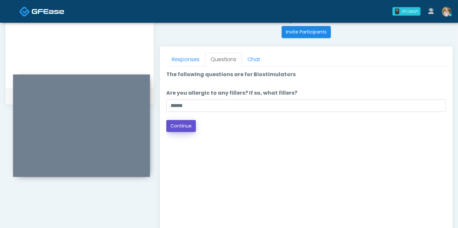
click at [186, 127] on button "Continue" at bounding box center [181, 126] width 30 height 12
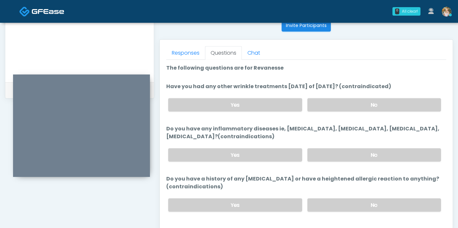
scroll to position [262, 0]
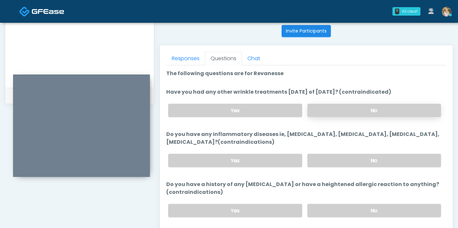
click at [356, 107] on label "No" at bounding box center [374, 110] width 134 height 13
click at [362, 161] on label "No" at bounding box center [374, 160] width 134 height 13
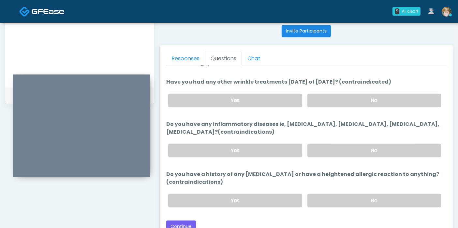
scroll to position [13, 0]
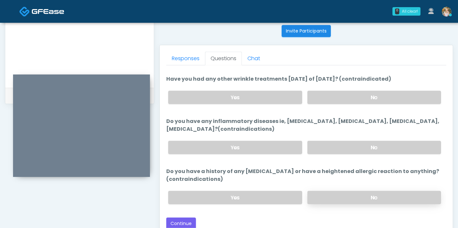
click at [382, 196] on label "No" at bounding box center [374, 197] width 134 height 13
click at [184, 57] on link "Responses" at bounding box center [185, 59] width 39 height 14
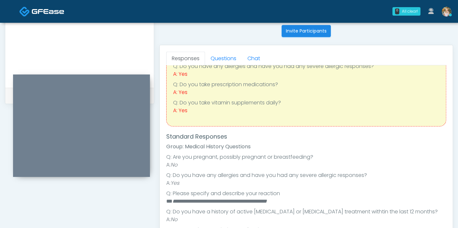
scroll to position [55, 0]
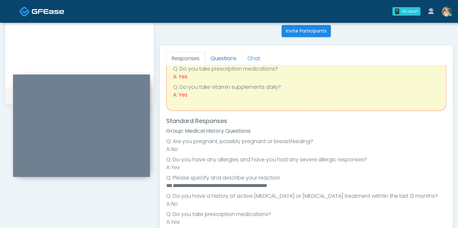
click at [222, 62] on link "Questions" at bounding box center [223, 59] width 37 height 14
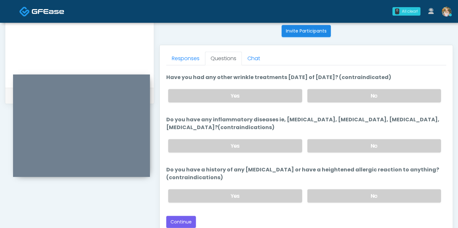
scroll to position [13, 0]
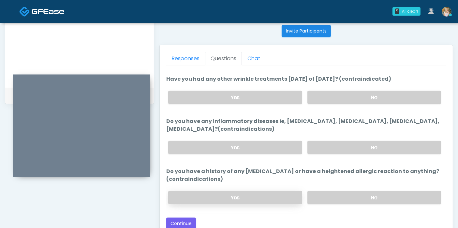
click at [247, 198] on label "Yes" at bounding box center [235, 197] width 134 height 13
click at [181, 221] on button "Continue" at bounding box center [181, 224] width 30 height 12
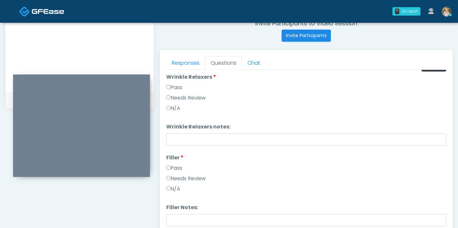
scroll to position [0, 0]
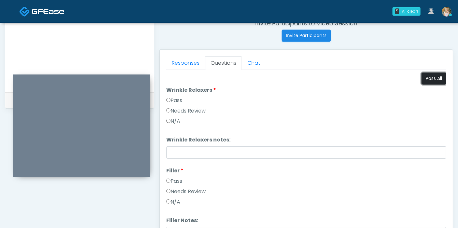
click at [422, 81] on button "Pass All" at bounding box center [433, 79] width 25 height 12
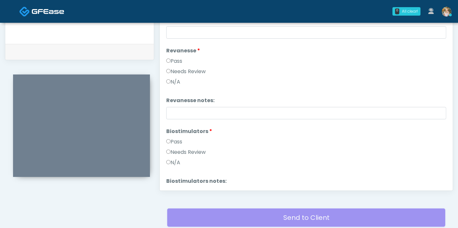
scroll to position [641, 0]
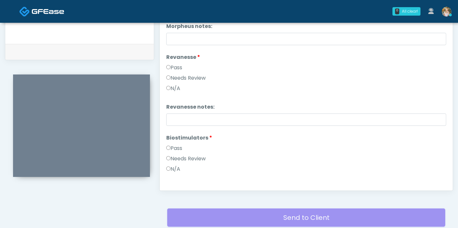
click at [194, 75] on label "Needs Review" at bounding box center [185, 78] width 39 height 8
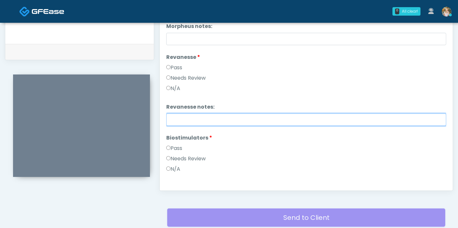
click at [221, 120] on input "Revanesse notes:" at bounding box center [306, 120] width 280 height 12
type input "**********"
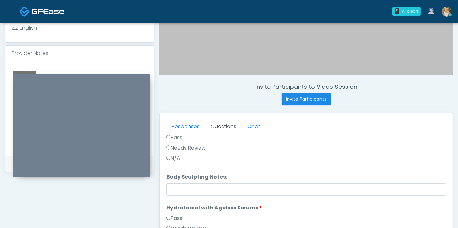
scroll to position [193, 0]
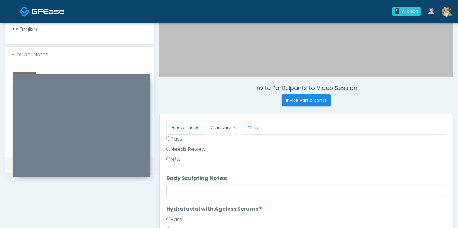
click at [180, 127] on link "Responses" at bounding box center [185, 128] width 39 height 14
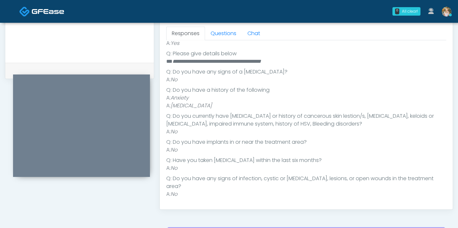
scroll to position [288, 0]
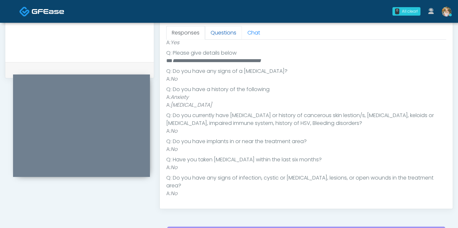
click at [219, 37] on link "Questions" at bounding box center [223, 33] width 37 height 14
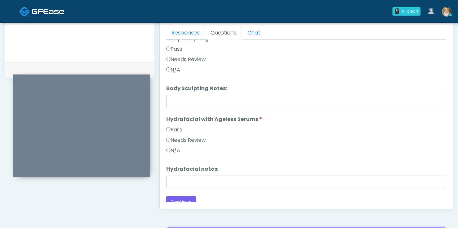
scroll to position [845, 0]
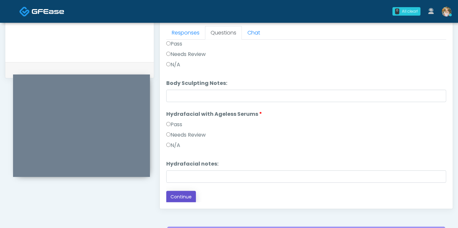
click at [187, 195] on button "Continue" at bounding box center [181, 197] width 30 height 12
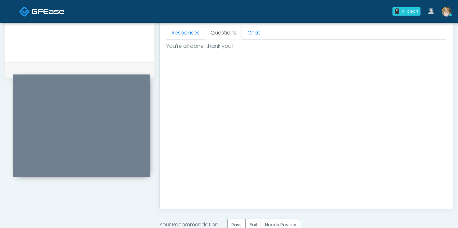
scroll to position [0, 0]
click at [236, 221] on label "Pass" at bounding box center [236, 225] width 19 height 12
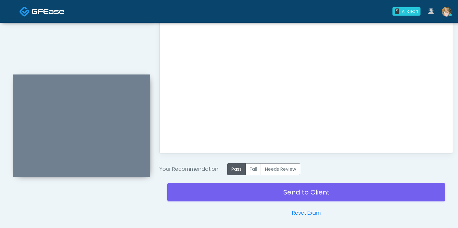
scroll to position [353, 0]
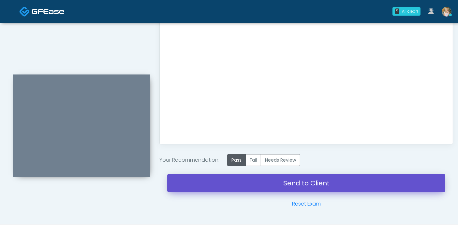
click at [322, 185] on link "Send to Client" at bounding box center [306, 183] width 278 height 18
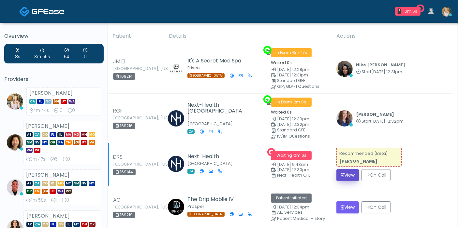
click at [353, 172] on button "View" at bounding box center [347, 175] width 22 height 12
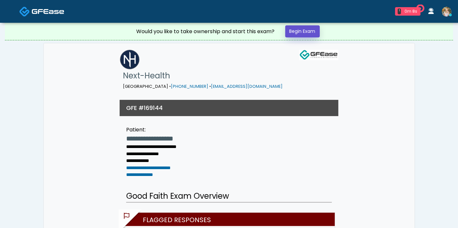
click at [294, 30] on link "Begin Exam" at bounding box center [302, 31] width 35 height 12
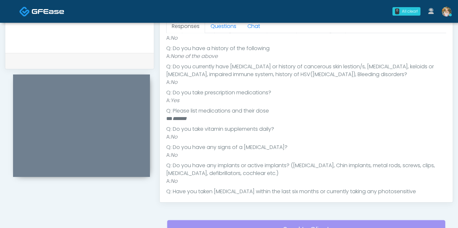
scroll to position [132, 0]
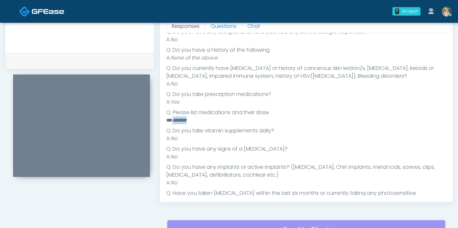
drag, startPoint x: 198, startPoint y: 119, endPoint x: 173, endPoint y: 119, distance: 25.1
click at [173, 119] on li "** *******" at bounding box center [303, 121] width 274 height 8
copy em "*******"
click at [222, 26] on link "Questions" at bounding box center [223, 27] width 37 height 14
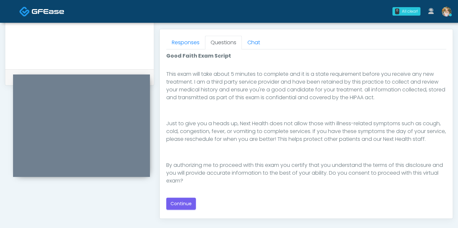
scroll to position [117, 0]
click at [182, 203] on button "Continue" at bounding box center [181, 204] width 30 height 12
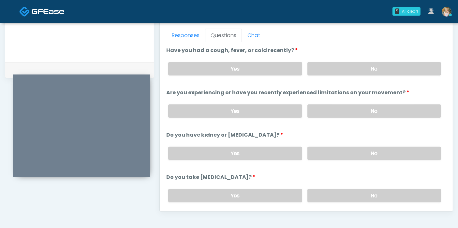
scroll to position [285, 0]
click at [368, 72] on label "No" at bounding box center [374, 69] width 134 height 13
click at [364, 110] on label "No" at bounding box center [374, 111] width 134 height 13
click at [364, 153] on label "No" at bounding box center [374, 154] width 134 height 13
click at [368, 196] on label "No" at bounding box center [374, 196] width 134 height 13
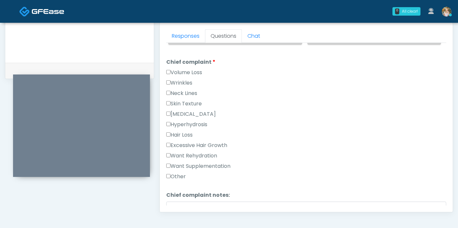
scroll to position [174, 0]
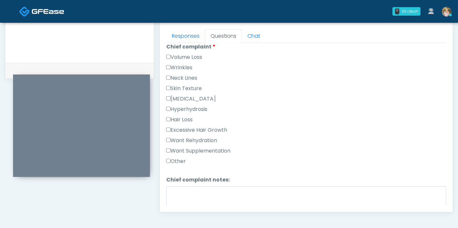
click at [185, 139] on label "Want Rehydration" at bounding box center [191, 141] width 51 height 8
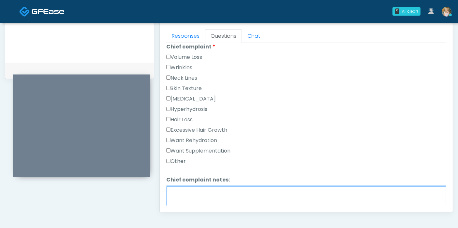
click at [197, 193] on textarea "Chief complaint notes:" at bounding box center [306, 201] width 280 height 28
type textarea "**********"
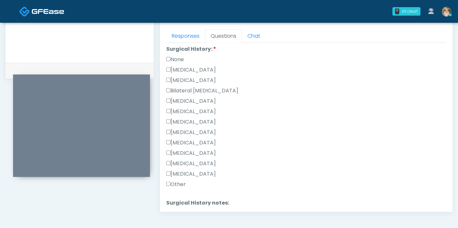
scroll to position [357, 0]
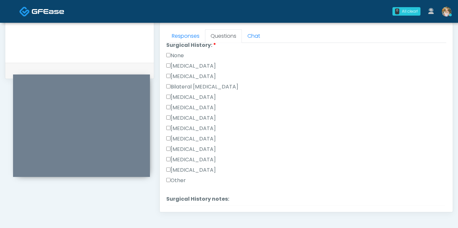
click at [176, 177] on label "Other" at bounding box center [176, 181] width 20 height 8
click at [190, 206] on textarea "Surgical History notes:" at bounding box center [306, 220] width 280 height 28
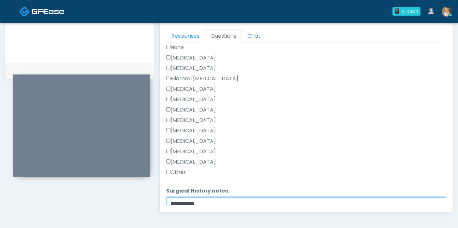
type textarea "**********"
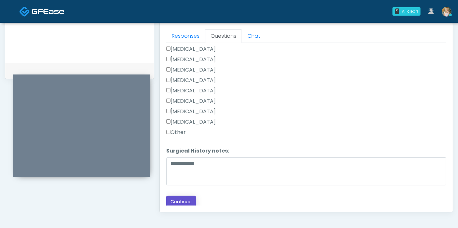
click at [183, 199] on button "Continue" at bounding box center [181, 202] width 30 height 12
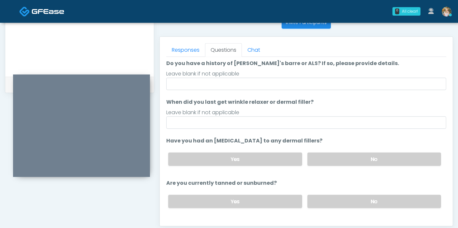
scroll to position [0, 0]
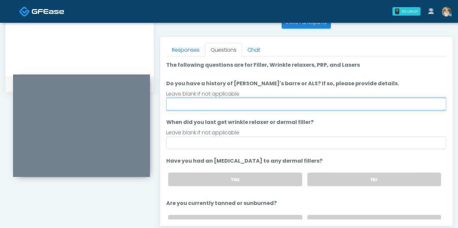
click at [286, 106] on input "Do you have a history of [PERSON_NAME]'s barre or ALS? If so, please provide de…" at bounding box center [306, 104] width 280 height 12
type input "******"
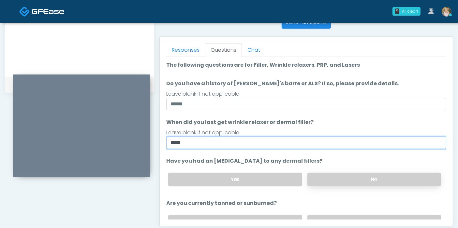
type input "*****"
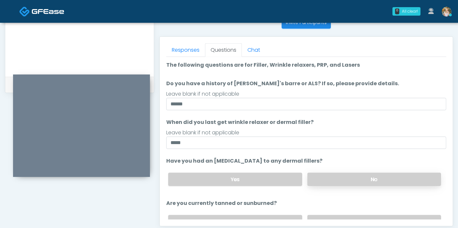
click at [352, 175] on label "No" at bounding box center [374, 179] width 134 height 13
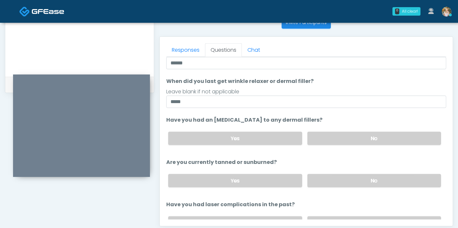
scroll to position [67, 0]
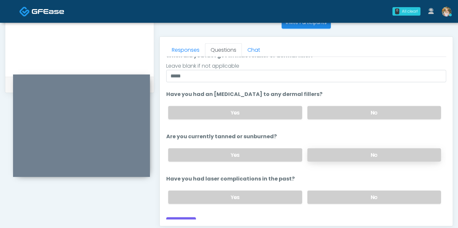
click at [371, 151] on label "No" at bounding box center [374, 155] width 134 height 13
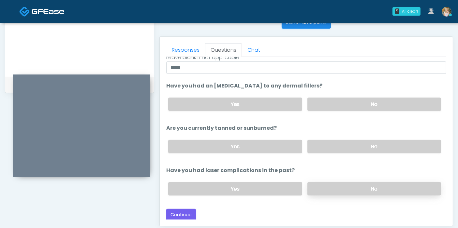
click at [370, 191] on label "No" at bounding box center [374, 188] width 134 height 13
click at [182, 213] on button "Continue" at bounding box center [181, 215] width 30 height 12
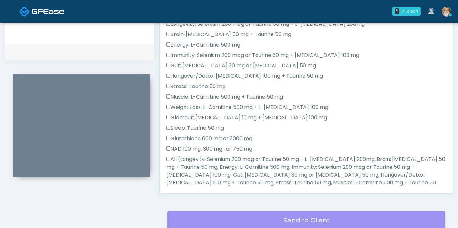
scroll to position [248, 0]
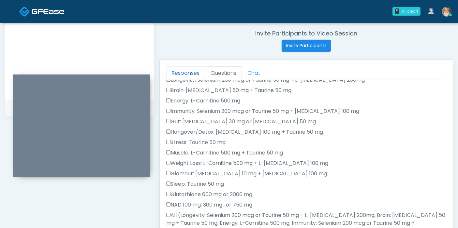
click at [195, 69] on link "Responses" at bounding box center [185, 73] width 39 height 14
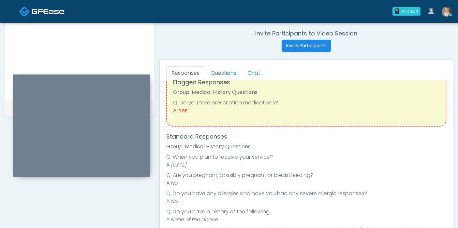
scroll to position [16, 0]
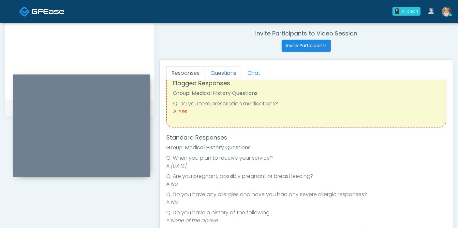
click at [227, 71] on link "Questions" at bounding box center [223, 73] width 37 height 14
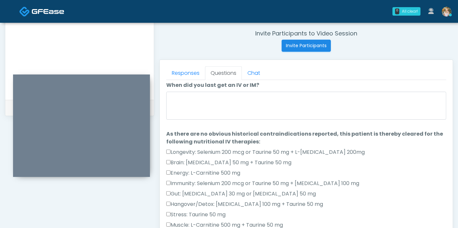
scroll to position [0, 0]
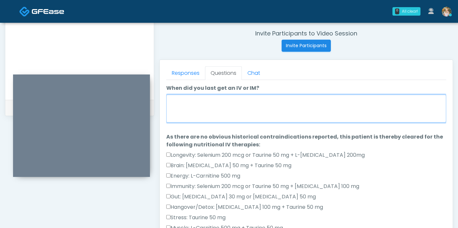
click at [269, 104] on textarea "When did you last get an IV or IM?" at bounding box center [306, 109] width 280 height 28
type textarea "*"
type textarea "**********"
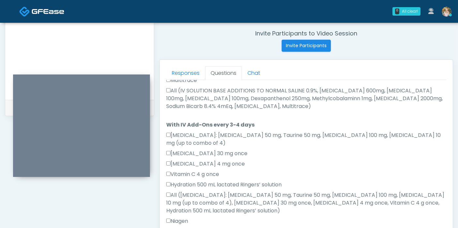
scroll to position [401, 0]
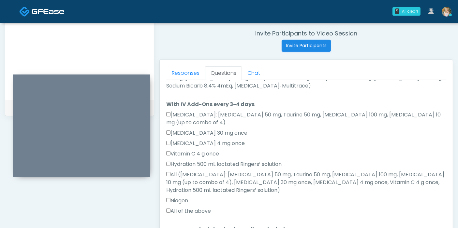
click at [203, 207] on label "All of the above" at bounding box center [188, 211] width 45 height 8
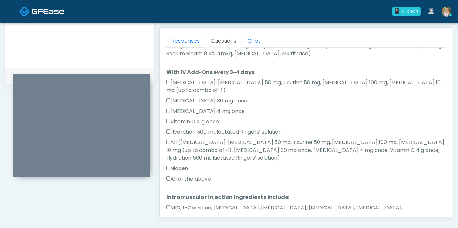
scroll to position [283, 0]
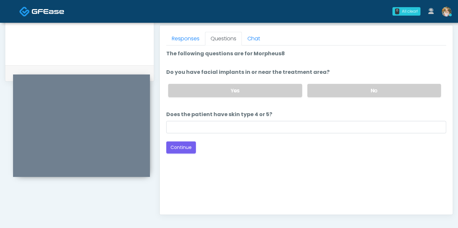
scroll to position [276, 0]
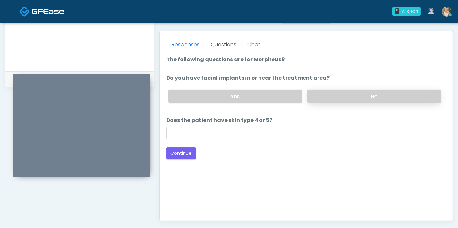
click at [347, 94] on label "No" at bounding box center [374, 96] width 134 height 13
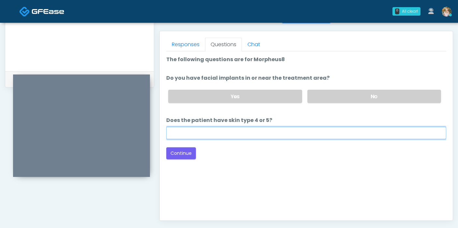
click at [222, 133] on input "Does the patient have skin type 4 or 5?" at bounding box center [306, 133] width 280 height 12
type input "**"
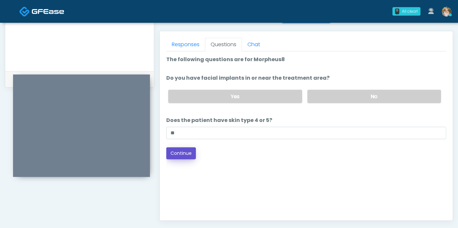
click at [190, 148] on button "Continue" at bounding box center [181, 154] width 30 height 12
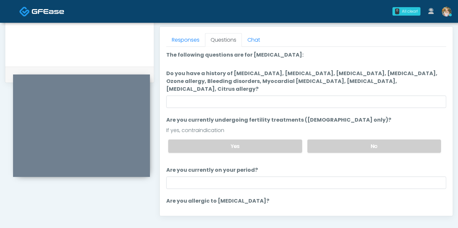
scroll to position [264, 0]
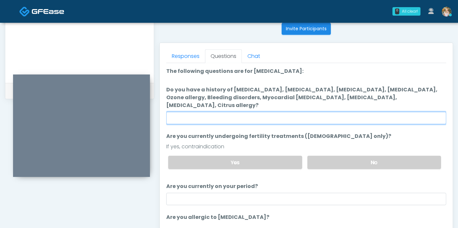
click at [294, 112] on input "Do you have a history of [MEDICAL_DATA], [MEDICAL_DATA], [MEDICAL_DATA], [MEDIC…" at bounding box center [306, 118] width 280 height 12
type input "******"
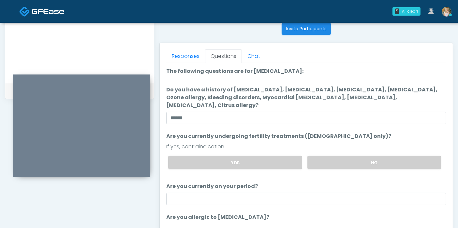
scroll to position [33, 0]
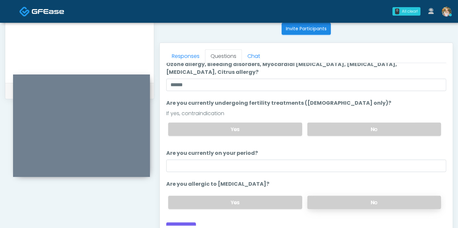
click at [372, 196] on label "No" at bounding box center [374, 202] width 134 height 13
click at [184, 223] on button "Continue" at bounding box center [181, 229] width 30 height 12
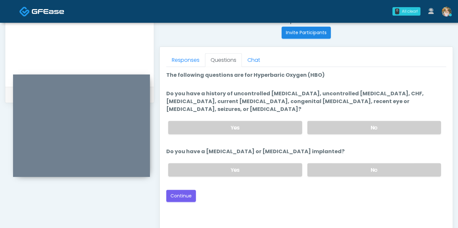
scroll to position [260, 0]
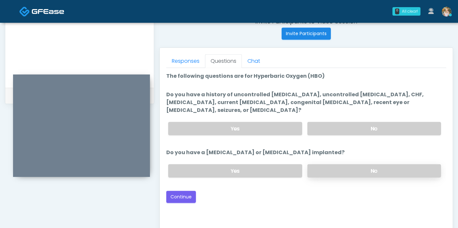
click at [379, 164] on label "No" at bounding box center [374, 170] width 134 height 13
click at [364, 122] on label "No" at bounding box center [374, 128] width 134 height 13
click at [185, 191] on button "Continue" at bounding box center [181, 197] width 30 height 12
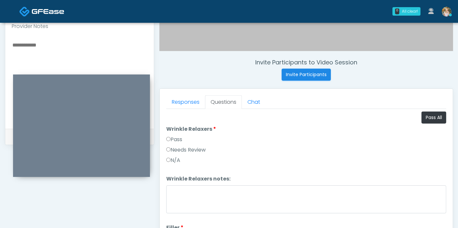
scroll to position [194, 0]
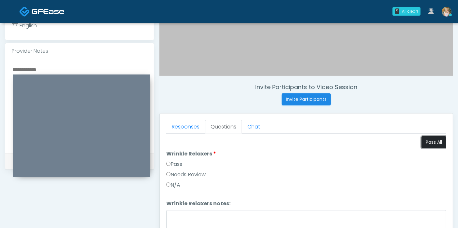
click at [430, 142] on button "Pass All" at bounding box center [433, 142] width 25 height 12
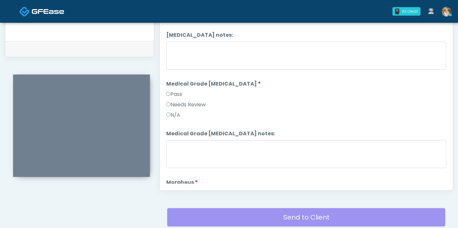
scroll to position [814, 0]
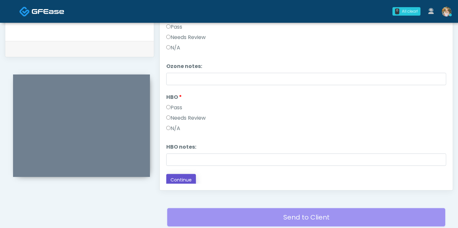
click at [182, 176] on button "Continue" at bounding box center [181, 180] width 30 height 12
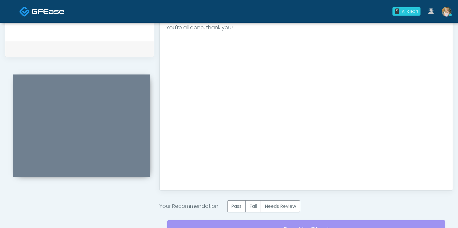
scroll to position [0, 0]
click at [239, 204] on label "Pass" at bounding box center [236, 207] width 19 height 12
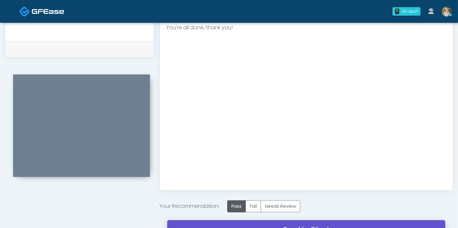
click at [306, 223] on link "Send to Client" at bounding box center [306, 230] width 278 height 18
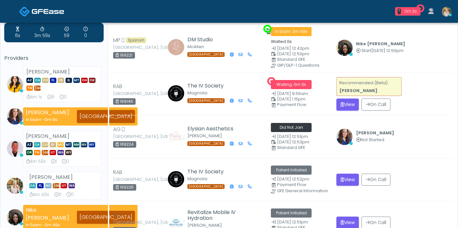
scroll to position [20, 0]
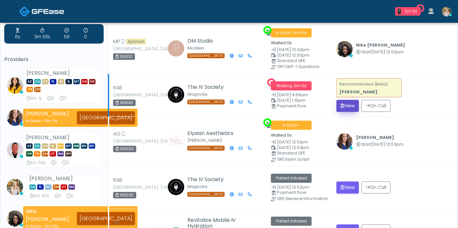
click at [345, 105] on button "View" at bounding box center [347, 106] width 22 height 12
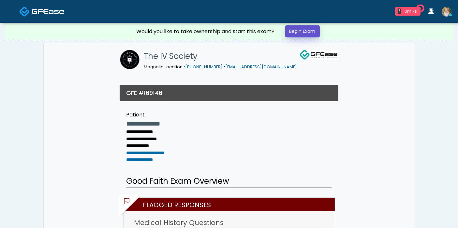
click at [297, 31] on link "Begin Exam" at bounding box center [302, 31] width 35 height 12
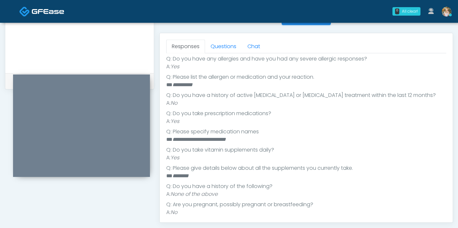
scroll to position [131, 0]
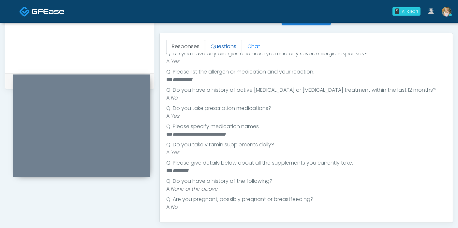
click at [219, 48] on link "Questions" at bounding box center [223, 47] width 37 height 14
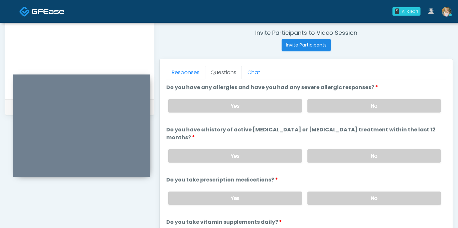
scroll to position [253, 0]
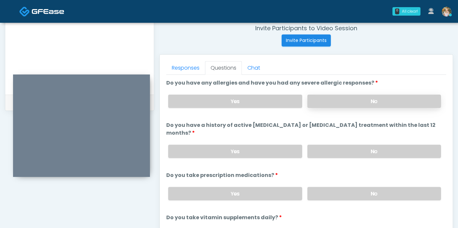
click at [372, 102] on label "No" at bounding box center [374, 101] width 134 height 13
click at [275, 100] on label "Yes" at bounding box center [235, 101] width 134 height 13
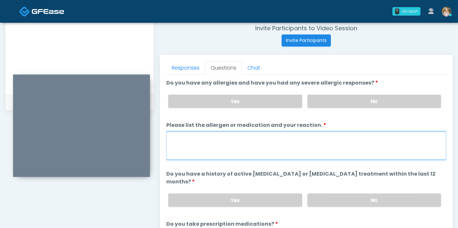
click at [244, 138] on textarea "Please list the allergen or medication and your reaction." at bounding box center [306, 146] width 280 height 28
type textarea "**********"
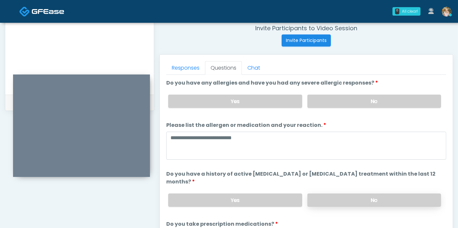
click at [354, 194] on label "No" at bounding box center [374, 200] width 134 height 13
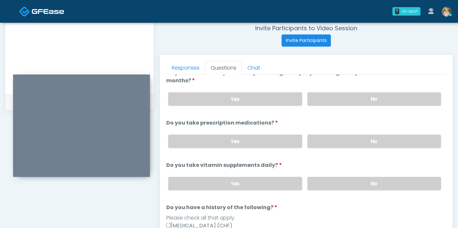
scroll to position [113, 0]
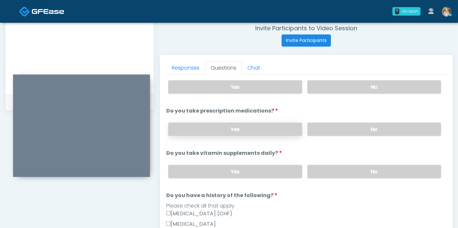
click at [227, 123] on label "Yes" at bounding box center [235, 129] width 134 height 13
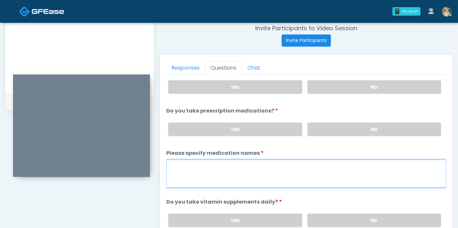
click at [220, 161] on textarea "Please specify medication names" at bounding box center [306, 174] width 280 height 28
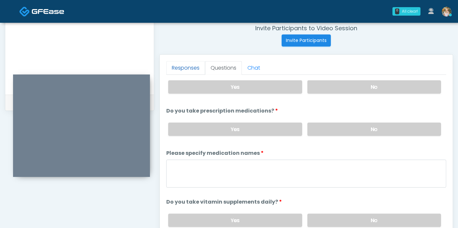
click at [189, 67] on link "Responses" at bounding box center [185, 68] width 39 height 14
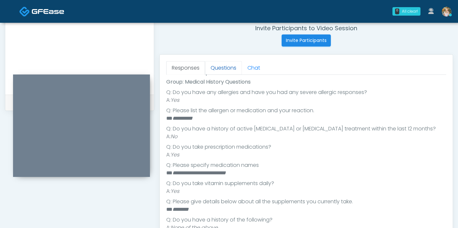
click at [226, 70] on link "Questions" at bounding box center [223, 68] width 37 height 14
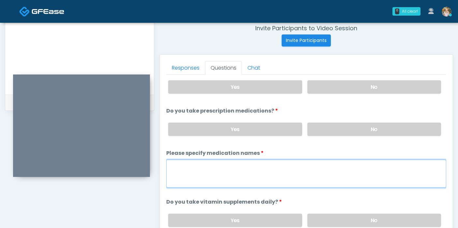
click at [209, 160] on textarea "Please specify medication names" at bounding box center [306, 174] width 280 height 28
drag, startPoint x: 269, startPoint y: 157, endPoint x: 259, endPoint y: 159, distance: 10.2
click at [259, 160] on textarea "**********" at bounding box center [306, 174] width 280 height 28
click at [296, 160] on textarea "**********" at bounding box center [306, 174] width 280 height 28
type textarea "**********"
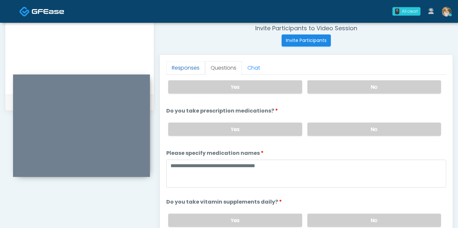
click at [185, 68] on link "Responses" at bounding box center [185, 68] width 39 height 14
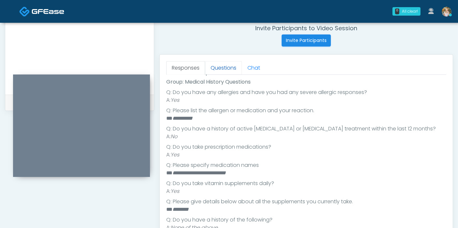
click at [222, 69] on link "Questions" at bounding box center [223, 68] width 37 height 14
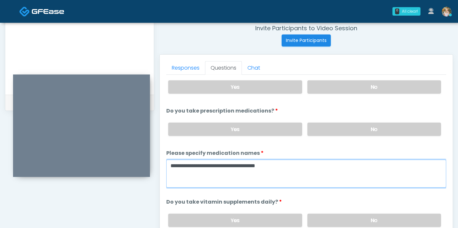
click at [291, 160] on textarea "**********" at bounding box center [306, 174] width 280 height 28
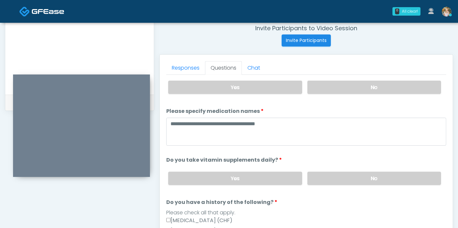
scroll to position [162, 0]
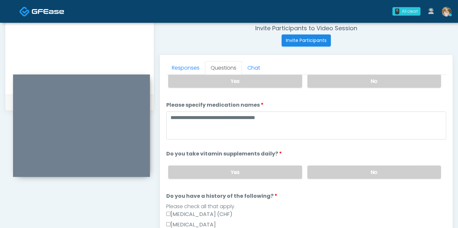
click at [241, 166] on label "Yes" at bounding box center [235, 172] width 134 height 13
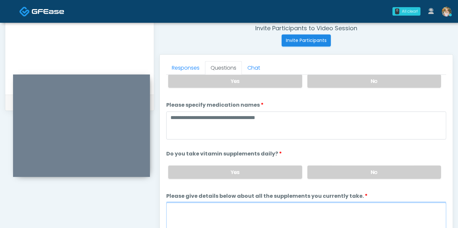
click at [221, 203] on textarea "Please give details below about all the supplements you currently take." at bounding box center [306, 217] width 280 height 28
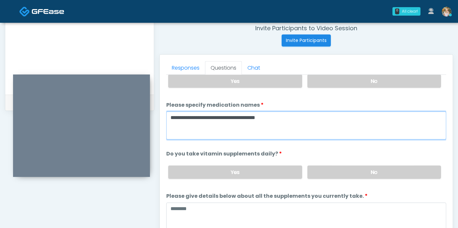
click at [291, 112] on textarea "**********" at bounding box center [306, 126] width 280 height 28
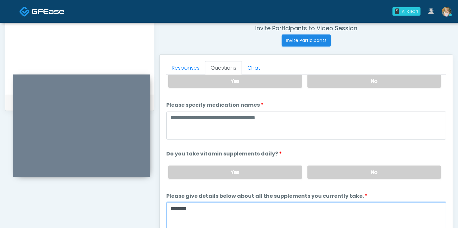
click at [205, 203] on textarea "********" at bounding box center [306, 217] width 280 height 28
type textarea "**********"
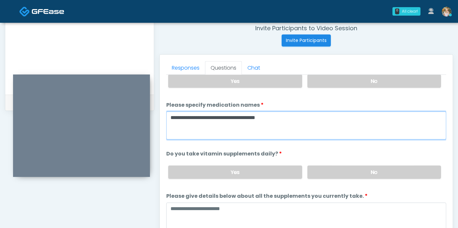
click at [295, 112] on textarea "**********" at bounding box center [306, 126] width 280 height 28
click at [297, 112] on textarea "**********" at bounding box center [306, 126] width 280 height 28
type textarea "**********"
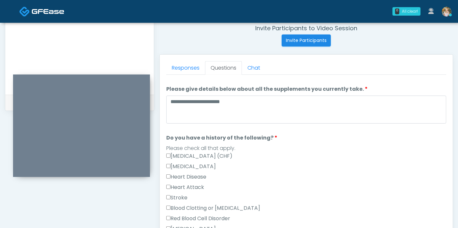
scroll to position [267, 0]
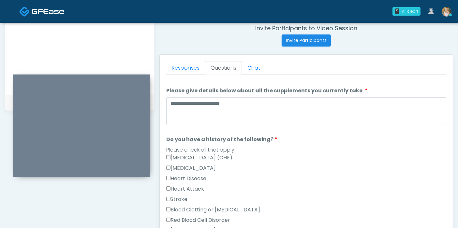
click at [174, 164] on label "[MEDICAL_DATA]" at bounding box center [191, 168] width 50 height 8
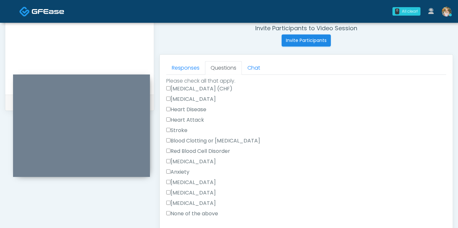
scroll to position [371, 0]
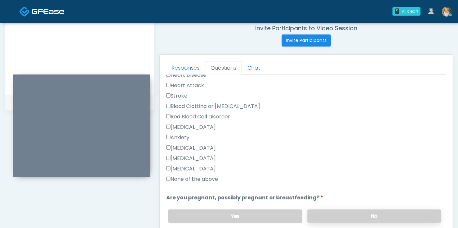
click at [389, 210] on label "No" at bounding box center [374, 216] width 134 height 13
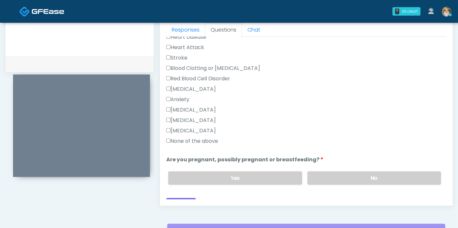
scroll to position [300, 0]
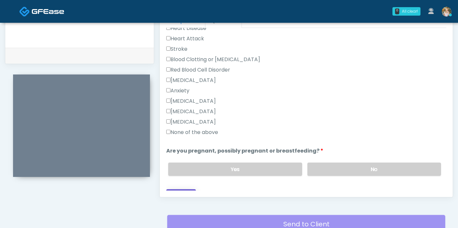
click at [178, 190] on button "Continue" at bounding box center [181, 196] width 30 height 12
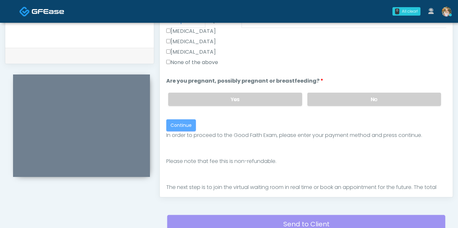
scroll to position [451, 0]
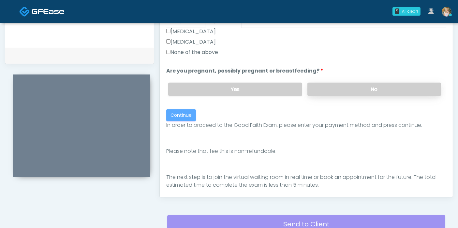
click at [368, 83] on label "No" at bounding box center [374, 89] width 134 height 13
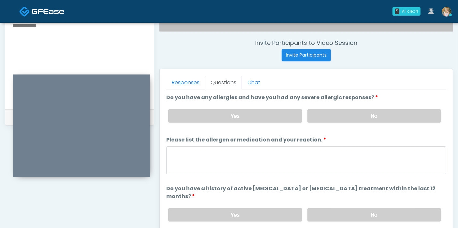
scroll to position [17, 0]
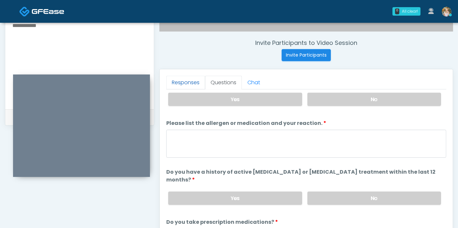
click at [184, 79] on link "Responses" at bounding box center [185, 83] width 39 height 14
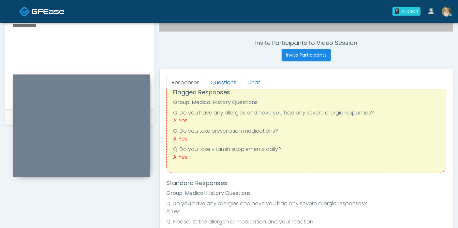
click at [221, 82] on link "Questions" at bounding box center [223, 83] width 37 height 14
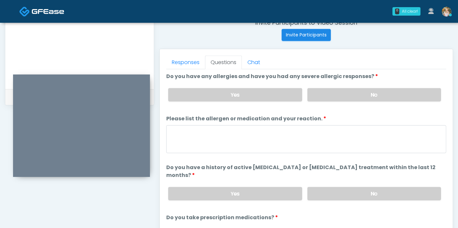
scroll to position [0, 0]
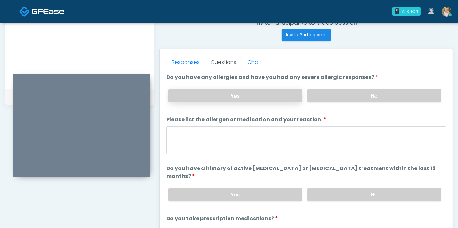
click at [278, 95] on label "Yes" at bounding box center [235, 95] width 134 height 13
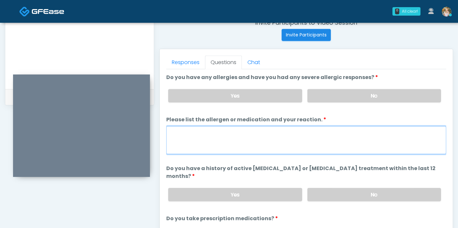
click at [251, 137] on textarea "Please list the allergen or medication and your reaction." at bounding box center [306, 140] width 280 height 28
type textarea "**********"
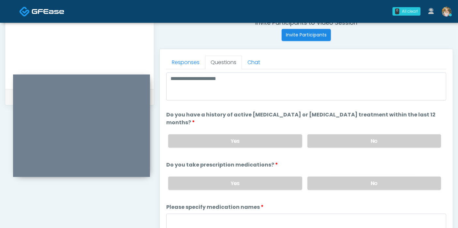
scroll to position [67, 0]
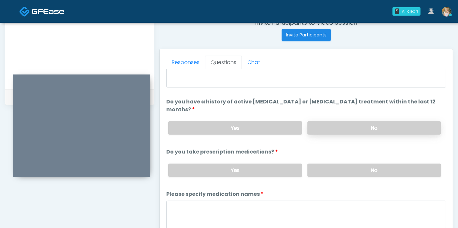
click at [367, 121] on label "No" at bounding box center [374, 127] width 134 height 13
click at [292, 164] on label "Yes" at bounding box center [235, 170] width 134 height 13
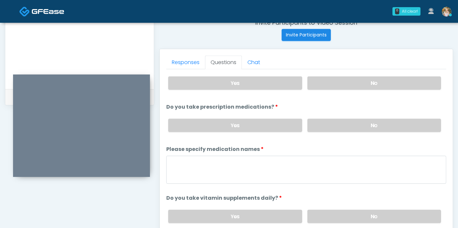
scroll to position [139, 0]
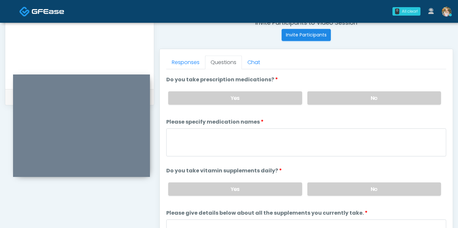
click at [356, 148] on div at bounding box center [306, 144] width 280 height 30
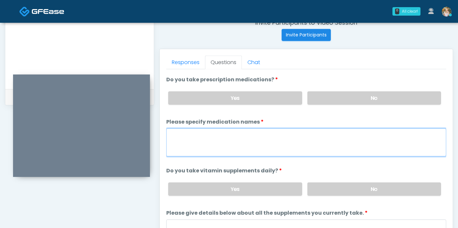
click at [338, 131] on textarea "Please specify medication names" at bounding box center [306, 143] width 280 height 28
type textarea "**********"
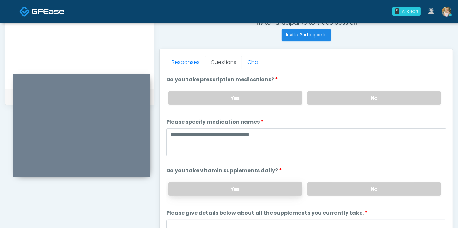
click at [270, 183] on label "Yes" at bounding box center [235, 189] width 134 height 13
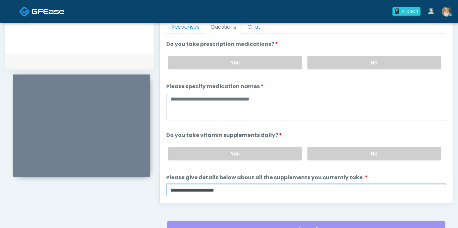
scroll to position [299, 0]
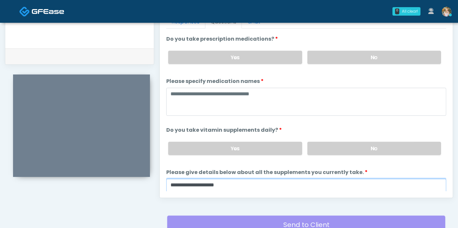
type textarea "**********"
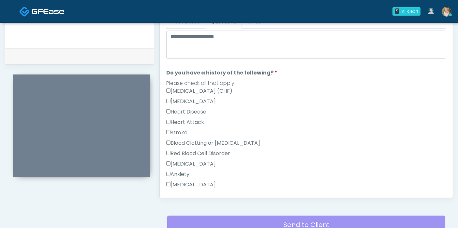
scroll to position [299, 0]
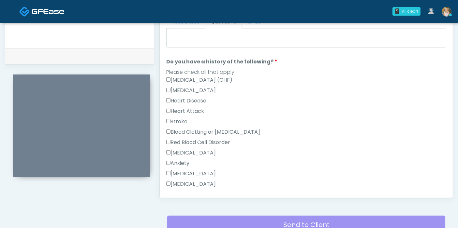
click at [201, 87] on label "High Blood Pressure" at bounding box center [191, 91] width 50 height 8
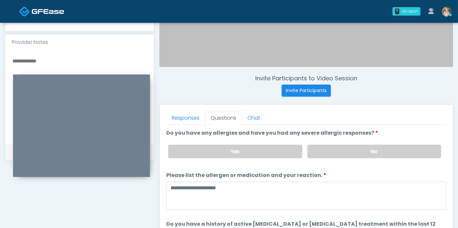
scroll to position [207, 0]
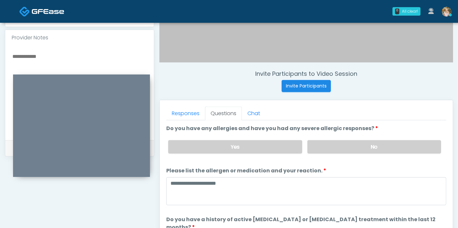
click at [34, 54] on textarea at bounding box center [79, 91] width 135 height 79
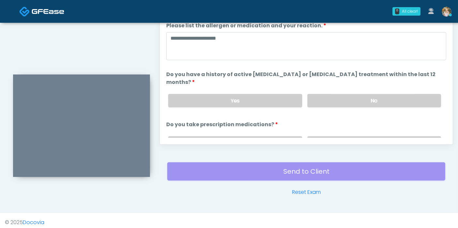
scroll to position [355, 0]
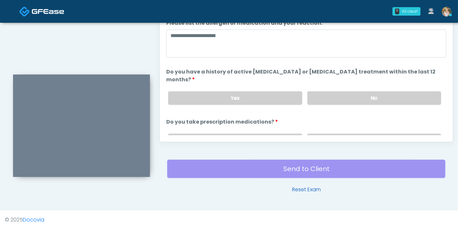
type textarea "**********"
drag, startPoint x: 305, startPoint y: 187, endPoint x: 266, endPoint y: 34, distance: 157.5
click at [305, 187] on link "Reset Exam" at bounding box center [306, 190] width 29 height 8
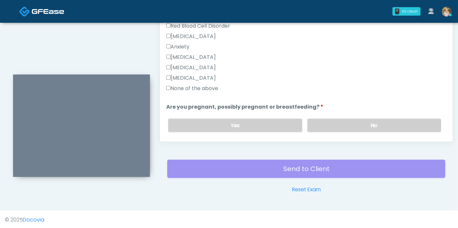
click at [288, 165] on div "Send to Client Reset Exam" at bounding box center [306, 173] width 278 height 42
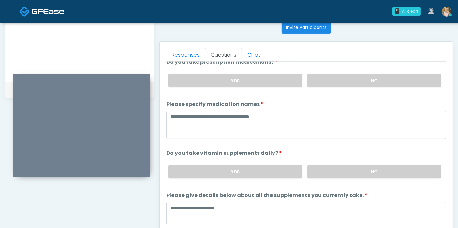
scroll to position [129, 0]
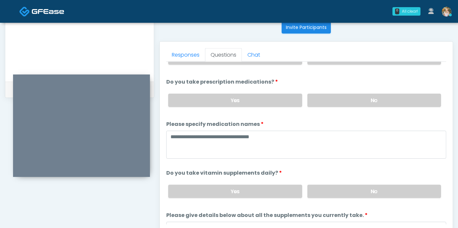
click at [449, 108] on div "Responses Questions Chat Connect with an agent No thanks, I will complete the q…" at bounding box center [306, 137] width 293 height 190
drag, startPoint x: 449, startPoint y: 108, endPoint x: 449, endPoint y: 99, distance: 8.8
click at [449, 99] on div "Responses Questions Chat Connect with an agent No thanks, I will complete the q…" at bounding box center [306, 137] width 293 height 190
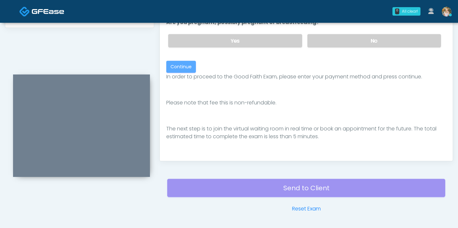
scroll to position [355, 0]
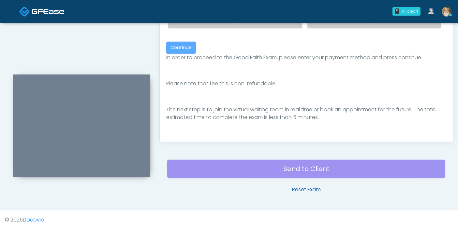
click at [307, 187] on link "Reset Exam" at bounding box center [306, 190] width 29 height 8
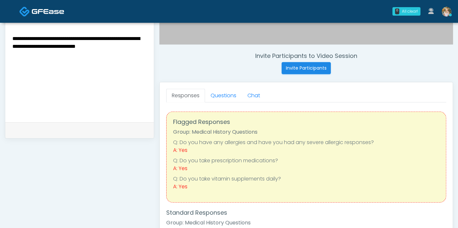
scroll to position [222, 0]
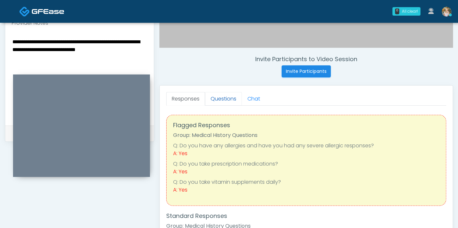
click at [222, 95] on link "Questions" at bounding box center [223, 99] width 37 height 14
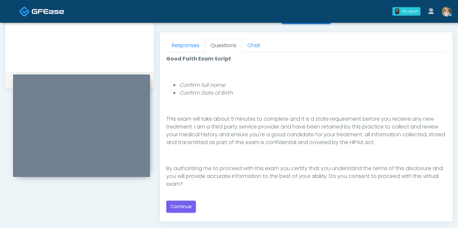
scroll to position [283, 0]
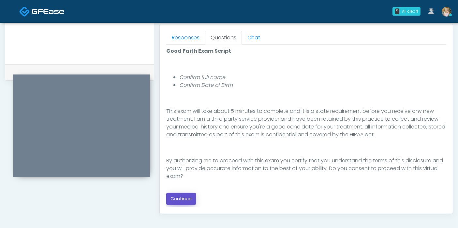
click at [181, 198] on button "Continue" at bounding box center [181, 199] width 30 height 12
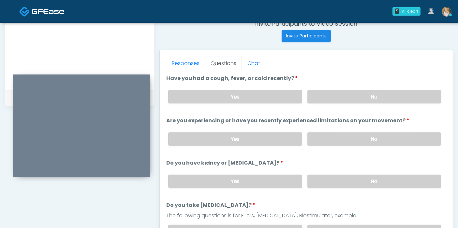
scroll to position [253, 0]
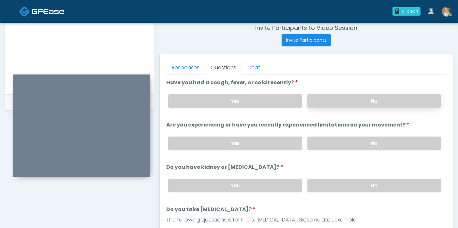
click at [376, 103] on label "No" at bounding box center [374, 100] width 134 height 13
click at [364, 141] on label "No" at bounding box center [374, 143] width 134 height 13
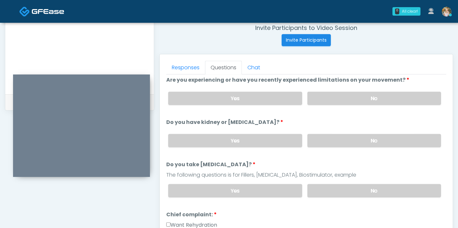
scroll to position [43, 0]
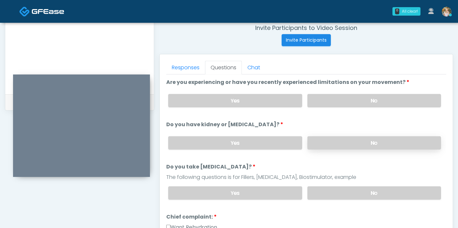
click at [382, 136] on label "No" at bounding box center [374, 142] width 134 height 13
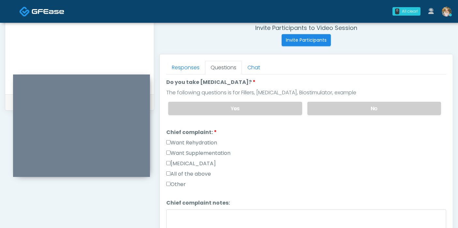
scroll to position [129, 0]
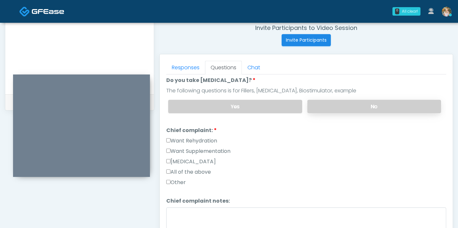
click at [376, 105] on label "No" at bounding box center [374, 106] width 134 height 13
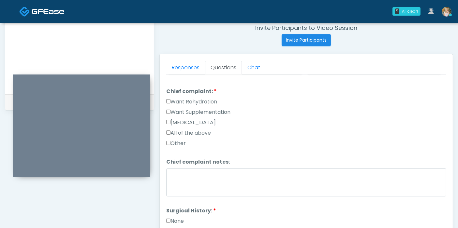
scroll to position [172, 0]
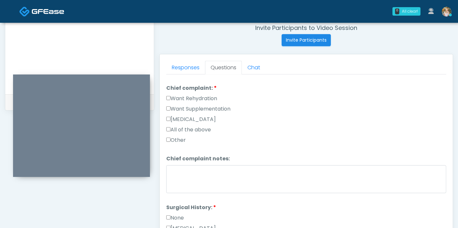
click at [181, 95] on label "Want Rehydration" at bounding box center [191, 99] width 51 height 8
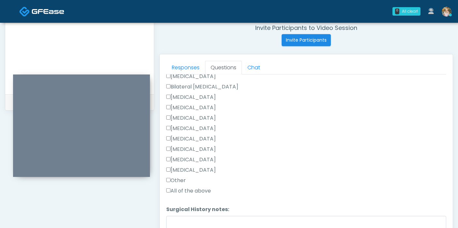
scroll to position [341, 0]
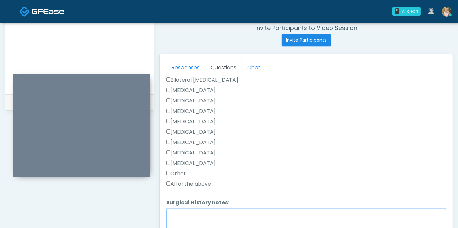
drag, startPoint x: 443, startPoint y: 205, endPoint x: 296, endPoint y: 212, distance: 147.4
click at [296, 212] on textarea "Surgical History notes:" at bounding box center [306, 223] width 280 height 28
type textarea "**********"
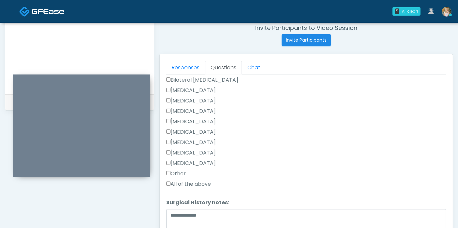
scroll to position [361, 0]
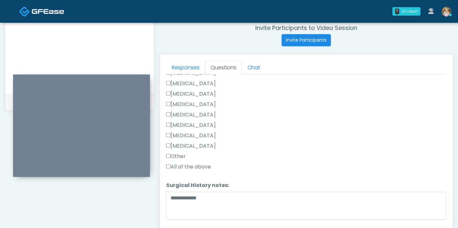
scroll to position [358, 0]
click at [177, 156] on label "Other" at bounding box center [176, 157] width 20 height 8
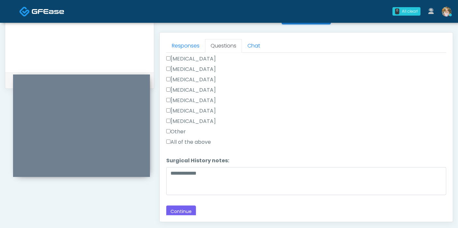
scroll to position [275, 0]
click at [185, 209] on button "Continue" at bounding box center [181, 212] width 30 height 12
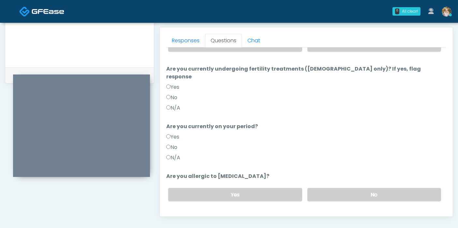
scroll to position [278, 0]
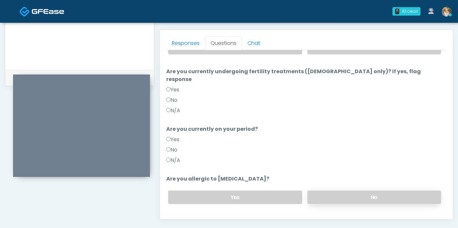
click at [362, 191] on label "No" at bounding box center [374, 197] width 134 height 13
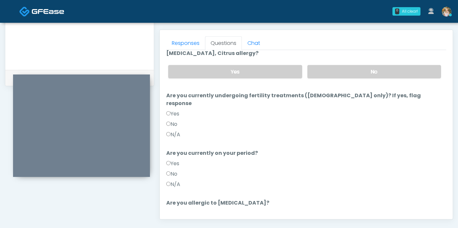
scroll to position [26, 0]
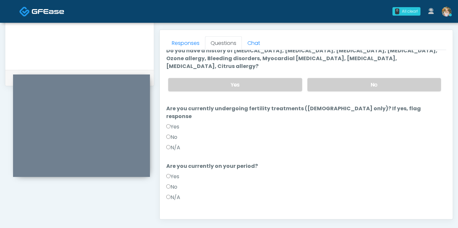
drag, startPoint x: 171, startPoint y: 129, endPoint x: 174, endPoint y: 178, distance: 48.9
click at [174, 194] on label "N/A" at bounding box center [173, 198] width 14 height 8
click at [171, 144] on label "N/A" at bounding box center [173, 148] width 14 height 8
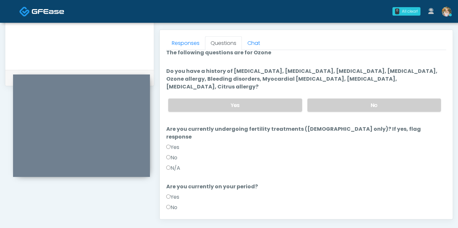
scroll to position [5, 0]
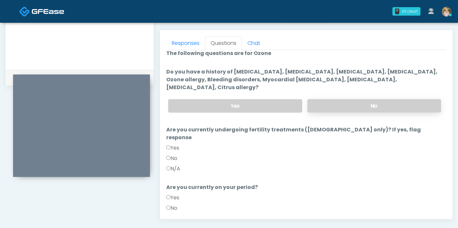
click at [360, 99] on label "No" at bounding box center [374, 105] width 134 height 13
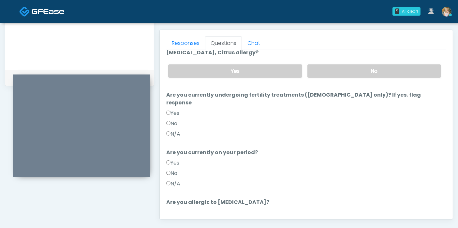
scroll to position [63, 0]
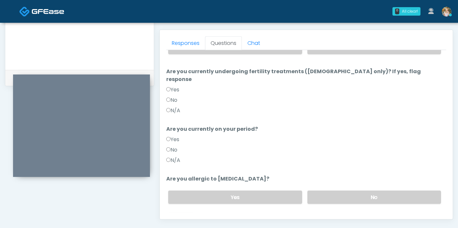
click at [181, 218] on button "Continue" at bounding box center [181, 224] width 30 height 12
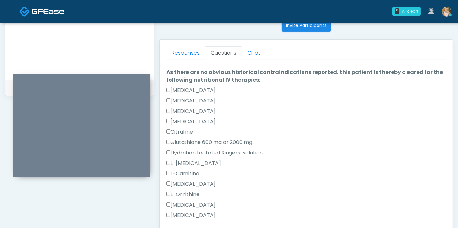
scroll to position [0, 0]
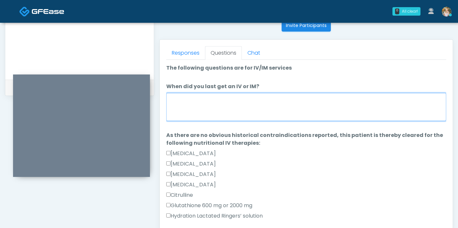
click at [259, 96] on textarea "When did you last get an IV or IM?" at bounding box center [306, 107] width 280 height 28
type textarea "**********"
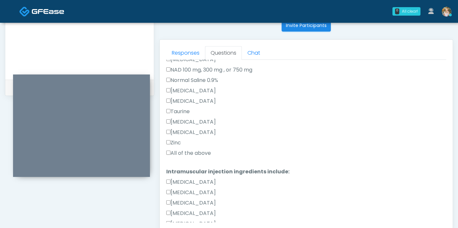
scroll to position [220, 0]
click at [200, 149] on label "All of the above" at bounding box center [188, 153] width 45 height 8
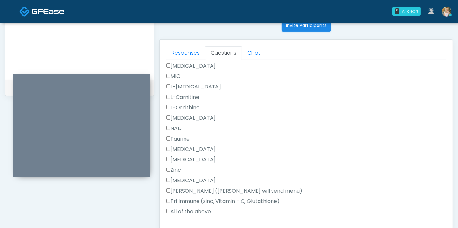
scroll to position [413, 0]
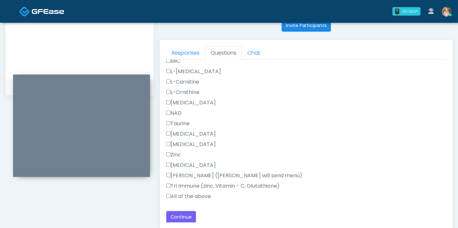
click at [207, 198] on label "All of the above" at bounding box center [188, 197] width 45 height 8
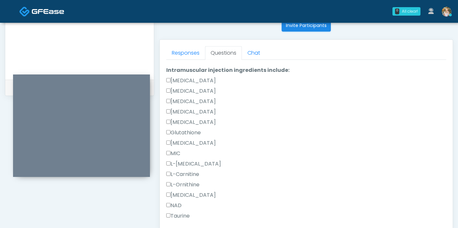
scroll to position [318, 0]
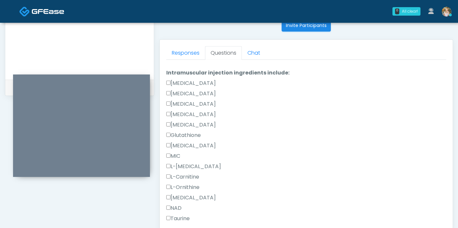
click at [195, 125] on label "Epinephrine" at bounding box center [191, 125] width 50 height 8
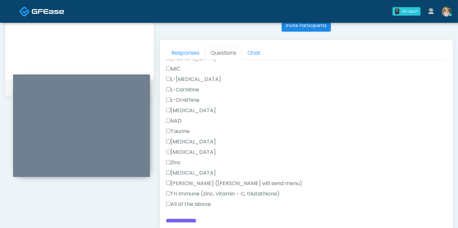
scroll to position [413, 0]
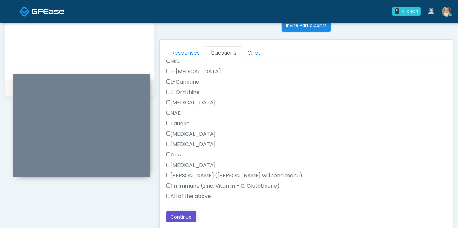
click at [186, 217] on button "Continue" at bounding box center [181, 217] width 30 height 12
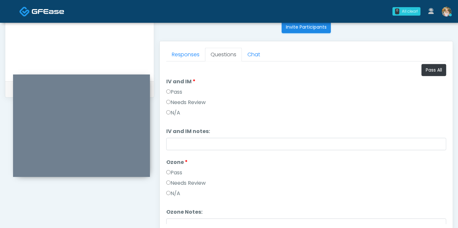
scroll to position [264, 0]
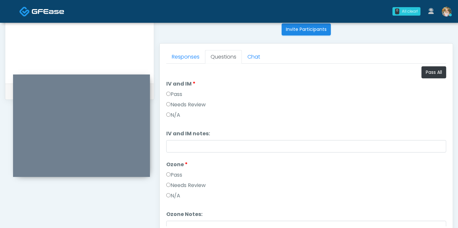
click at [175, 91] on label "Pass" at bounding box center [174, 95] width 16 height 8
click at [178, 174] on label "Pass" at bounding box center [174, 175] width 16 height 8
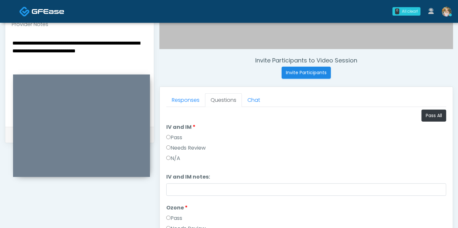
scroll to position [220, 0]
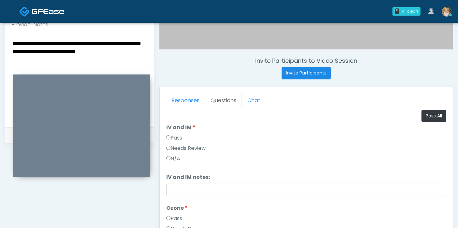
drag, startPoint x: 141, startPoint y: 53, endPoint x: 12, endPoint y: 44, distance: 129.7
click at [12, 44] on textarea "**********" at bounding box center [80, 78] width 136 height 79
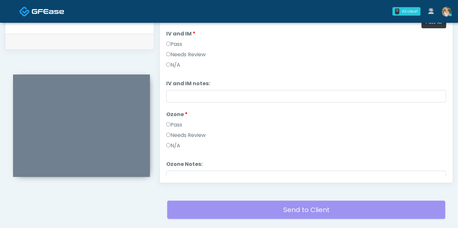
scroll to position [337, 0]
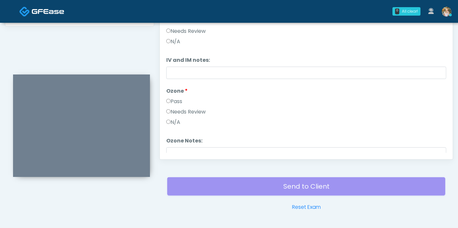
type textarea "**********"
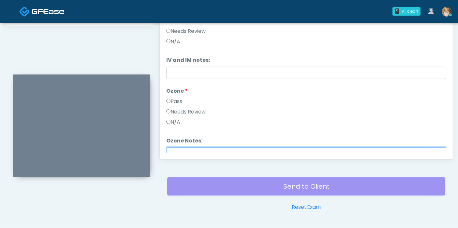
click at [295, 148] on input "Ozone Notes:" at bounding box center [306, 154] width 280 height 12
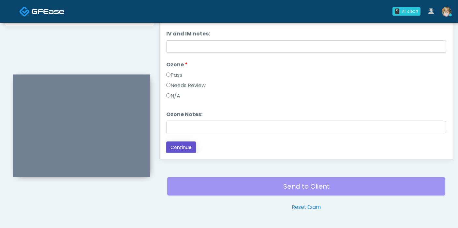
click at [189, 142] on button "Continue" at bounding box center [181, 148] width 30 height 12
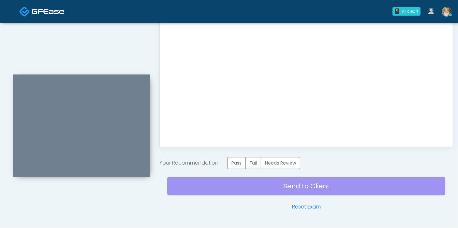
scroll to position [352, 0]
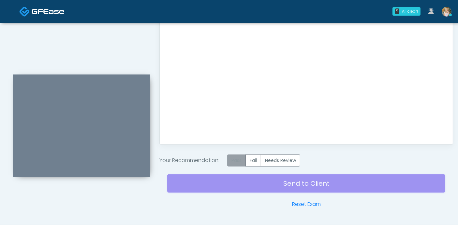
click at [237, 161] on label "Pass" at bounding box center [236, 161] width 19 height 12
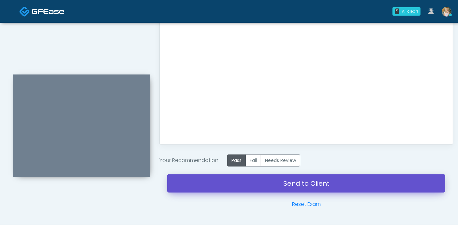
click at [311, 186] on link "Send to Client" at bounding box center [306, 184] width 278 height 18
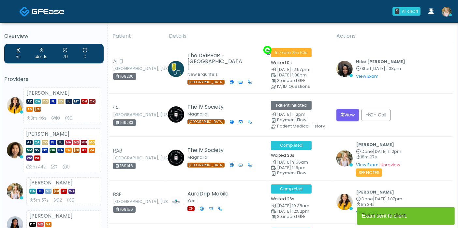
click at [446, 15] on img at bounding box center [446, 12] width 10 height 10
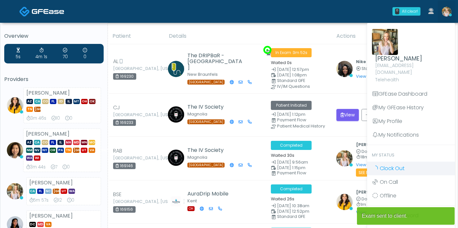
click at [393, 165] on span "Clock Out" at bounding box center [391, 168] width 25 height 7
